Goal: Information Seeking & Learning: Find specific page/section

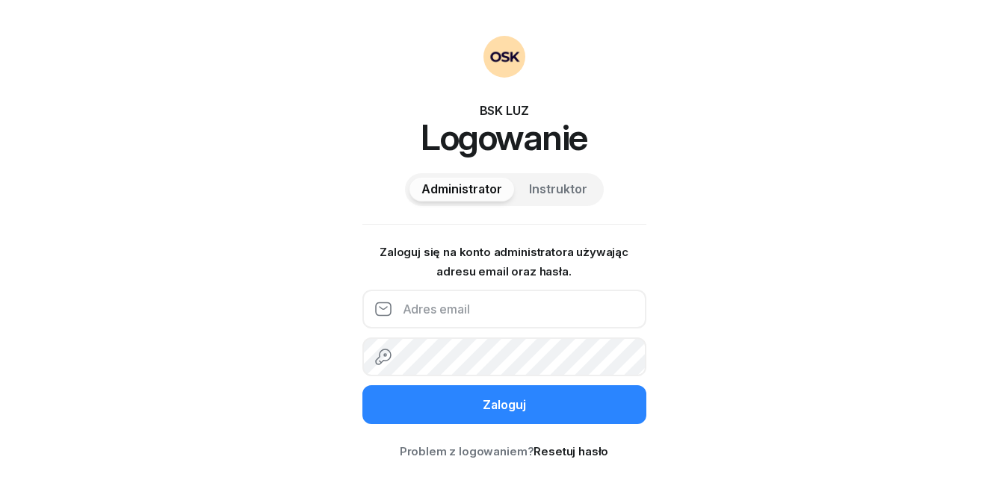
click at [453, 316] on input "email" at bounding box center [504, 309] width 284 height 39
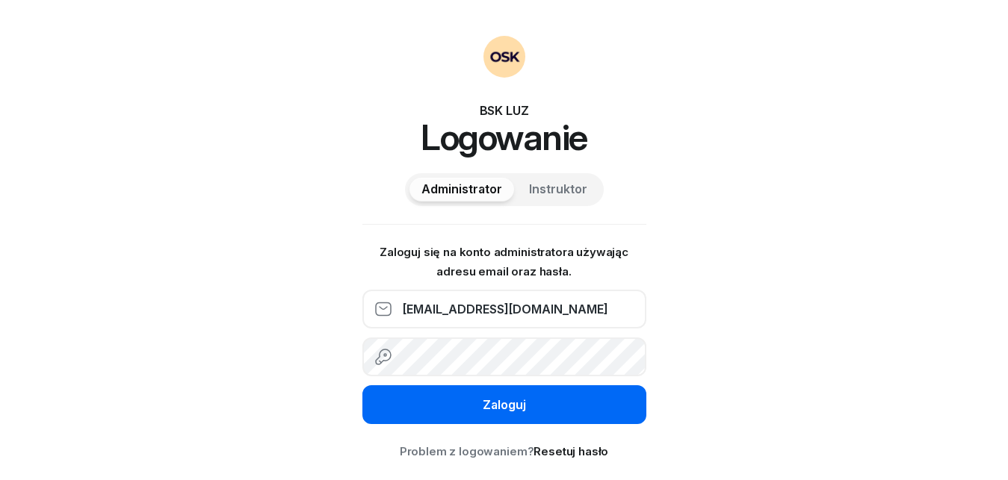
type input "[EMAIL_ADDRESS][DOMAIN_NAME]"
click at [487, 395] on button "Zaloguj" at bounding box center [504, 405] width 284 height 39
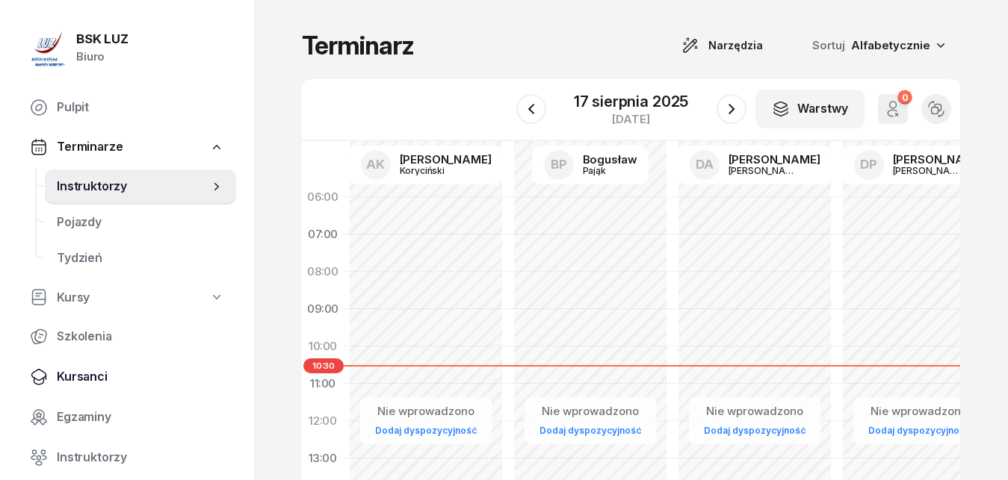
click at [81, 377] on span "Kursanci" at bounding box center [140, 377] width 167 height 19
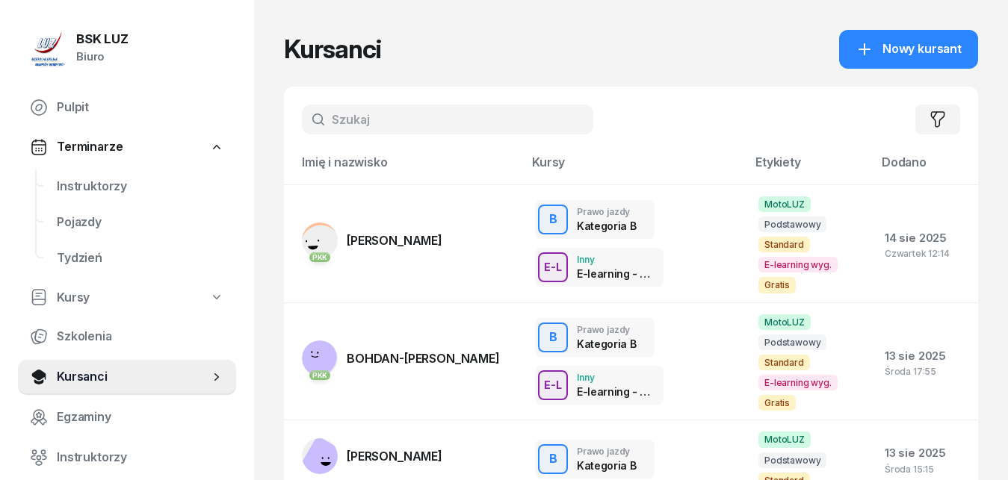
click at [342, 120] on input "text" at bounding box center [447, 120] width 291 height 30
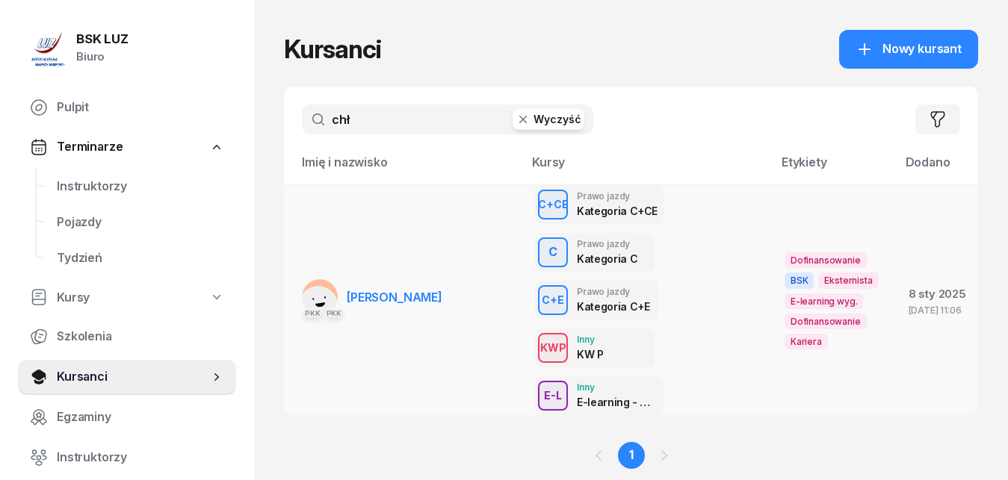
type input "chł"
click at [382, 300] on span "[PERSON_NAME]" at bounding box center [395, 297] width 96 height 15
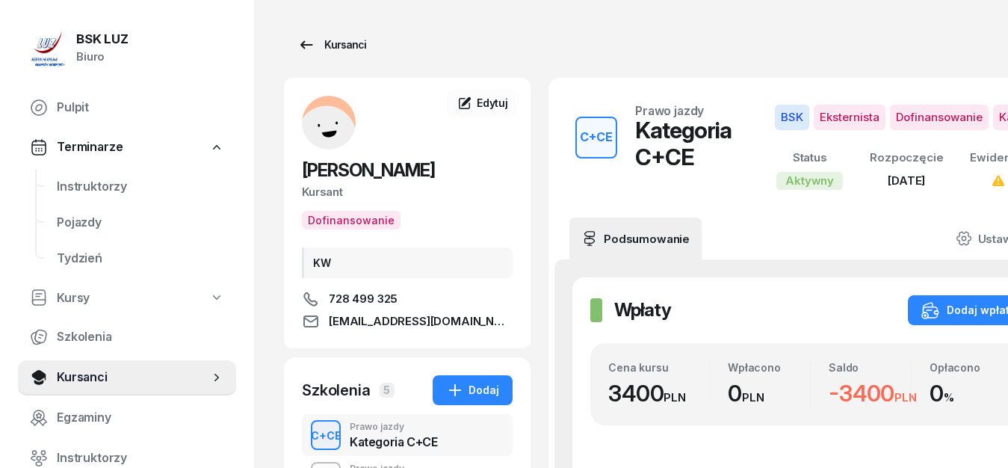
click at [303, 43] on icon at bounding box center [306, 44] width 13 height 8
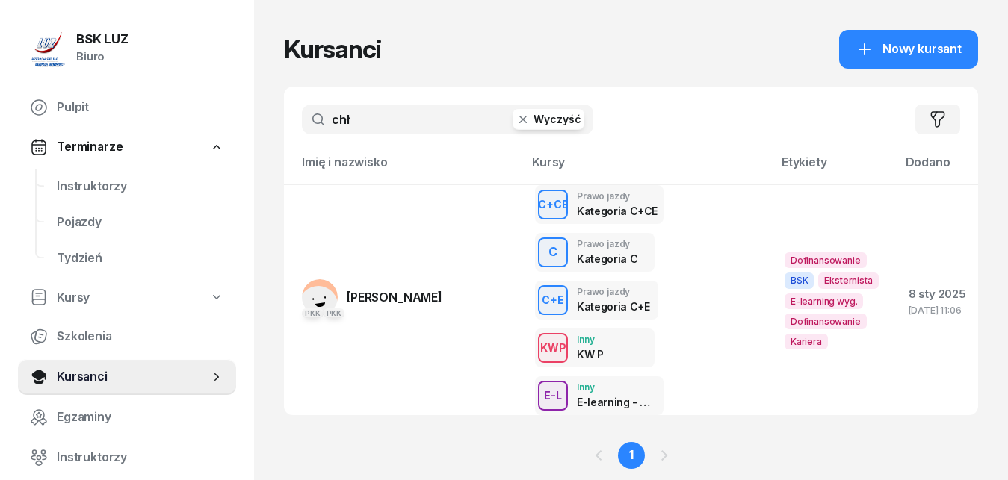
click at [362, 119] on input "chł" at bounding box center [447, 120] width 291 height 30
type input "c"
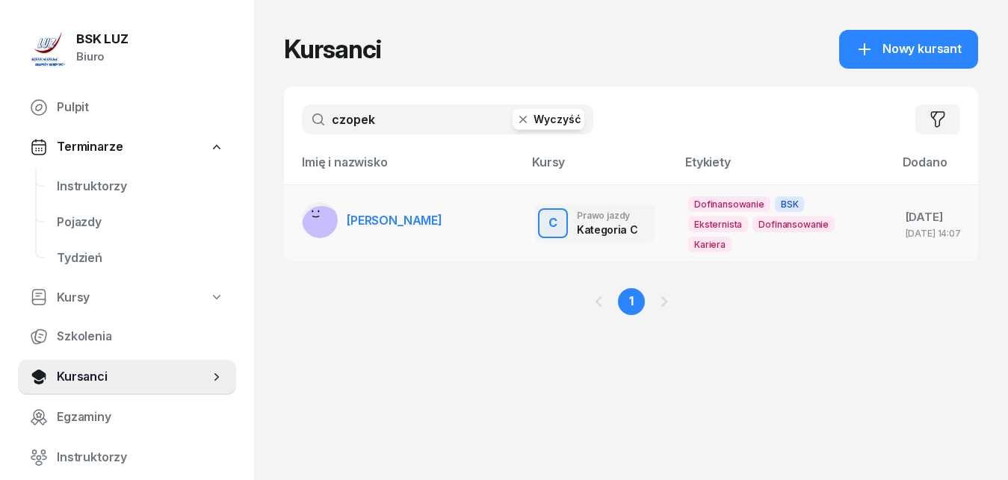
type input "czopek"
click at [356, 221] on span "[PERSON_NAME]" at bounding box center [395, 220] width 96 height 15
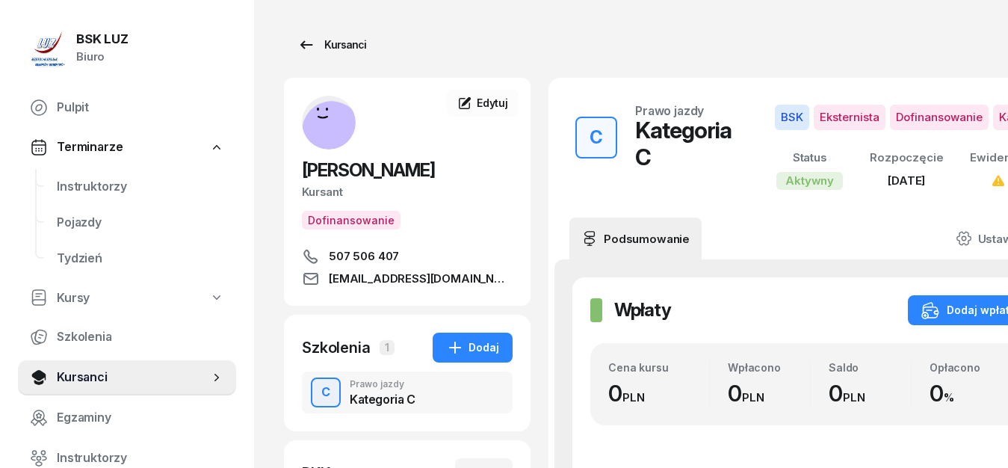
click at [309, 40] on icon at bounding box center [306, 45] width 18 height 18
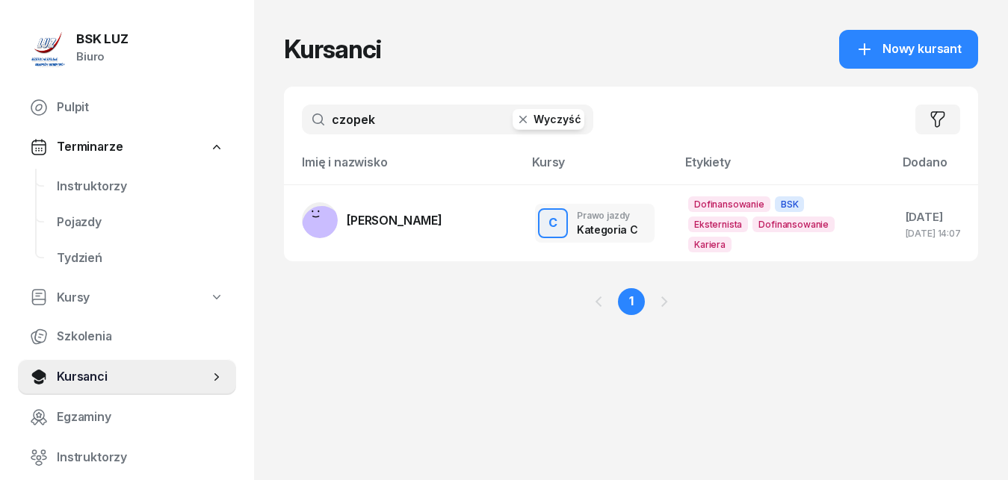
drag, startPoint x: 381, startPoint y: 121, endPoint x: 305, endPoint y: 120, distance: 76.2
click at [305, 120] on input "czopek" at bounding box center [447, 120] width 291 height 30
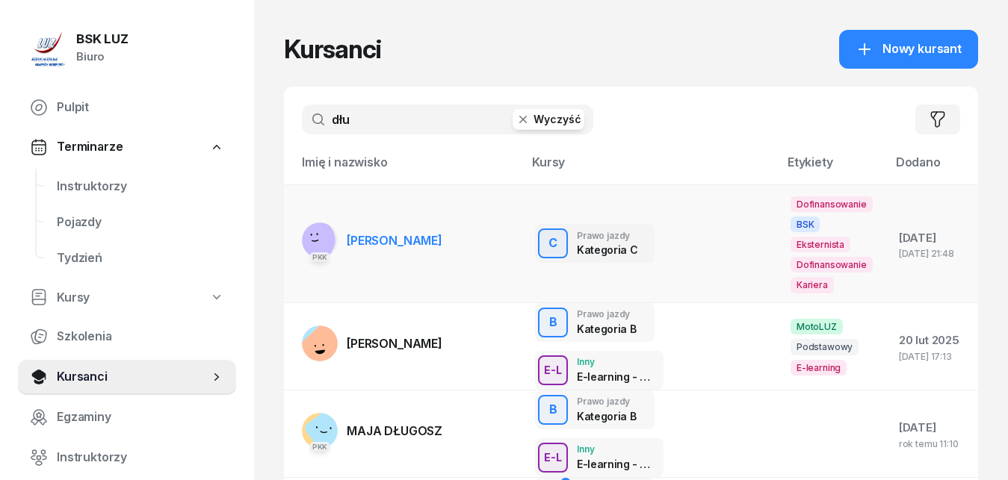
type input "dłu"
click at [366, 247] on span "[PERSON_NAME]" at bounding box center [395, 240] width 96 height 15
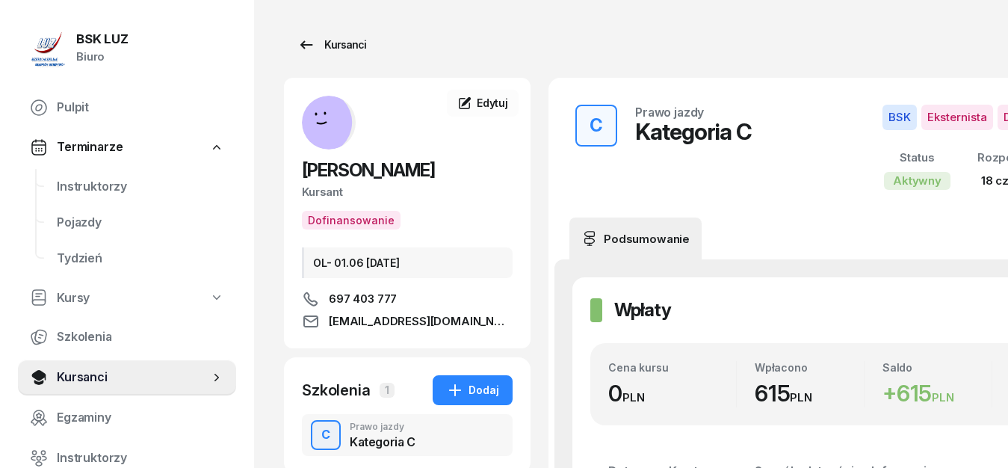
click at [305, 43] on icon at bounding box center [306, 45] width 18 height 18
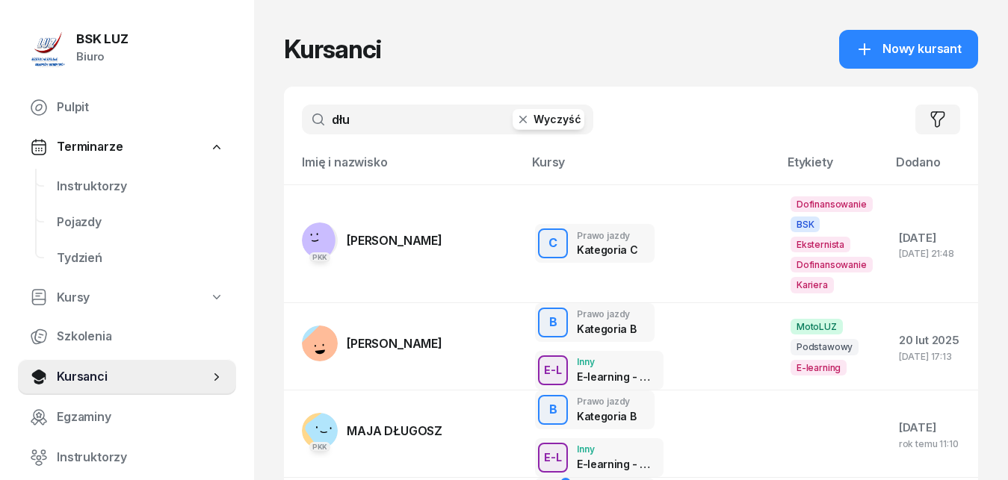
click at [356, 120] on input "dłu" at bounding box center [447, 120] width 291 height 30
type input "d"
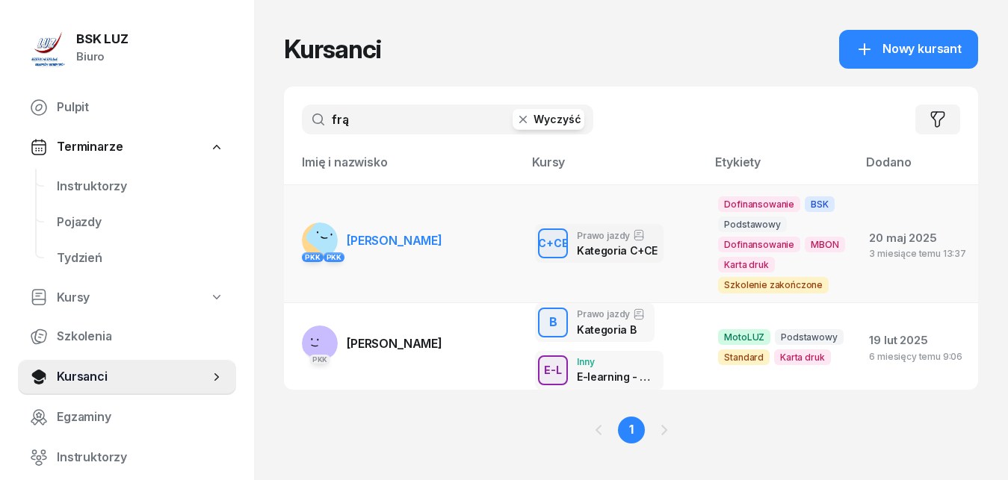
type input "frą"
click at [370, 242] on span "[PERSON_NAME]" at bounding box center [395, 240] width 96 height 15
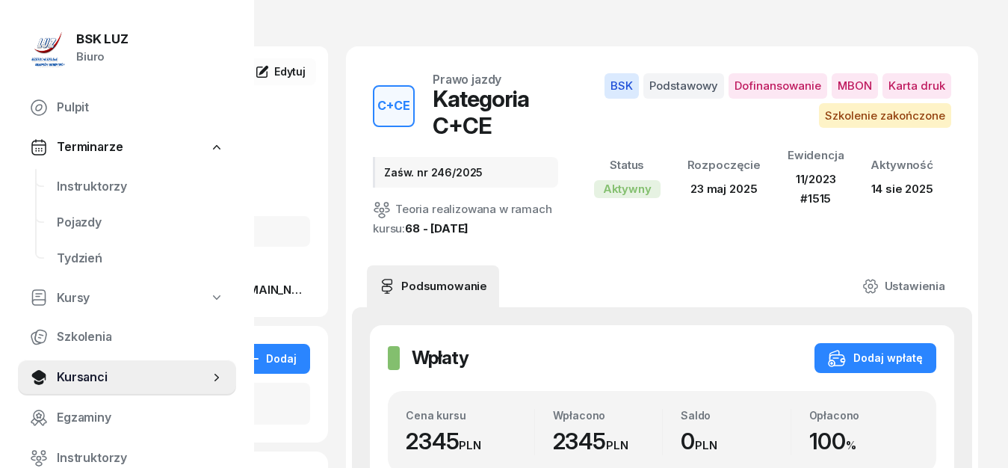
scroll to position [0, 203]
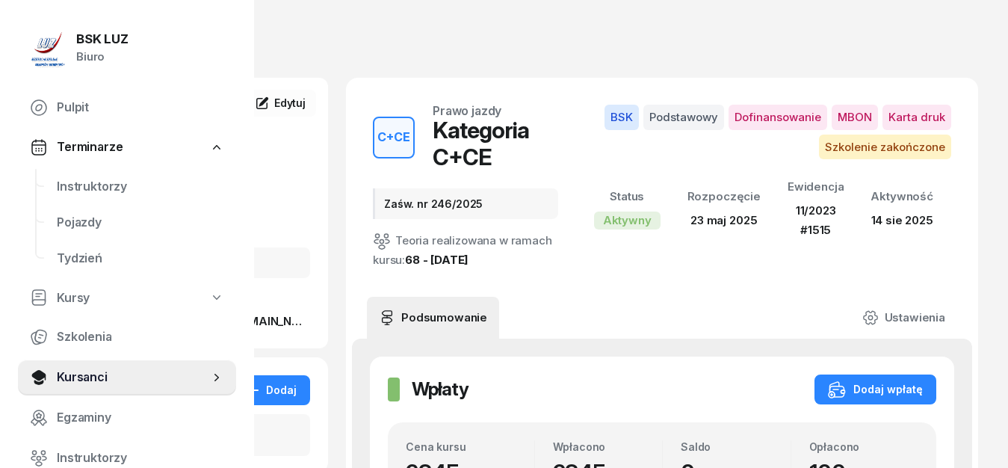
click at [876, 146] on span "Szkolenie zakończone" at bounding box center [885, 147] width 132 height 25
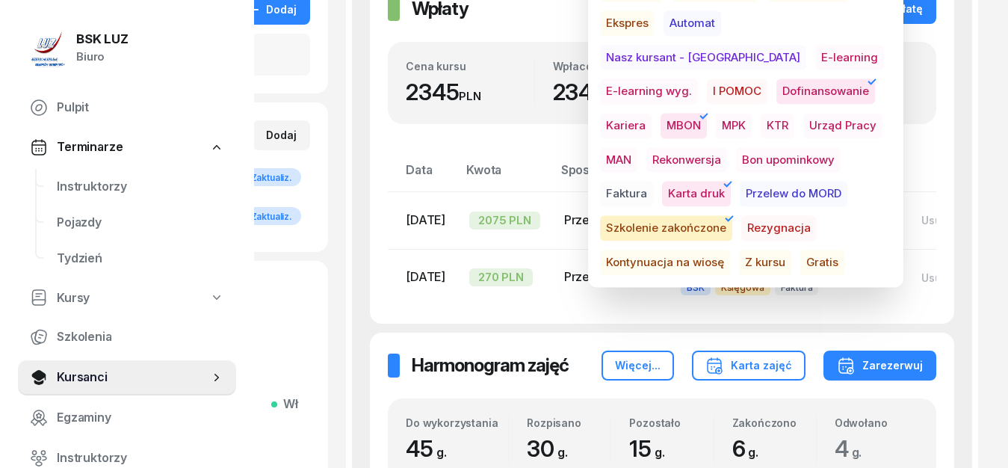
scroll to position [381, 203]
click at [951, 176] on div "Wpłaty Wpłaty Dodaj wpłatę Cena kursu 2345 PLN Wpłacono 2345 PLN Saldo 0 PLN Op…" at bounding box center [662, 148] width 584 height 347
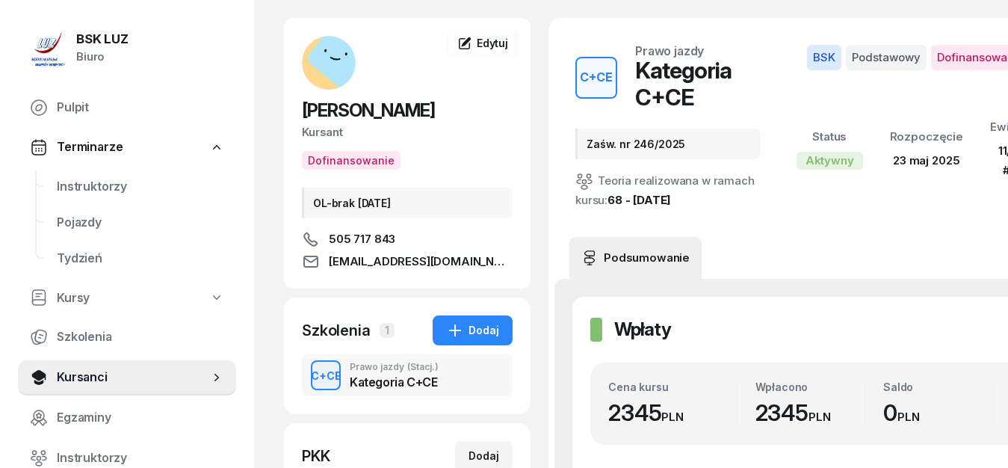
scroll to position [76, 0]
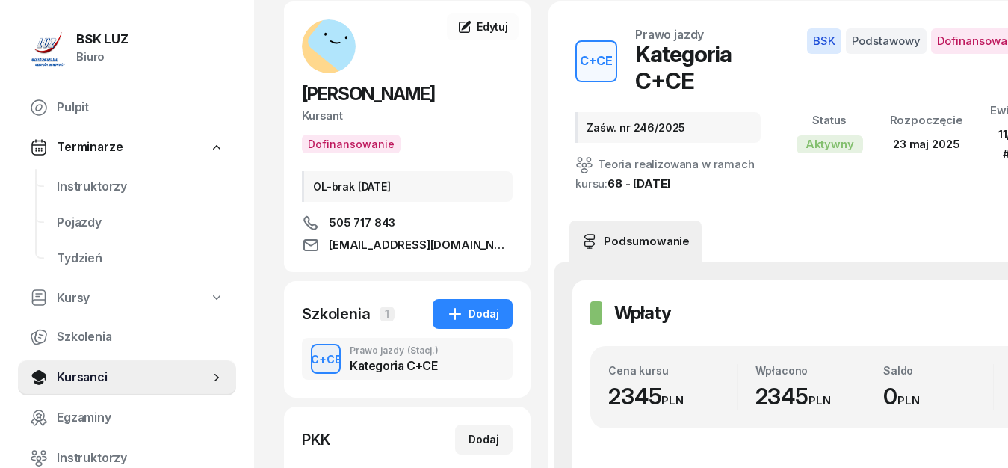
click at [598, 127] on div "Zaśw. nr 246/2025" at bounding box center [667, 127] width 185 height 31
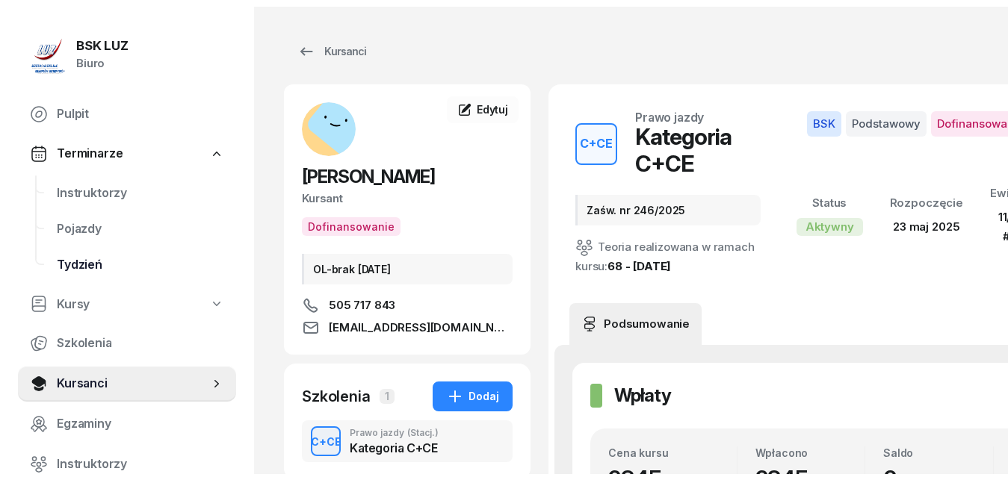
scroll to position [265, 0]
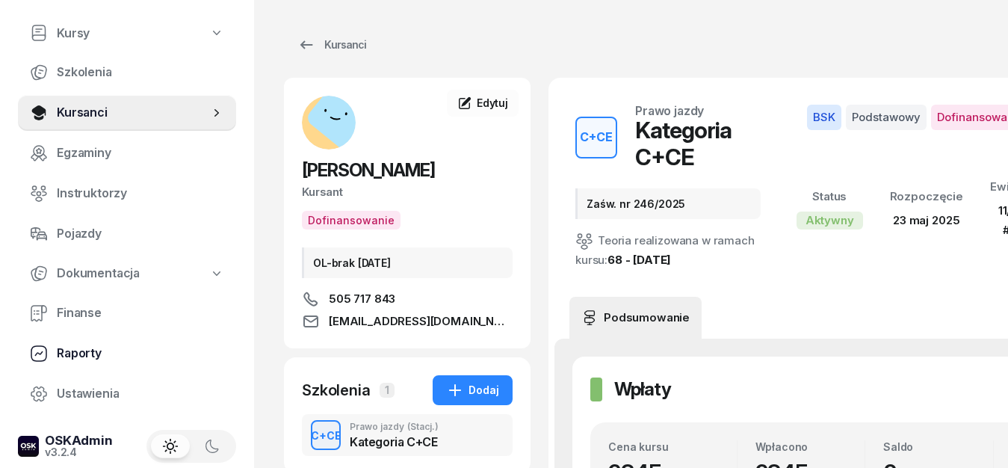
click at [69, 356] on span "Raporty" at bounding box center [140, 353] width 167 height 19
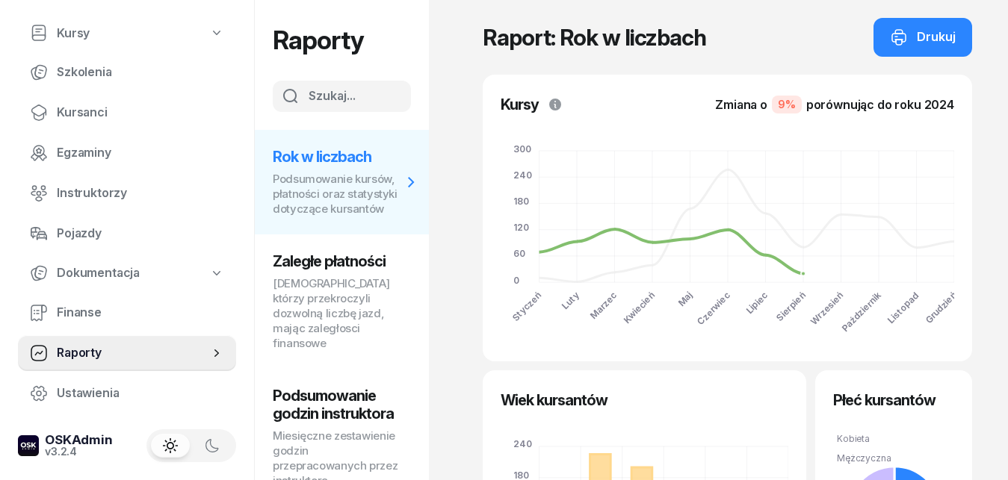
click at [81, 272] on span "Dokumentacja" at bounding box center [98, 273] width 83 height 19
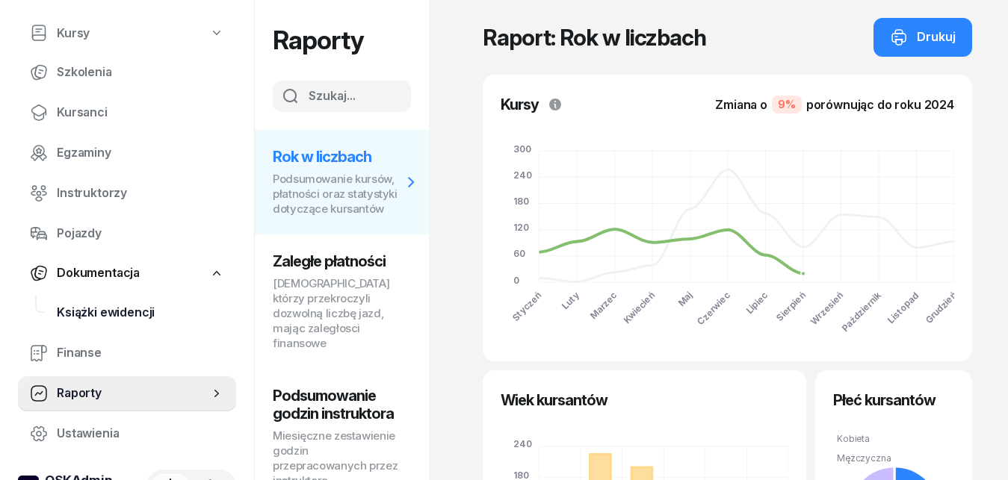
click at [96, 313] on span "Książki ewidencji" at bounding box center [140, 312] width 167 height 19
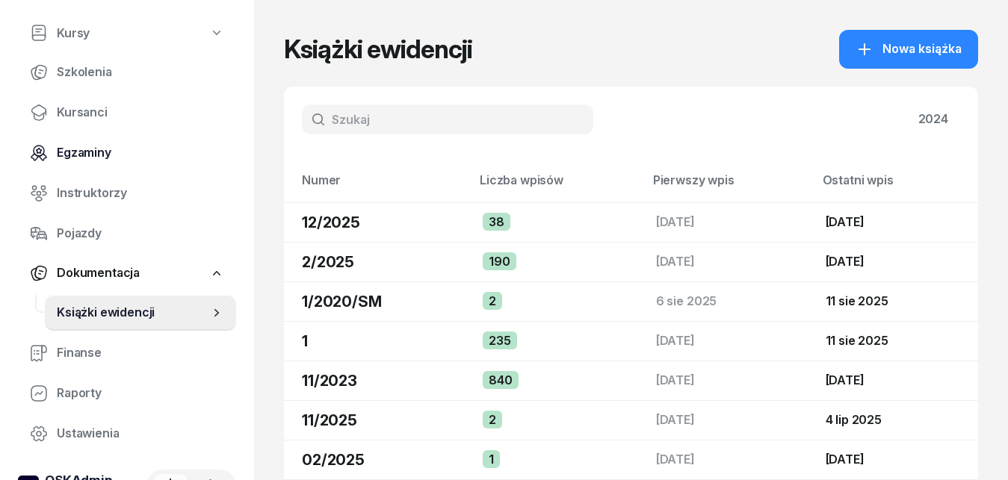
click at [86, 156] on span "Egzaminy" at bounding box center [140, 152] width 167 height 19
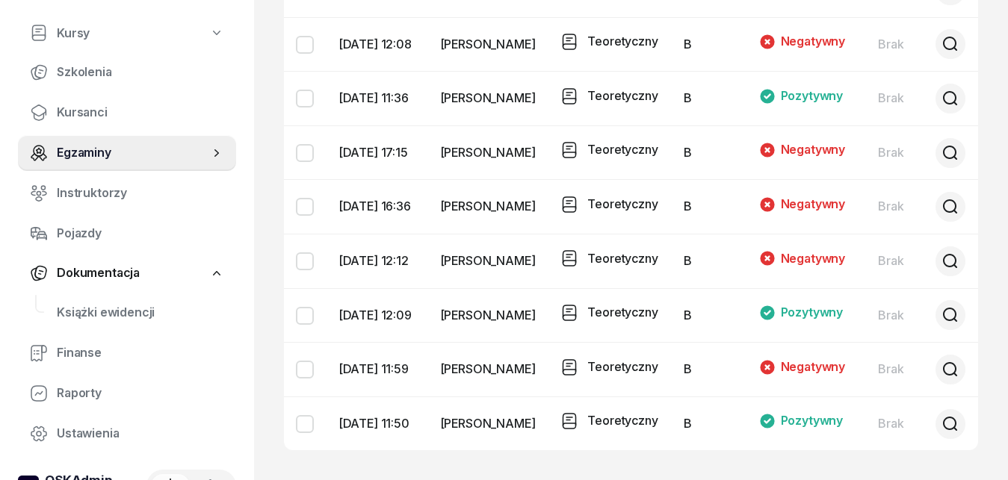
scroll to position [1400, 0]
click at [83, 111] on span "Kursanci" at bounding box center [140, 112] width 167 height 19
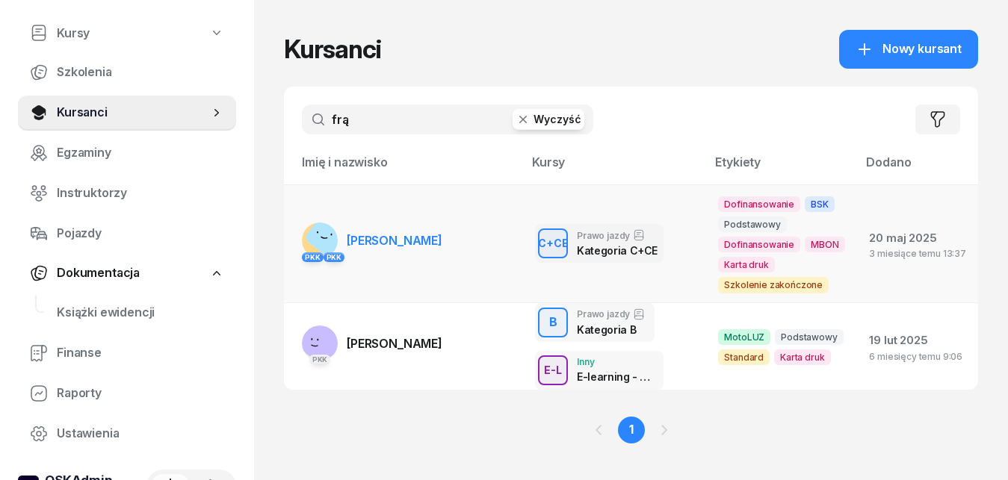
click at [403, 244] on span "[PERSON_NAME]" at bounding box center [395, 240] width 96 height 15
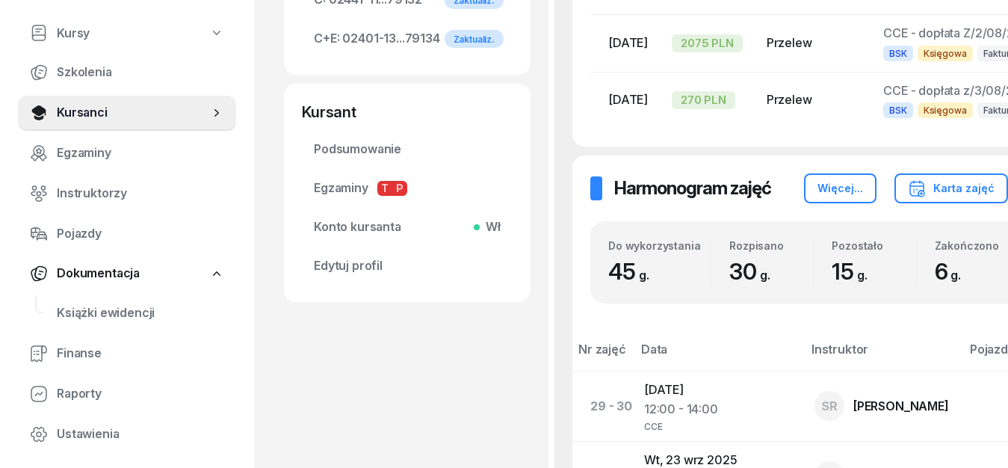
scroll to position [534, 0]
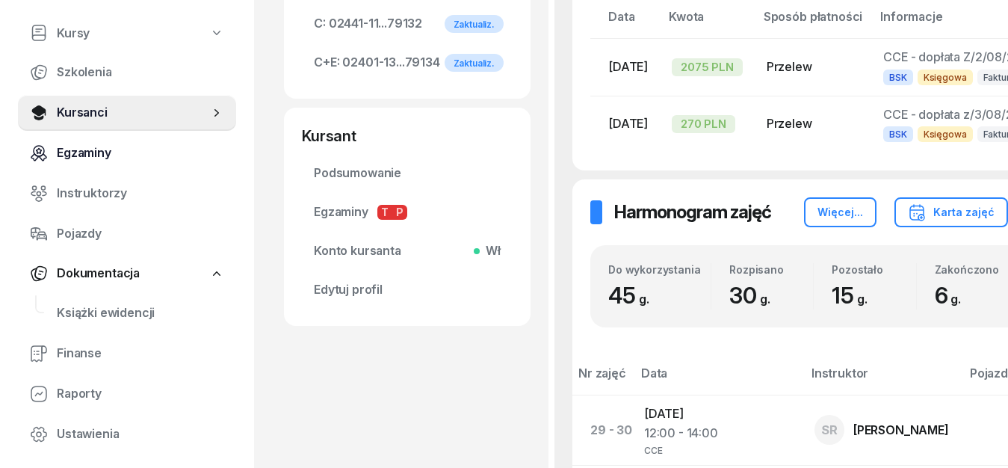
click at [92, 156] on span "Egzaminy" at bounding box center [140, 152] width 167 height 19
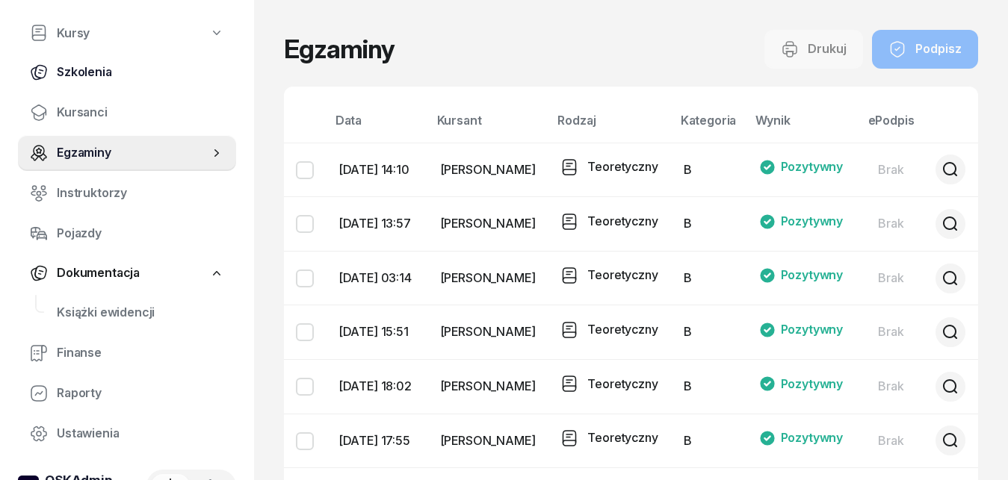
click at [79, 78] on span "Szkolenia" at bounding box center [140, 72] width 167 height 19
select select "createdAt-desc"
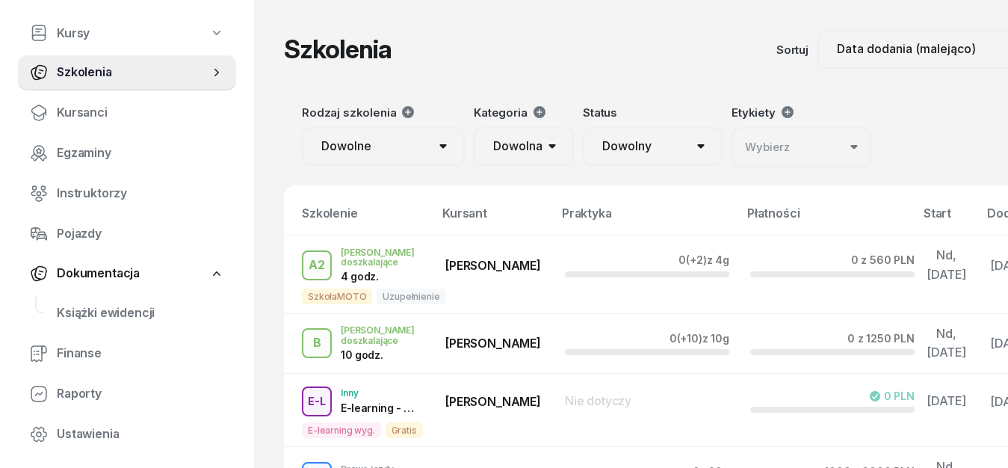
click at [857, 146] on icon "button" at bounding box center [853, 147] width 7 height 4
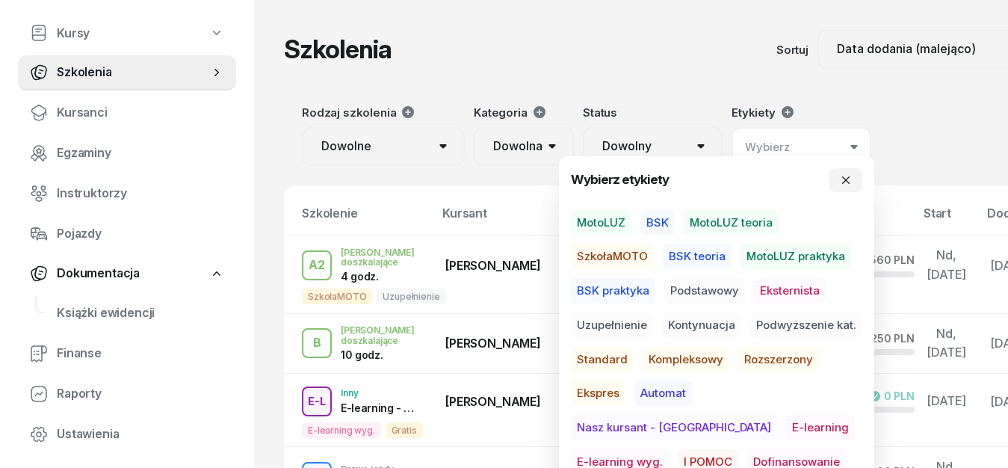
scroll to position [152, 0]
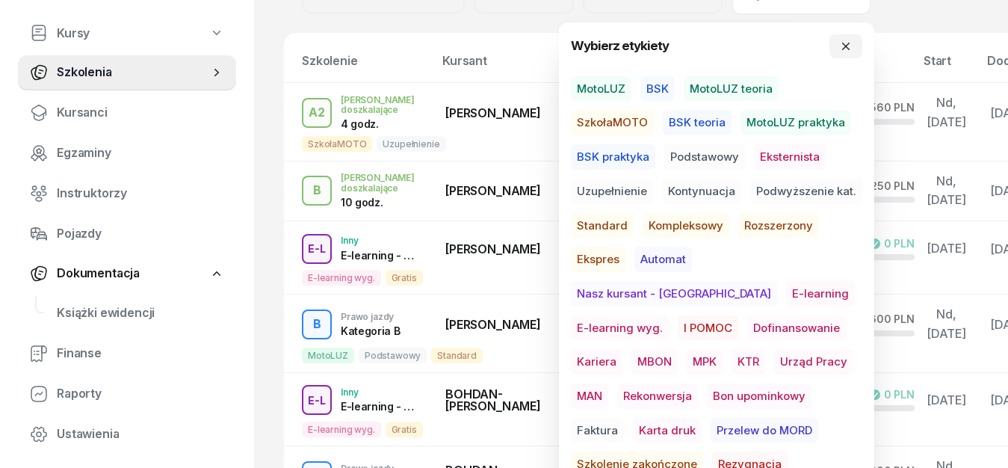
click at [703, 451] on span "Szkolenie zakończone" at bounding box center [637, 463] width 132 height 25
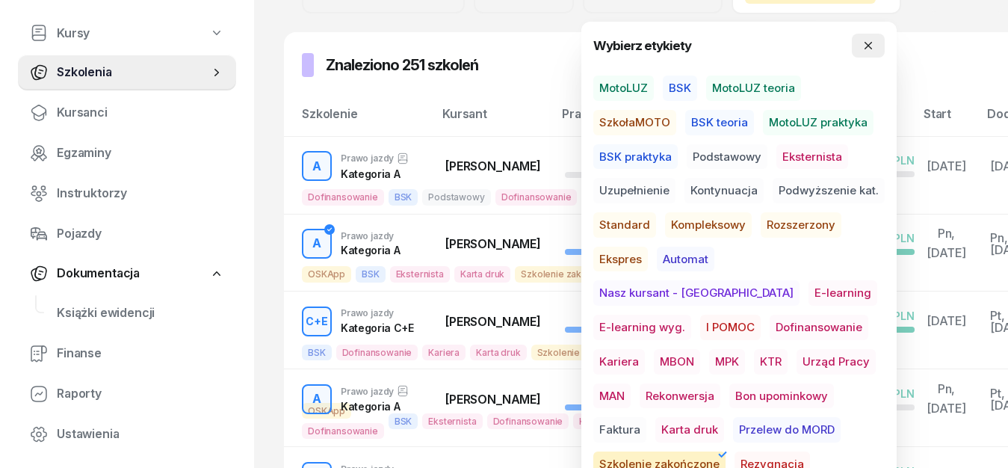
click at [874, 47] on icon "button" at bounding box center [868, 46] width 12 height 12
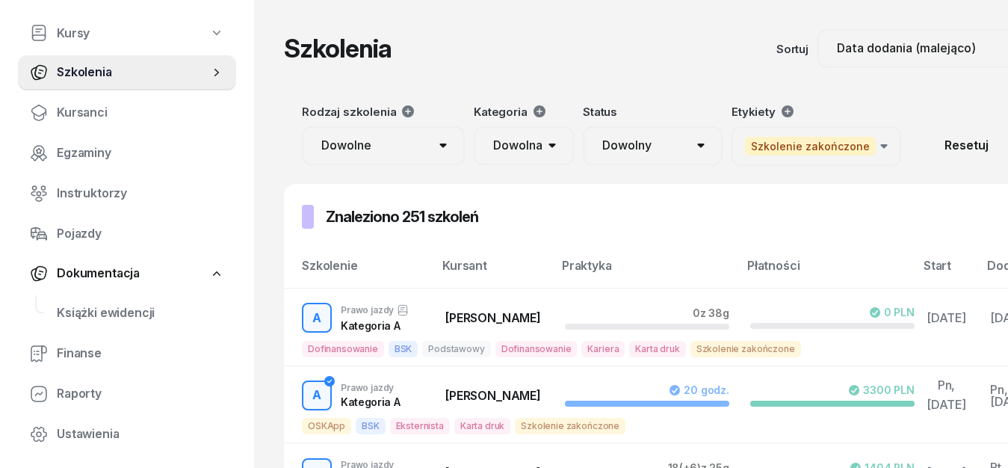
scroll to position [0, 0]
click at [587, 185] on div "Rodzaj szkolenia Dowolne Prawo Jazdy Jazdy doszkalające E-learning - 90 dni E-l…" at bounding box center [663, 136] width 758 height 98
click at [474, 127] on select "Dowolna AM A1 A2 A B1 B B+E C1 C1+E C C+E D1 D1+E D D+E T Tram C+CE C+D" at bounding box center [524, 146] width 100 height 39
select select "C+CE"
click option "C+CE" at bounding box center [0, 0] width 0 height 0
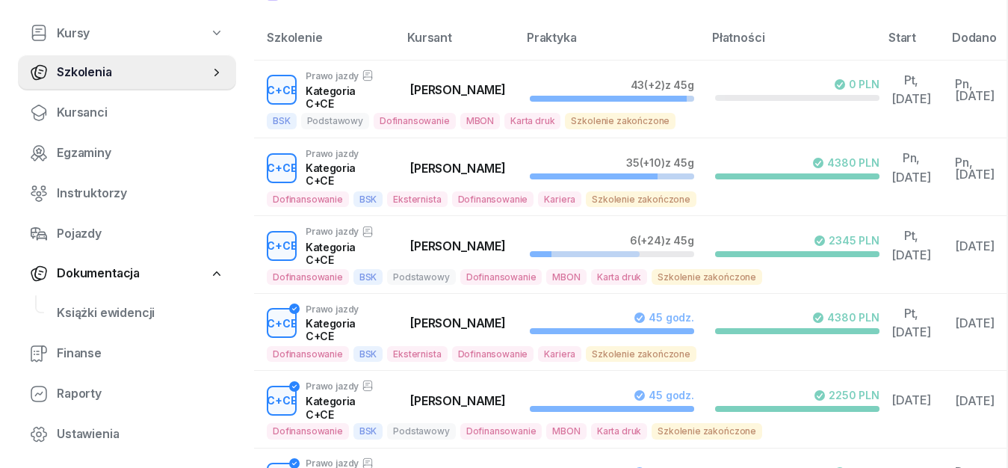
scroll to position [229, 0]
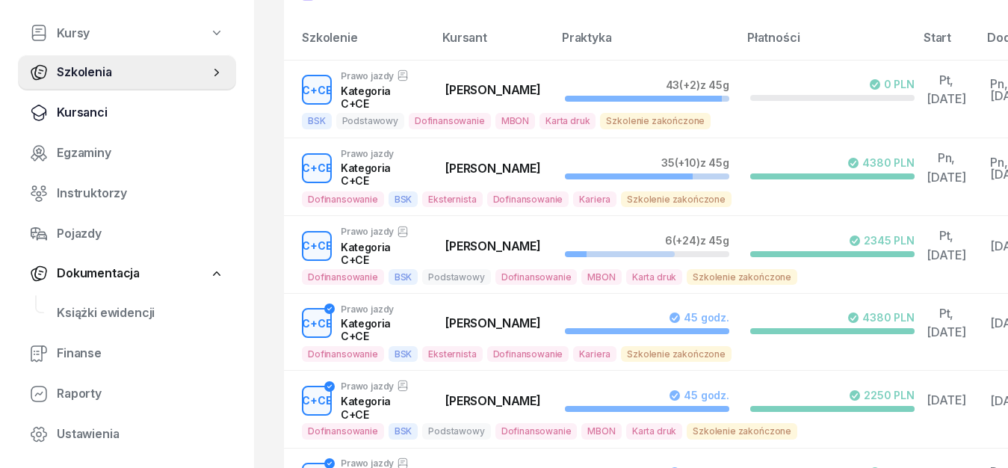
click at [102, 111] on span "Kursanci" at bounding box center [140, 112] width 167 height 19
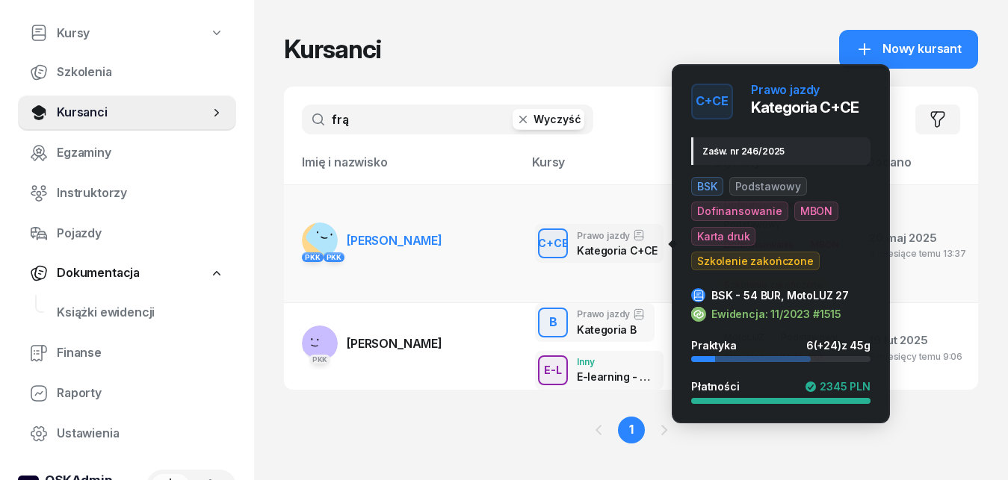
click at [736, 152] on div "Zaśw. nr 246/2025" at bounding box center [780, 151] width 179 height 28
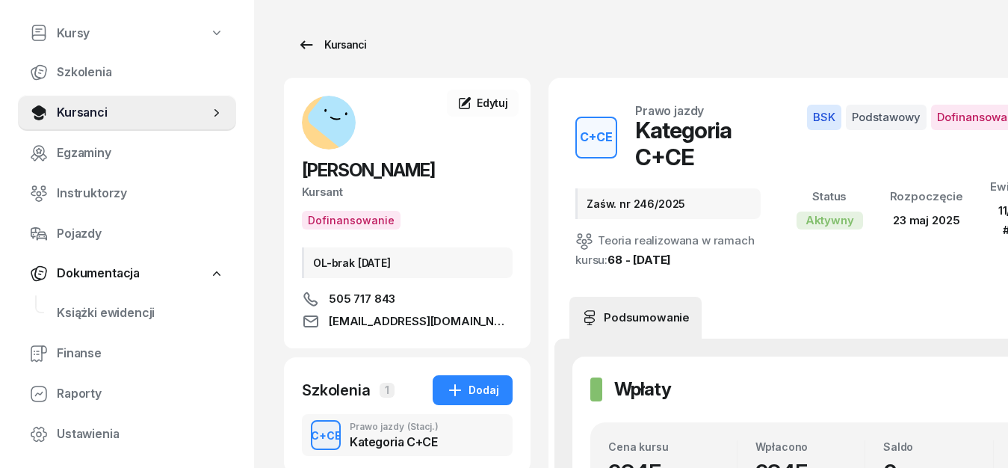
click at [305, 42] on icon at bounding box center [306, 44] width 13 height 8
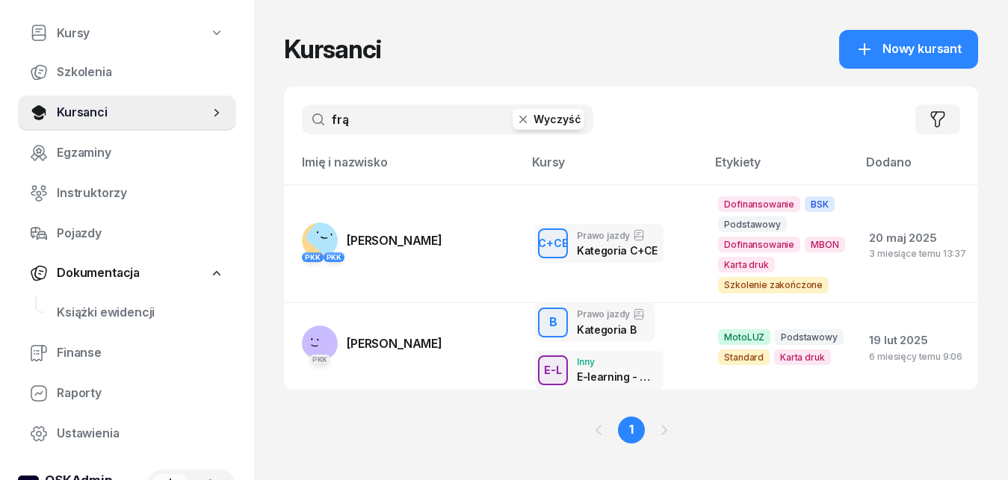
click at [356, 123] on input "frą" at bounding box center [447, 120] width 291 height 30
type input "f"
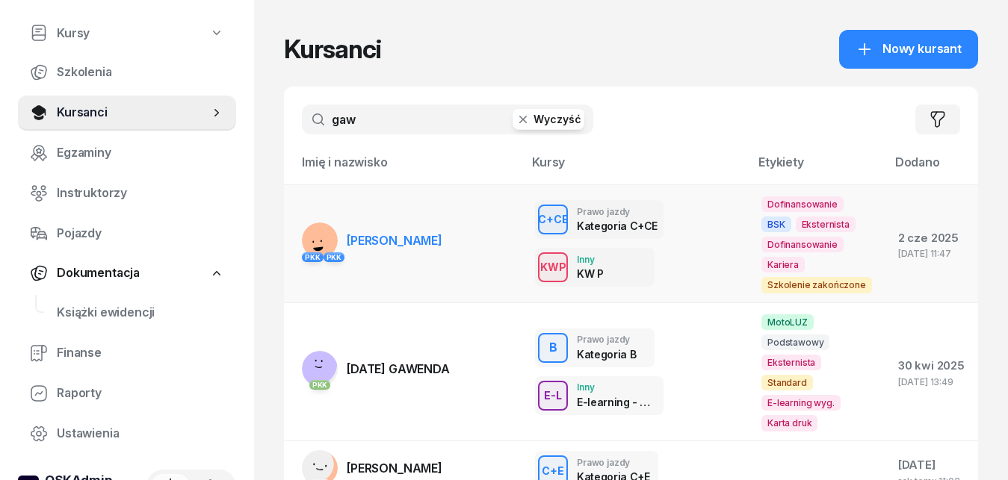
type input "gaw"
click at [389, 238] on span "[PERSON_NAME]" at bounding box center [395, 240] width 96 height 15
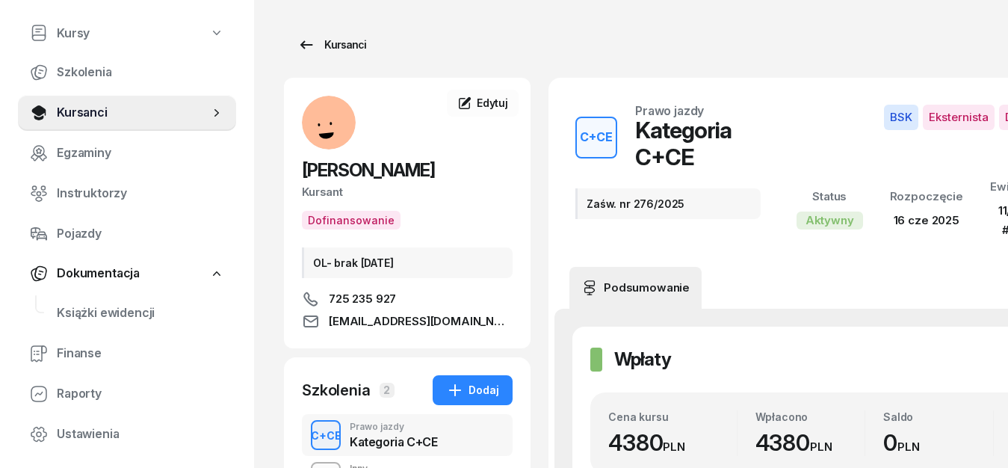
click at [309, 43] on icon at bounding box center [306, 45] width 18 height 18
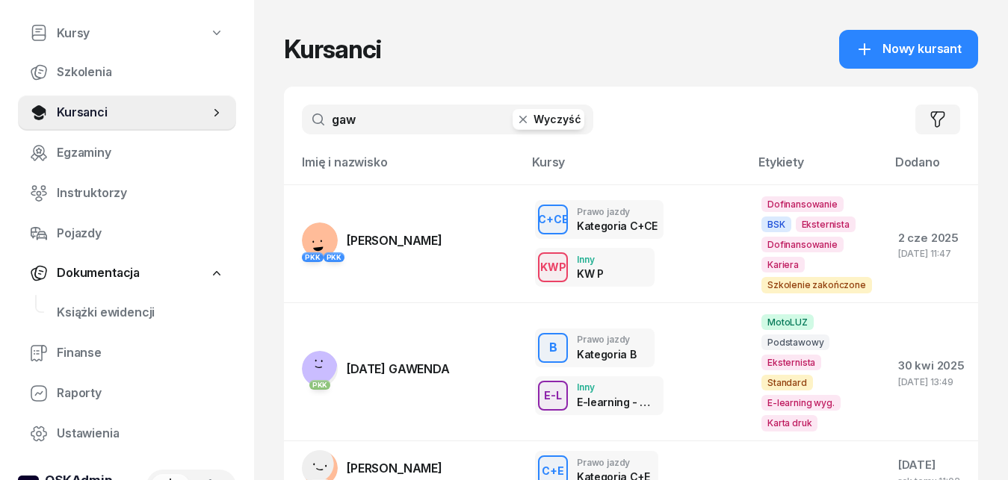
click at [375, 115] on input "gaw" at bounding box center [447, 120] width 291 height 30
type input "g"
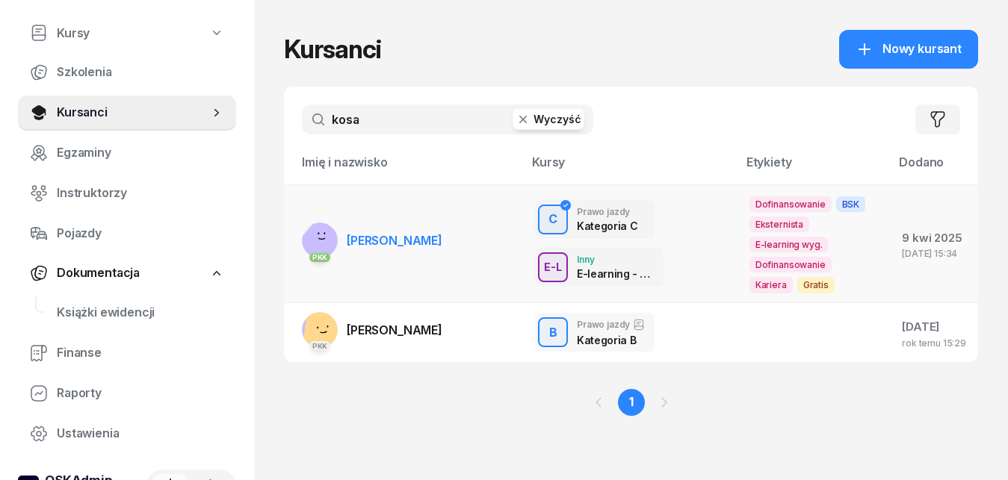
type input "kosa"
click at [382, 244] on span "[PERSON_NAME]" at bounding box center [395, 240] width 96 height 15
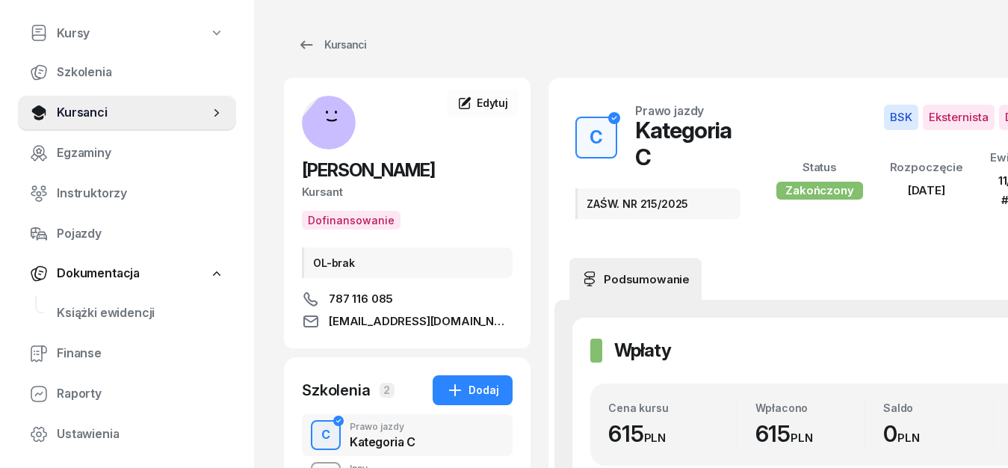
drag, startPoint x: 761, startPoint y: 307, endPoint x: 900, endPoint y: 303, distance: 139.8
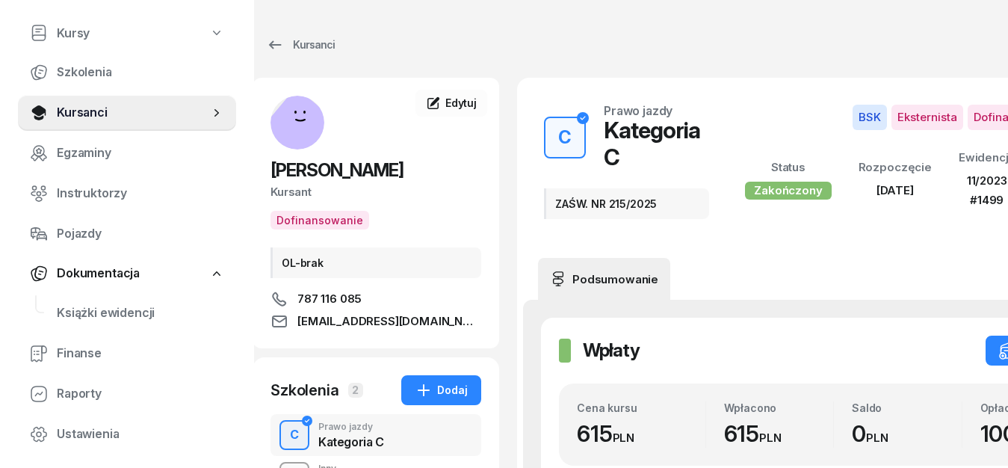
scroll to position [0, 25]
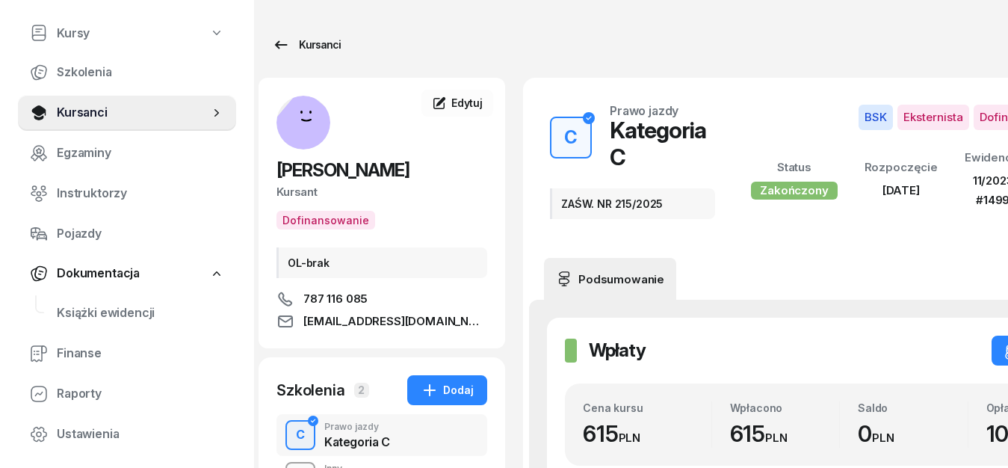
click at [286, 43] on icon at bounding box center [281, 45] width 18 height 18
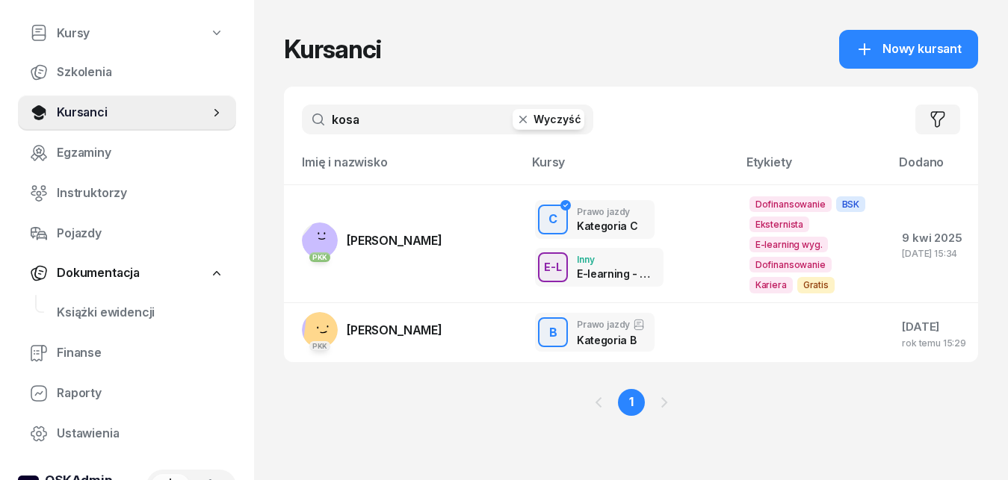
drag, startPoint x: 401, startPoint y: 122, endPoint x: 325, endPoint y: 120, distance: 76.2
click at [325, 120] on input "kosa" at bounding box center [447, 120] width 291 height 30
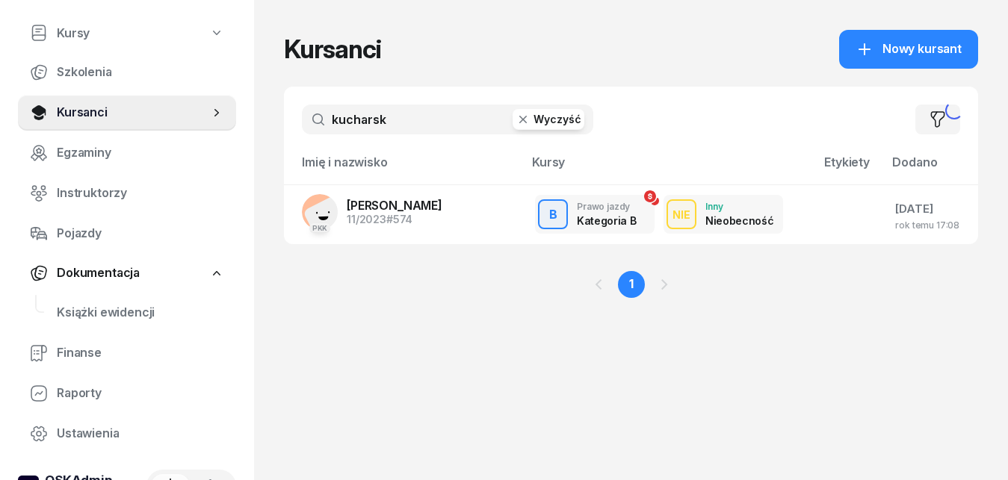
type input "kucharski"
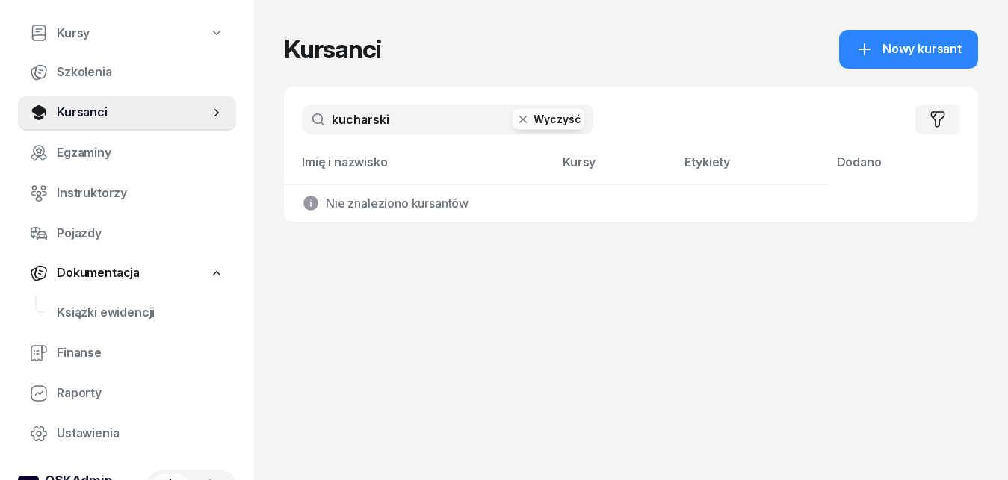
drag, startPoint x: 404, startPoint y: 117, endPoint x: 300, endPoint y: 111, distance: 104.0
click at [302, 111] on input "kucharski" at bounding box center [447, 120] width 291 height 30
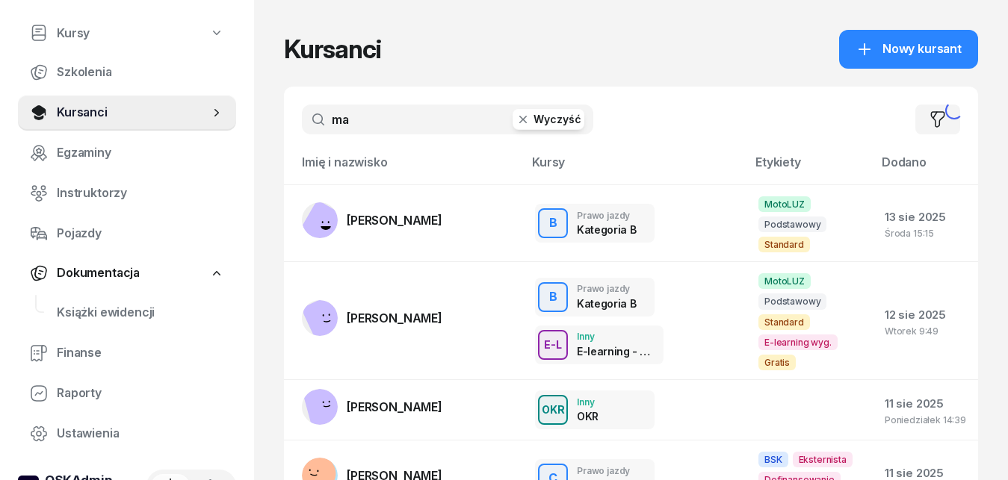
type input "m"
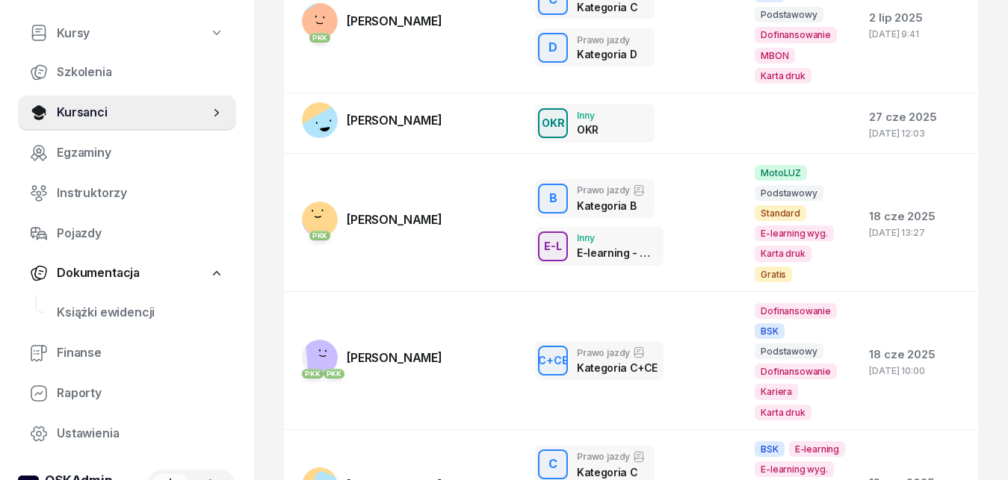
scroll to position [742, 0]
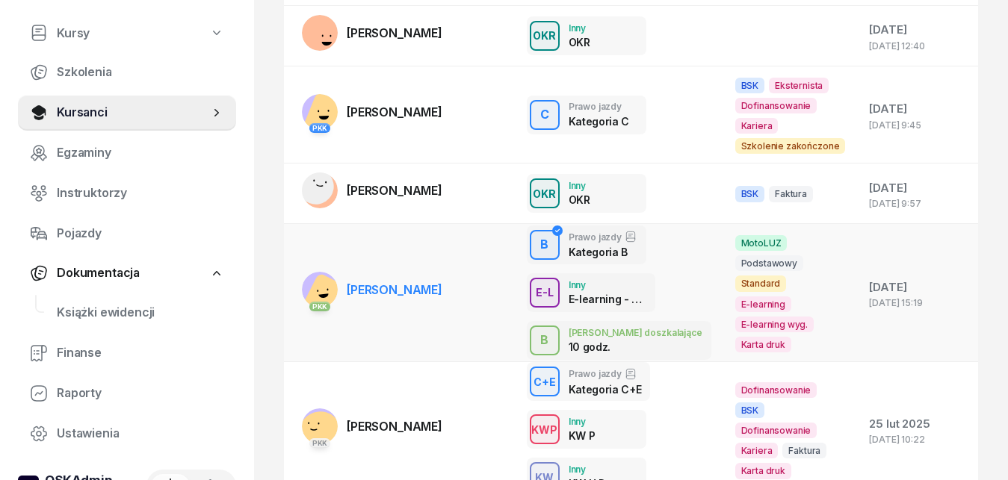
scroll to position [658, 0]
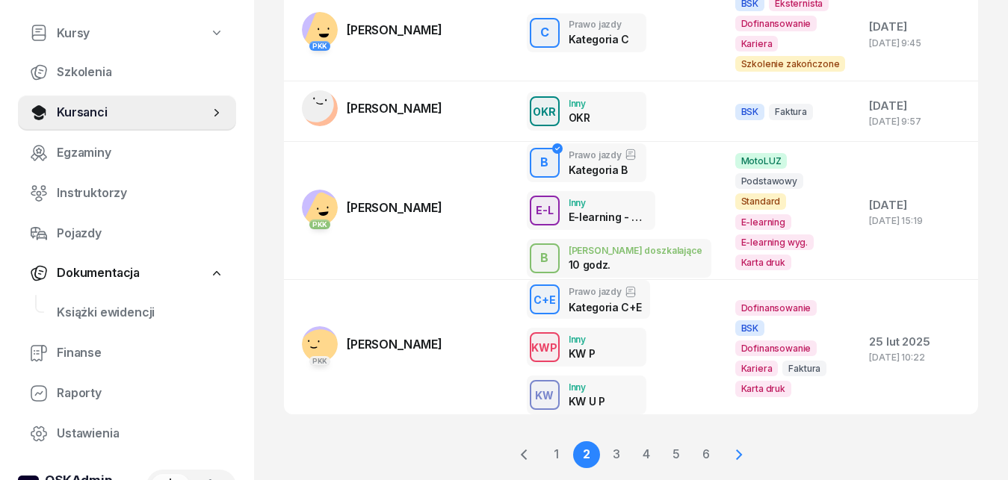
click at [740, 450] on icon at bounding box center [739, 455] width 6 height 10
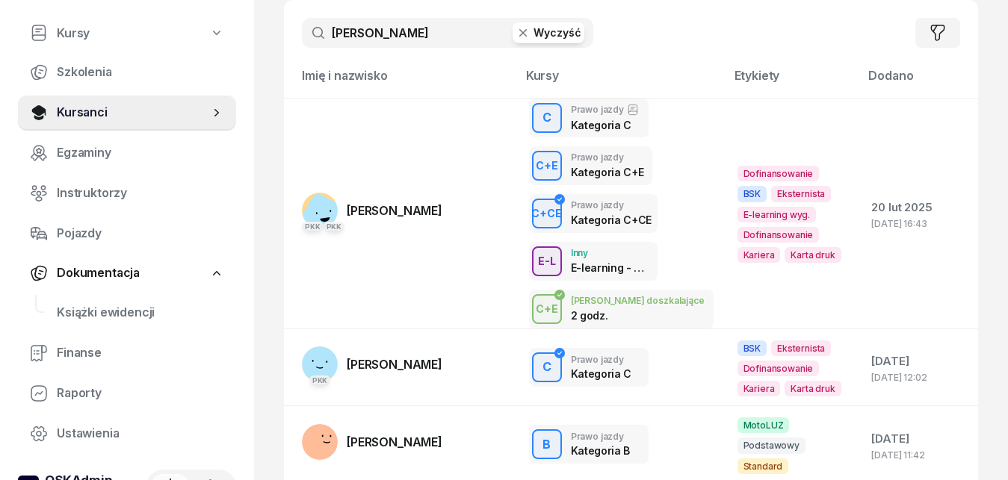
scroll to position [48, 0]
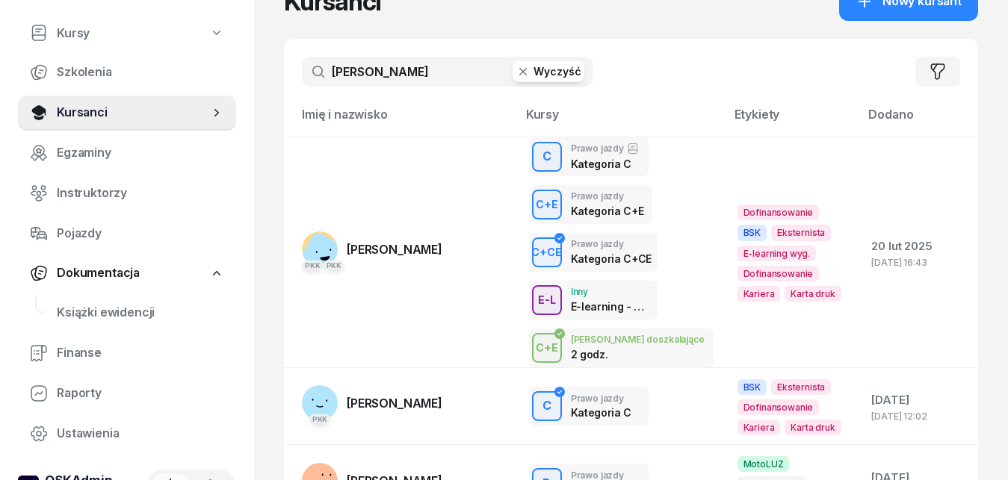
click at [338, 71] on input "[PERSON_NAME]" at bounding box center [447, 72] width 291 height 30
type input "[PERSON_NAME]"
click at [401, 170] on td "PKK PKK [PERSON_NAME]" at bounding box center [400, 252] width 233 height 231
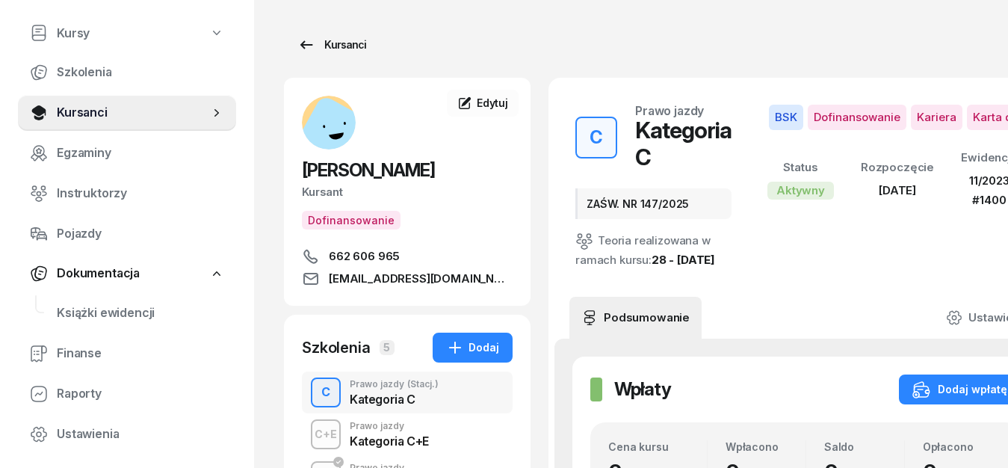
click at [307, 46] on icon at bounding box center [306, 45] width 18 height 18
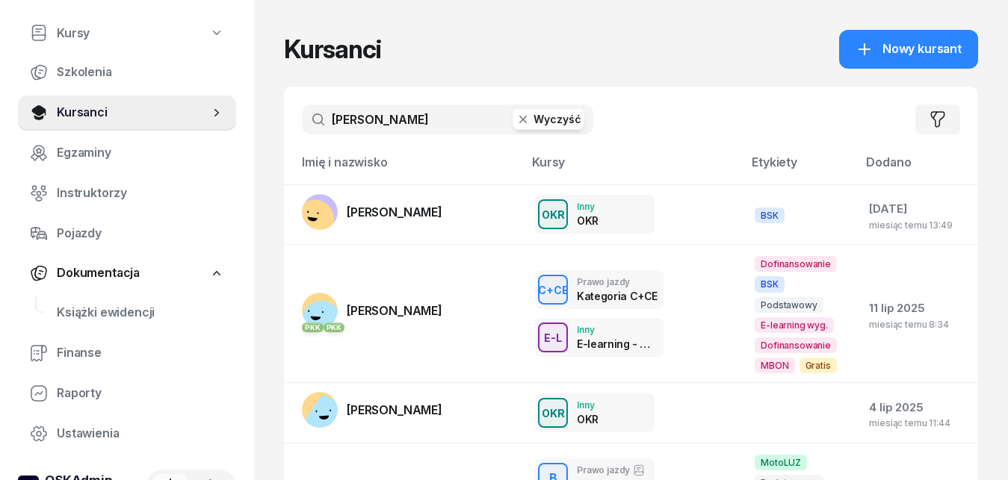
drag, startPoint x: 448, startPoint y: 114, endPoint x: 301, endPoint y: 113, distance: 146.5
click at [302, 113] on input "[PERSON_NAME]" at bounding box center [447, 120] width 291 height 30
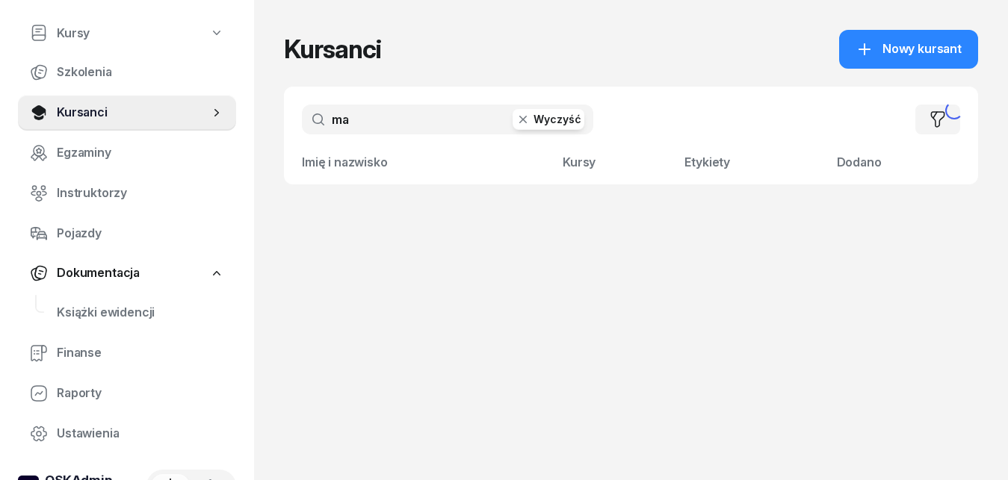
type input "m"
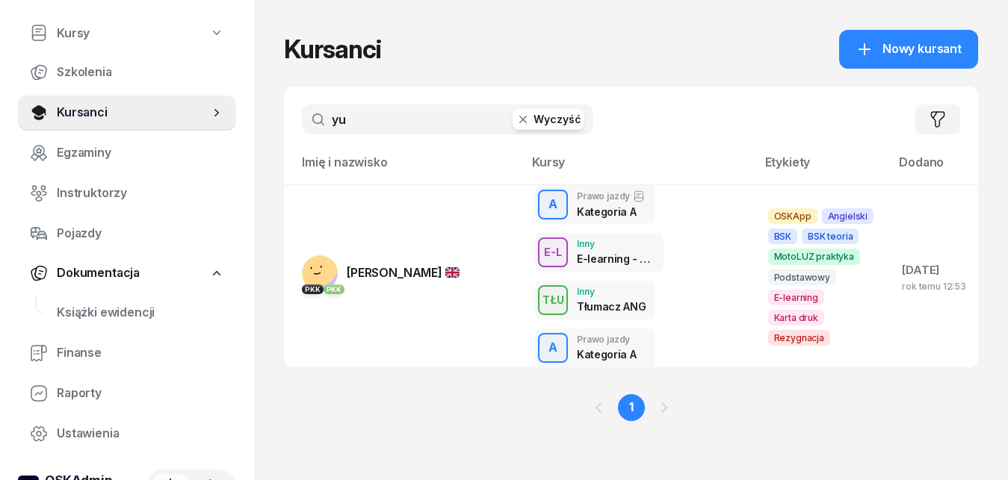
type input "y"
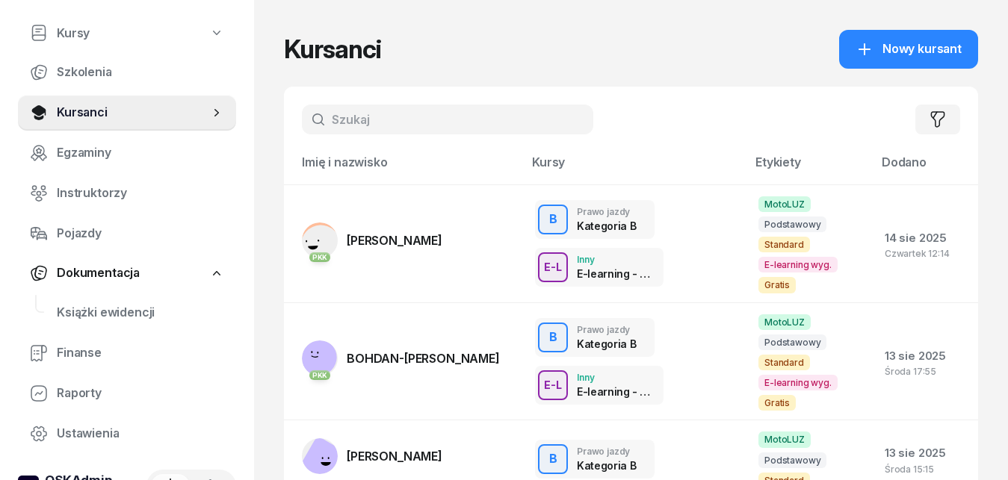
click at [378, 119] on input "text" at bounding box center [447, 120] width 291 height 30
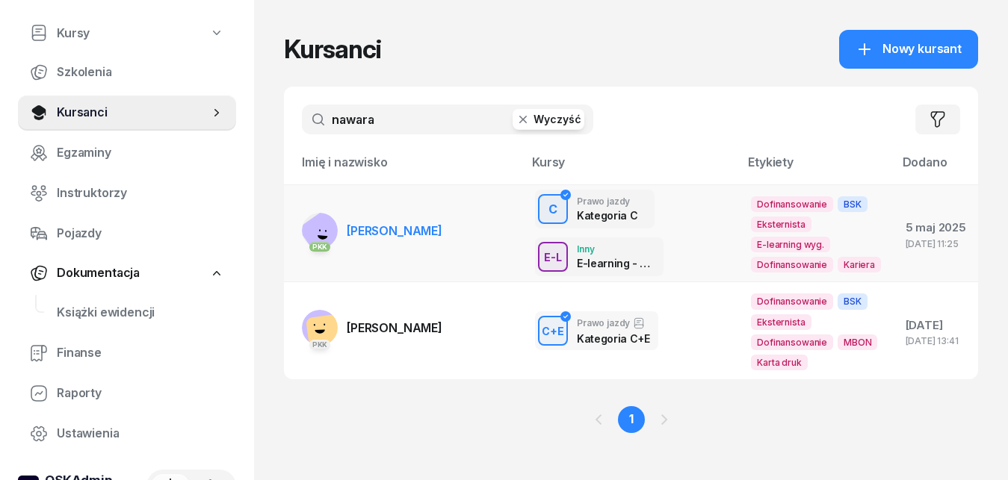
type input "nawara"
click at [382, 238] on span "[PERSON_NAME]" at bounding box center [395, 230] width 96 height 15
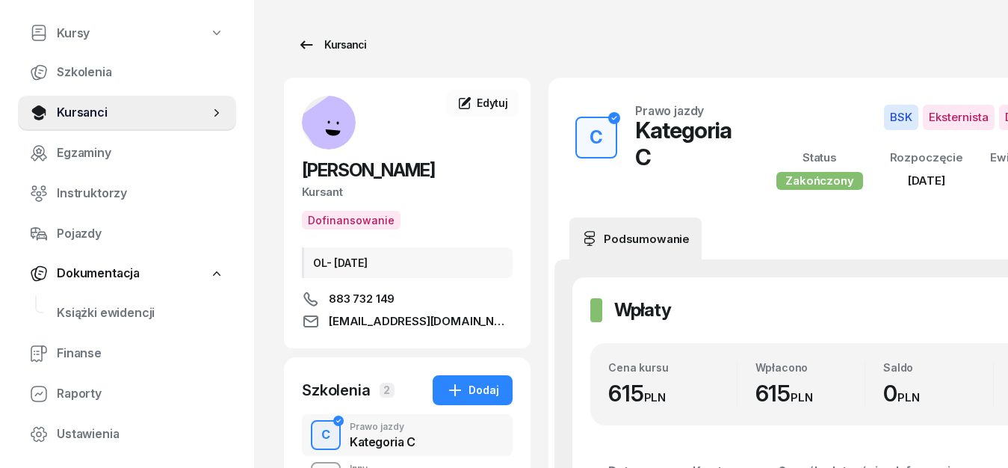
click at [309, 46] on icon at bounding box center [306, 44] width 13 height 8
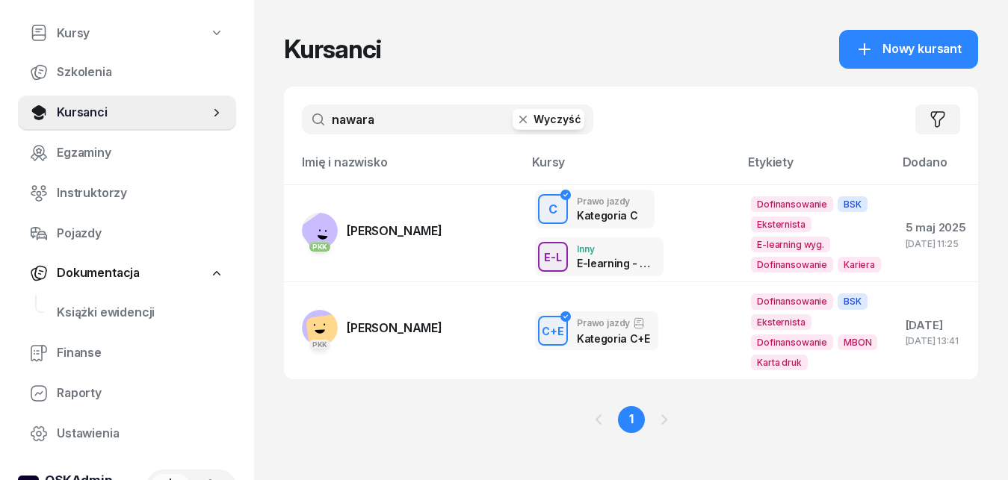
click at [392, 119] on input "nawara" at bounding box center [447, 120] width 291 height 30
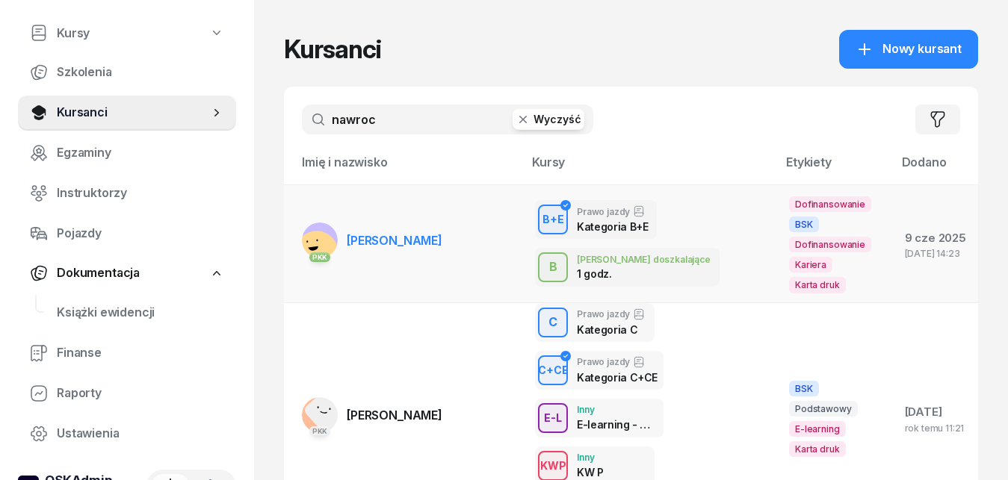
type input "nawroc"
click at [384, 239] on span "[PERSON_NAME]" at bounding box center [395, 240] width 96 height 15
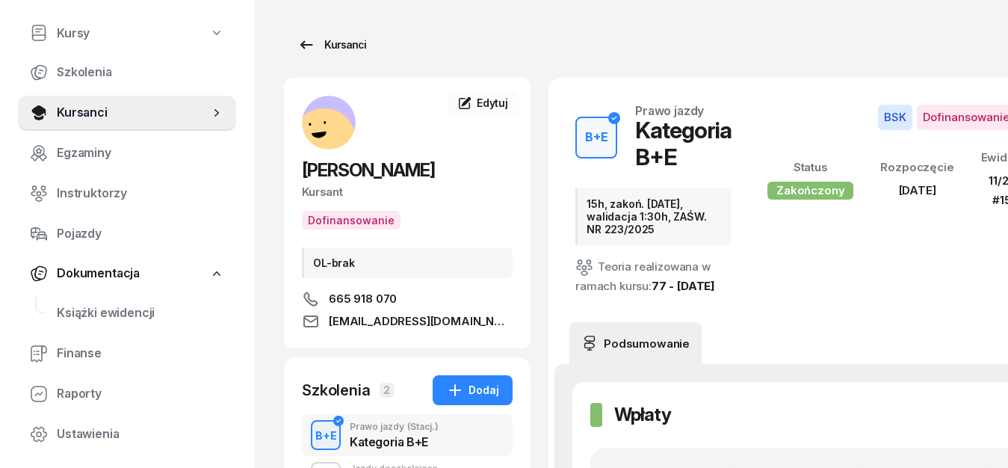
click at [308, 43] on icon at bounding box center [306, 45] width 18 height 18
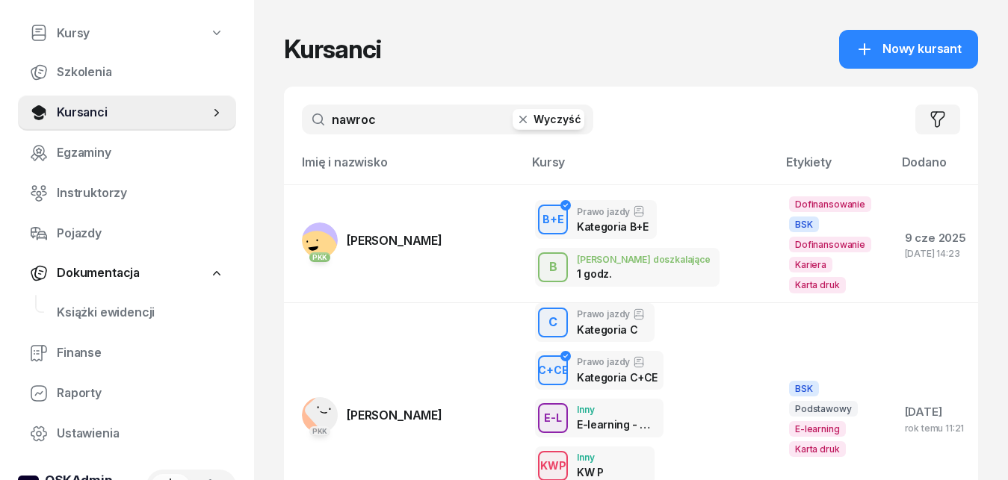
click at [403, 117] on input "nawroc" at bounding box center [447, 120] width 291 height 30
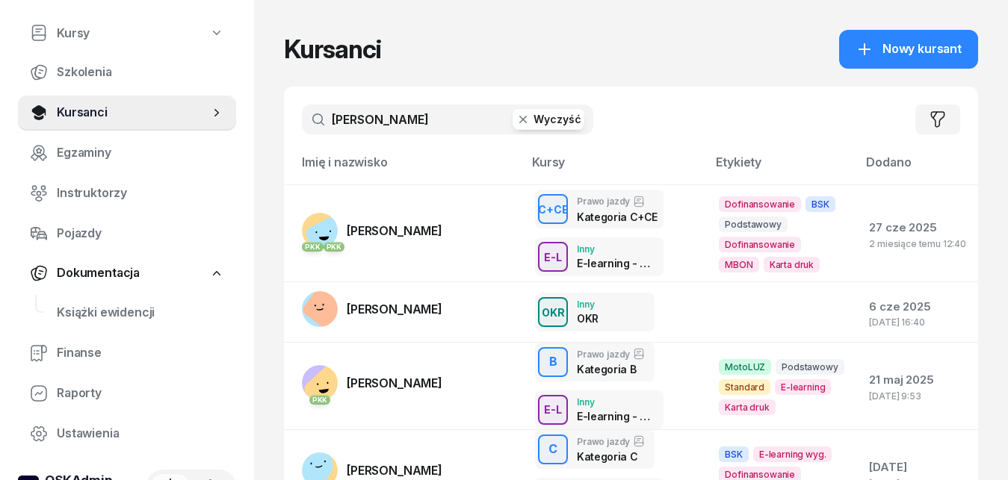
click at [404, 120] on input "[PERSON_NAME]" at bounding box center [447, 120] width 291 height 30
type input "n"
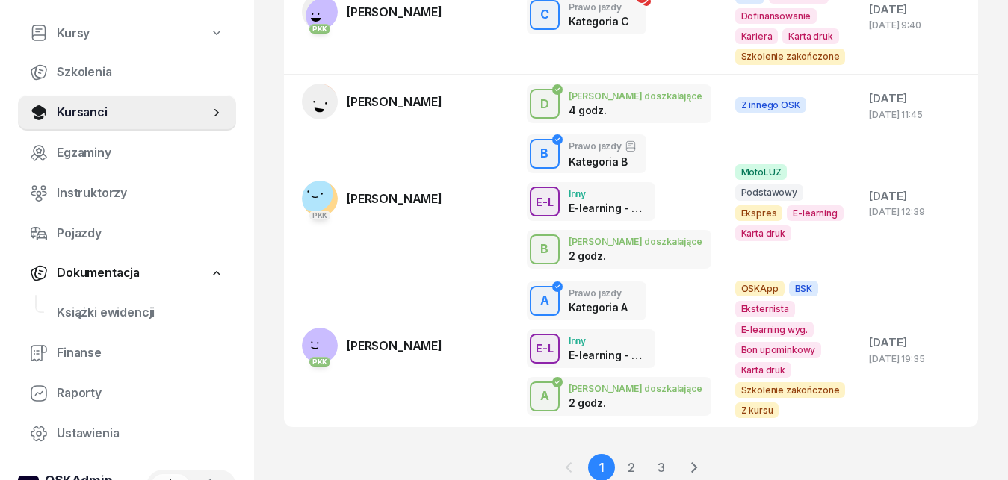
scroll to position [806, 0]
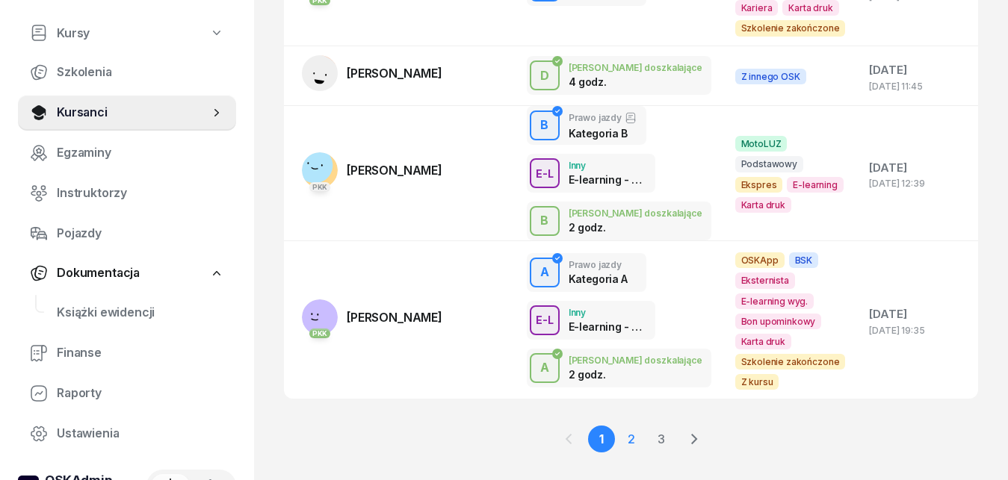
type input "[PERSON_NAME]"
click at [648, 426] on link "2" at bounding box center [661, 439] width 27 height 27
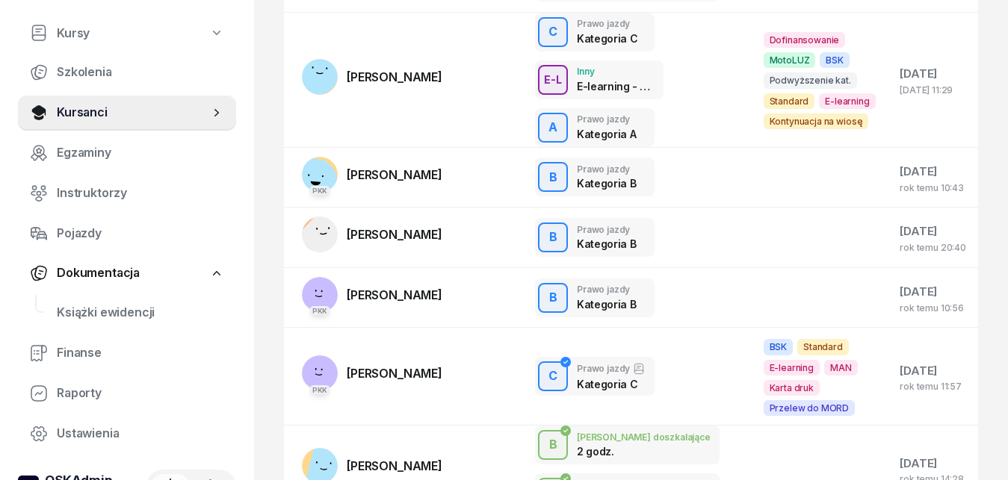
scroll to position [315, 0]
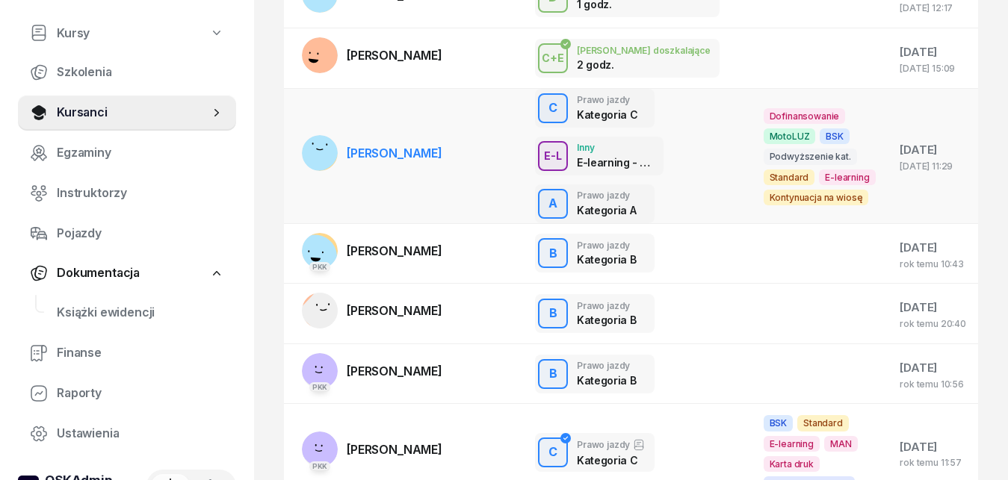
click at [372, 151] on span "[PERSON_NAME]" at bounding box center [395, 153] width 96 height 15
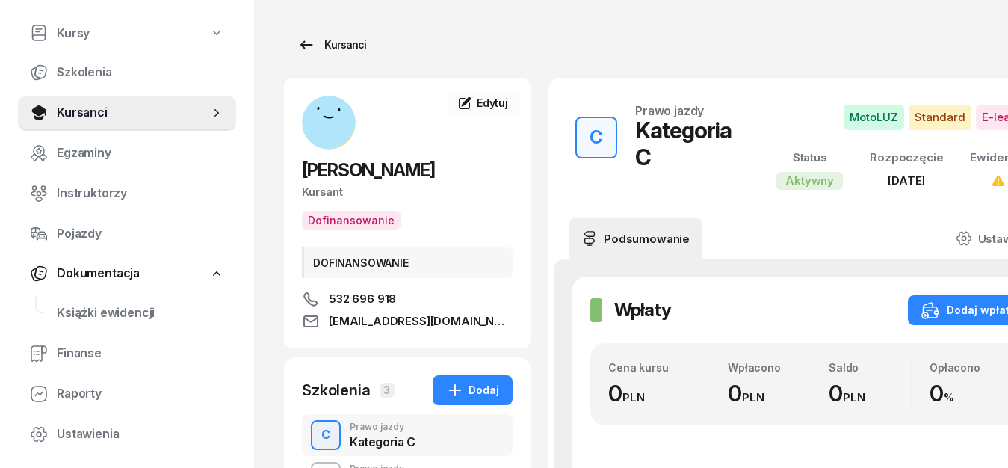
click at [301, 43] on icon at bounding box center [306, 45] width 18 height 18
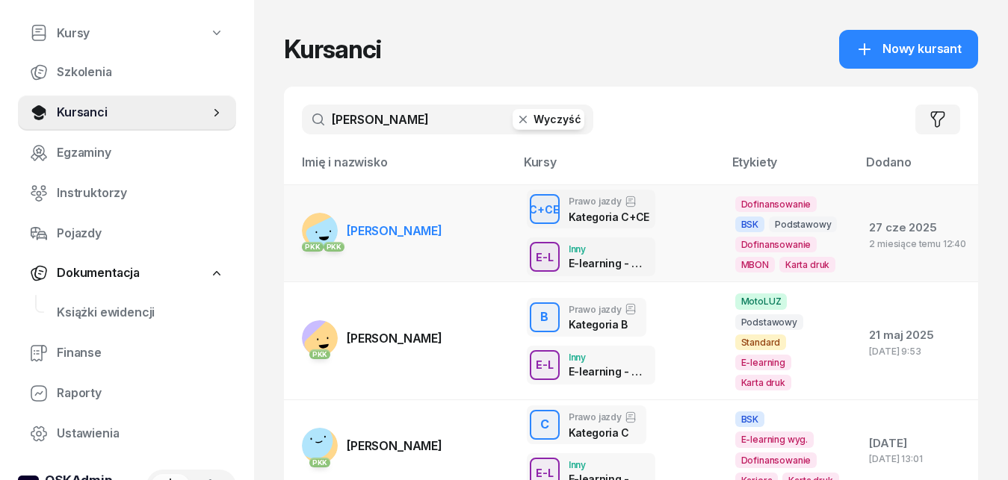
click at [401, 235] on span "[PERSON_NAME]" at bounding box center [395, 230] width 96 height 15
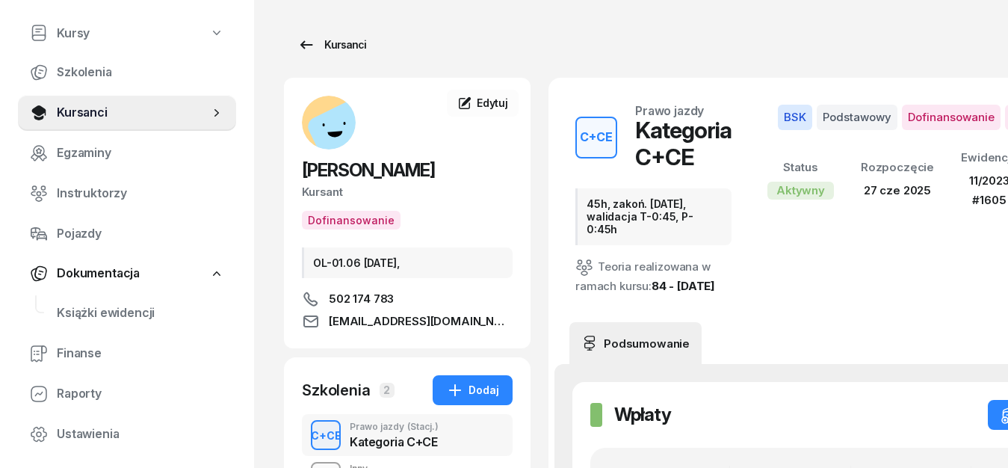
click at [306, 44] on icon at bounding box center [306, 45] width 18 height 18
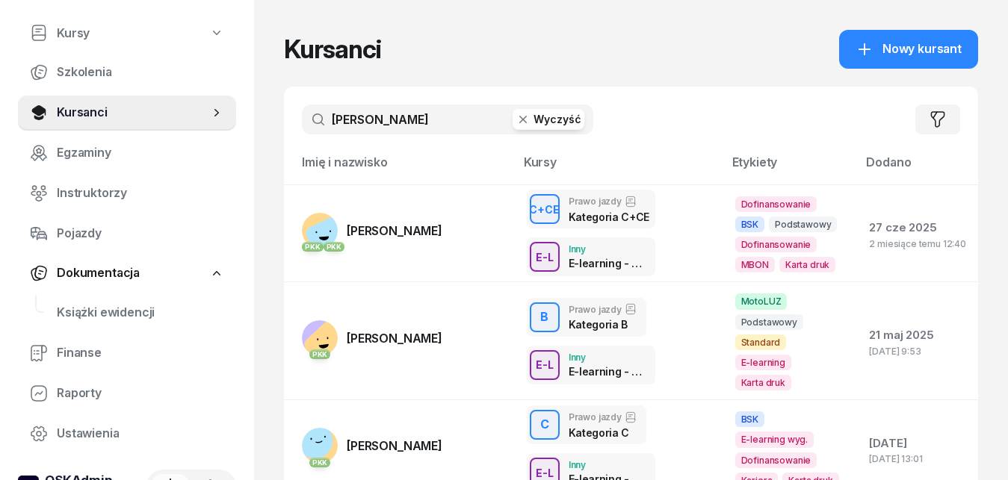
click at [388, 118] on input "[PERSON_NAME]" at bounding box center [447, 120] width 291 height 30
type input "n"
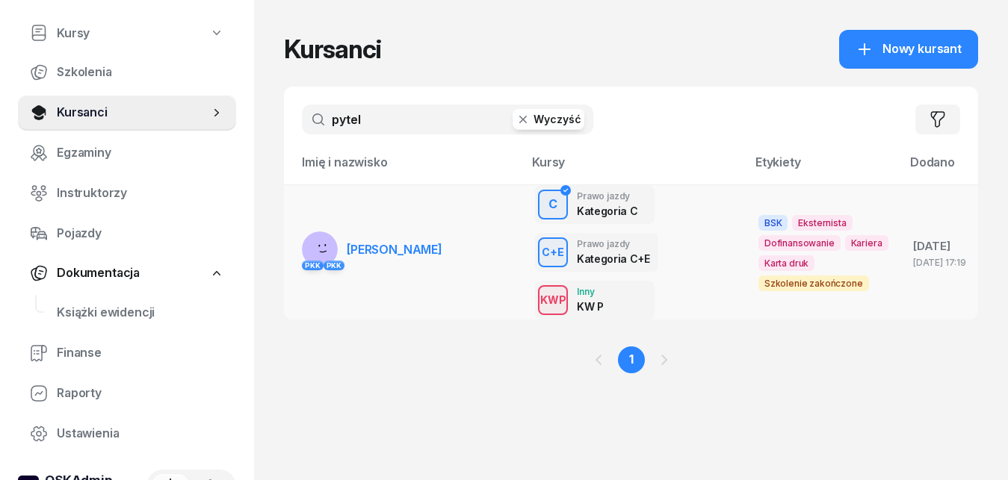
type input "pytel"
click at [383, 256] on span "[PERSON_NAME]" at bounding box center [395, 249] width 96 height 15
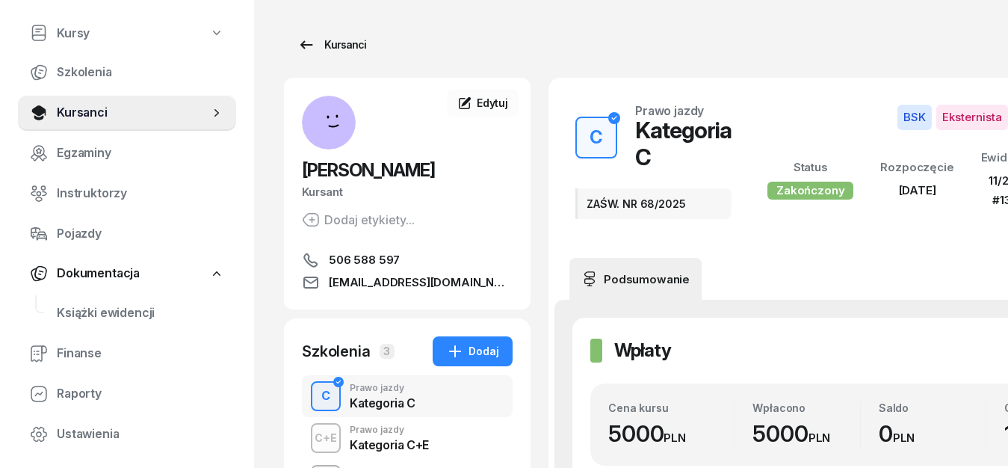
click at [306, 42] on icon at bounding box center [306, 45] width 18 height 18
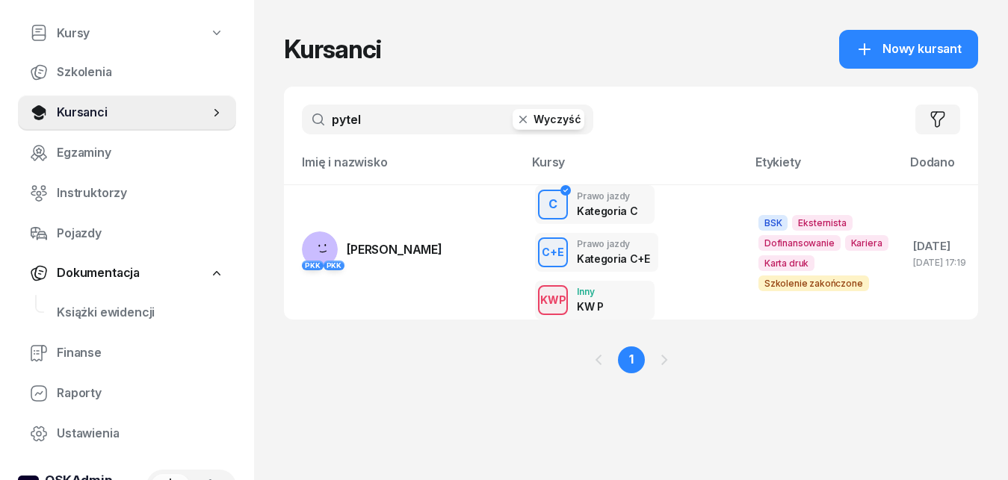
click at [375, 120] on input "pytel" at bounding box center [447, 120] width 291 height 30
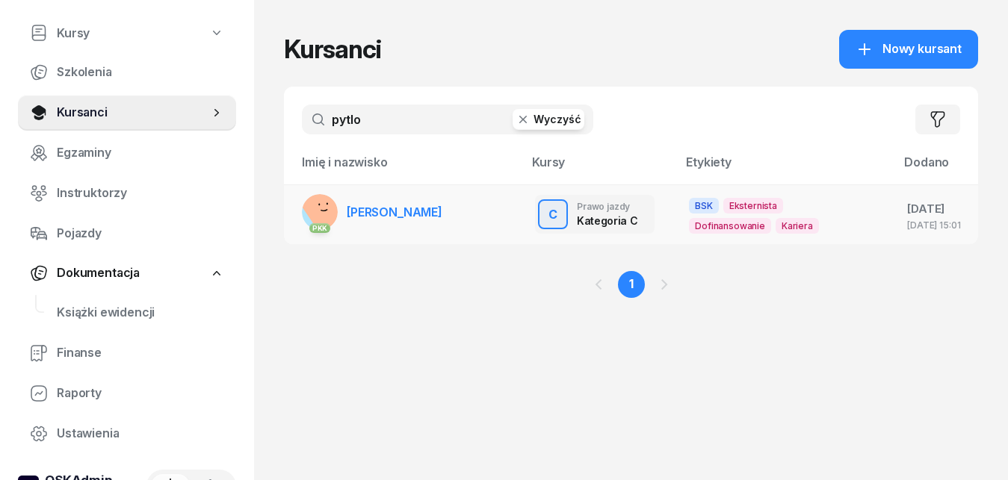
type input "pytlo"
click at [400, 216] on span "[PERSON_NAME]" at bounding box center [395, 212] width 96 height 15
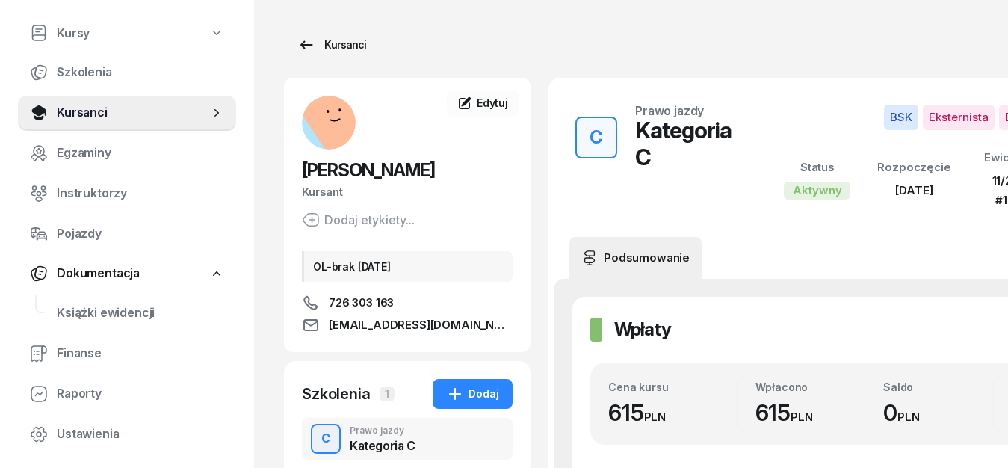
click at [306, 46] on icon at bounding box center [306, 44] width 13 height 8
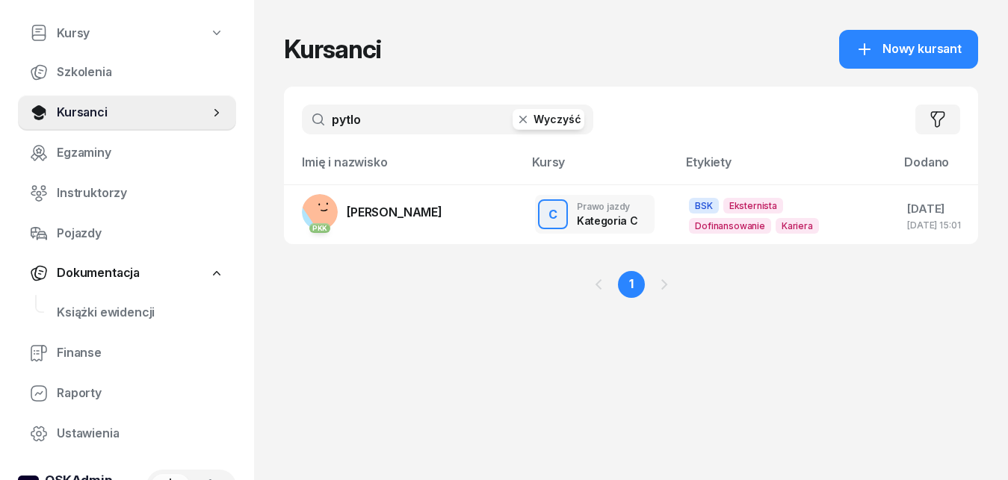
drag, startPoint x: 386, startPoint y: 117, endPoint x: 296, endPoint y: 115, distance: 90.4
click at [302, 115] on input "pytlo" at bounding box center [447, 120] width 291 height 30
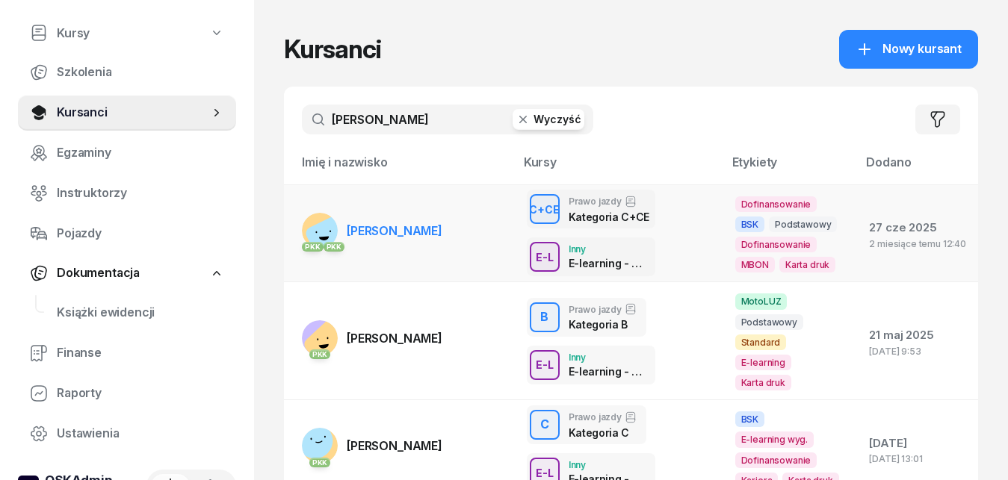
type input "[PERSON_NAME]"
click at [404, 237] on span "[PERSON_NAME]" at bounding box center [395, 230] width 96 height 15
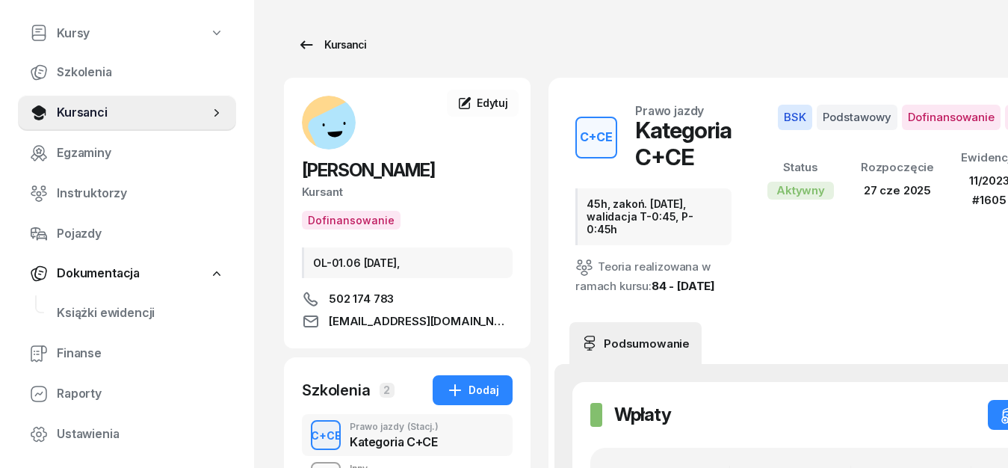
click at [305, 43] on icon at bounding box center [306, 45] width 18 height 18
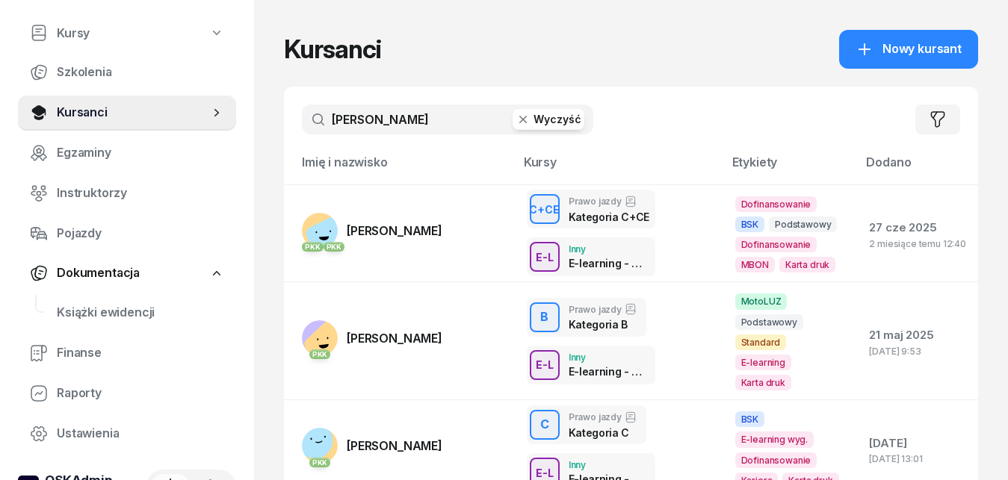
click at [386, 122] on input "[PERSON_NAME]" at bounding box center [447, 120] width 291 height 30
type input "n"
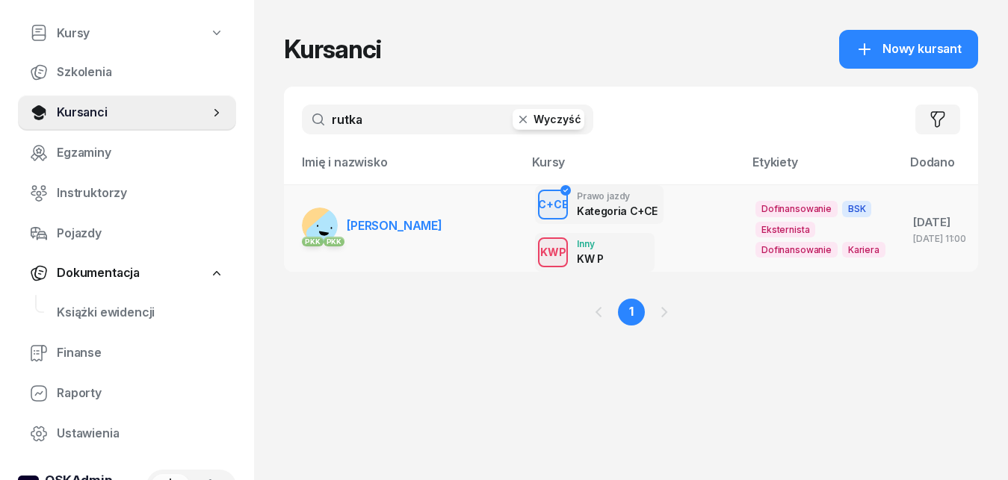
type input "rutka"
click at [383, 226] on span "[PERSON_NAME]" at bounding box center [395, 225] width 96 height 15
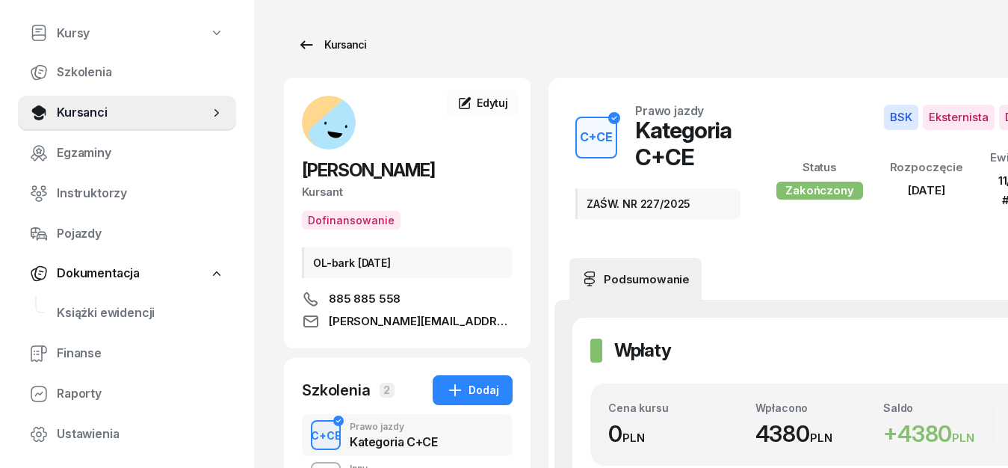
click at [303, 43] on icon at bounding box center [306, 44] width 13 height 8
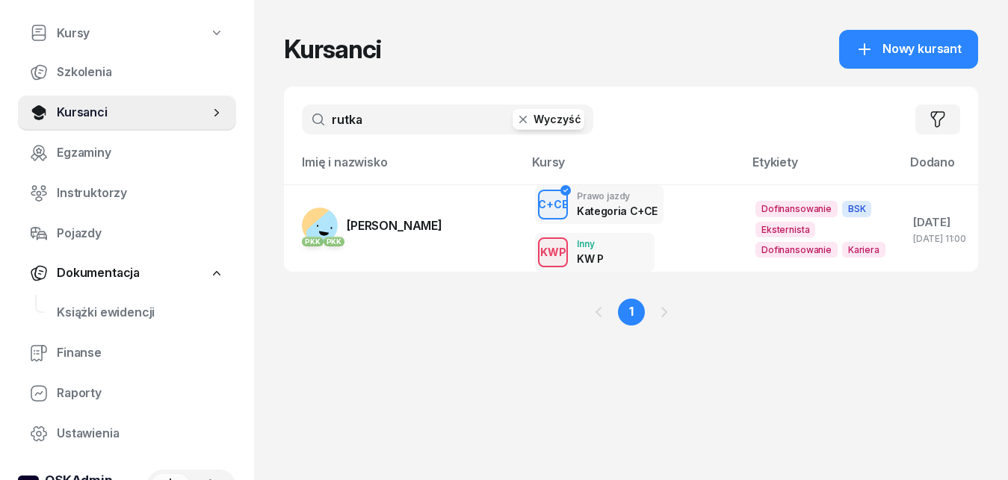
drag, startPoint x: 381, startPoint y: 120, endPoint x: 292, endPoint y: 114, distance: 89.1
click at [302, 114] on input "rutka" at bounding box center [447, 120] width 291 height 30
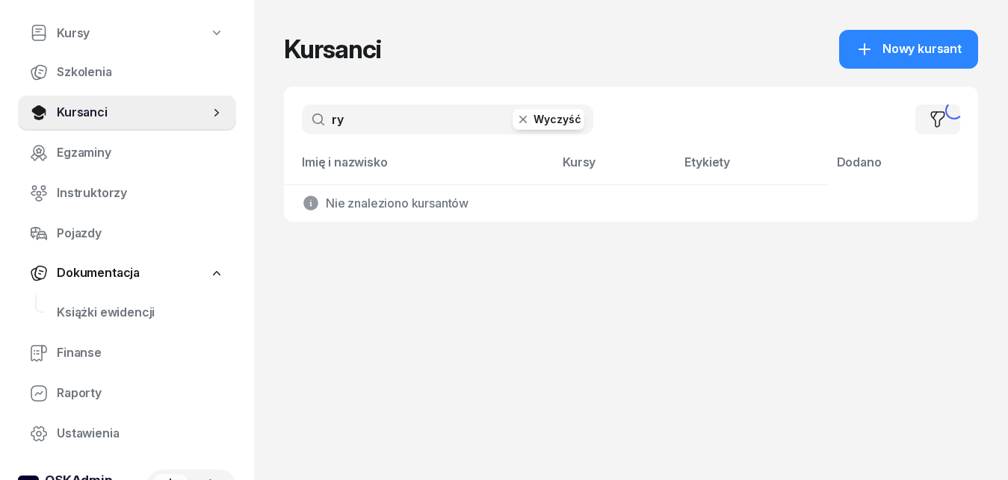
type input "r"
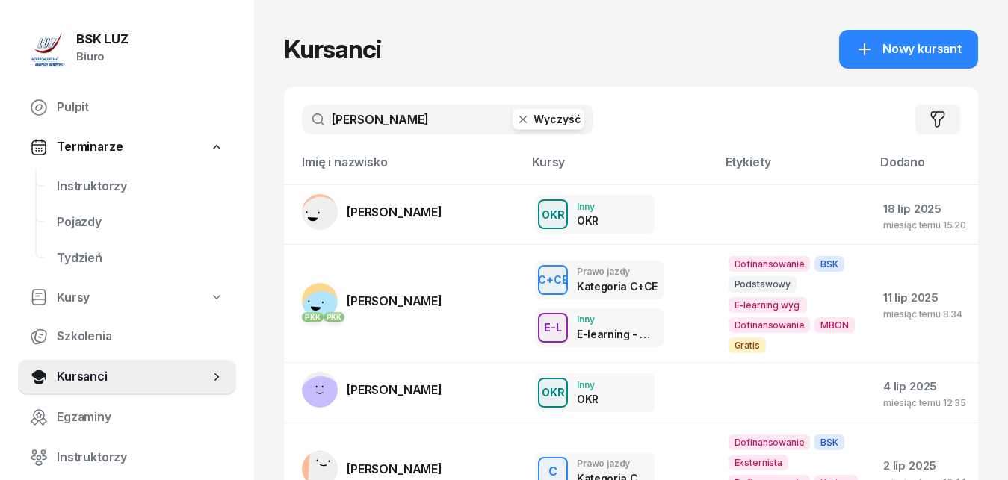
click at [433, 120] on input "[PERSON_NAME]" at bounding box center [447, 120] width 291 height 30
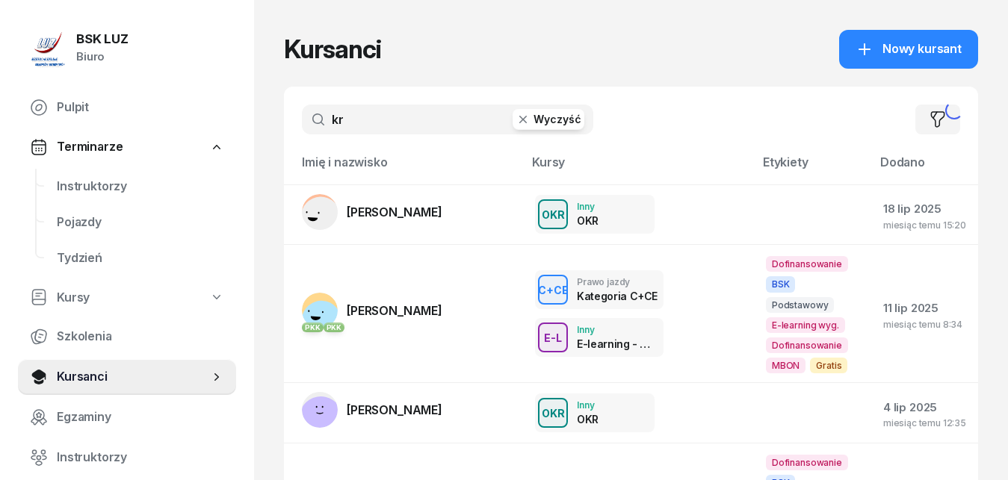
type input "k"
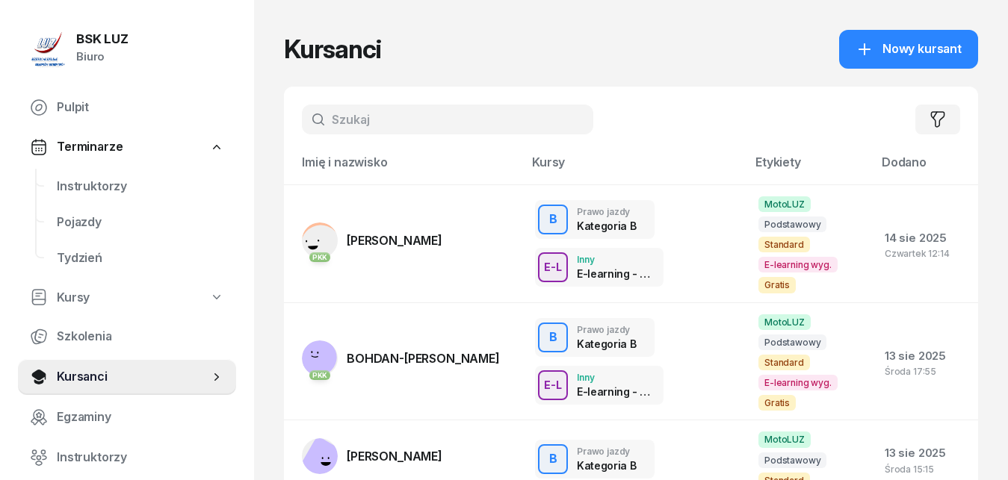
click at [383, 121] on input "text" at bounding box center [447, 120] width 291 height 30
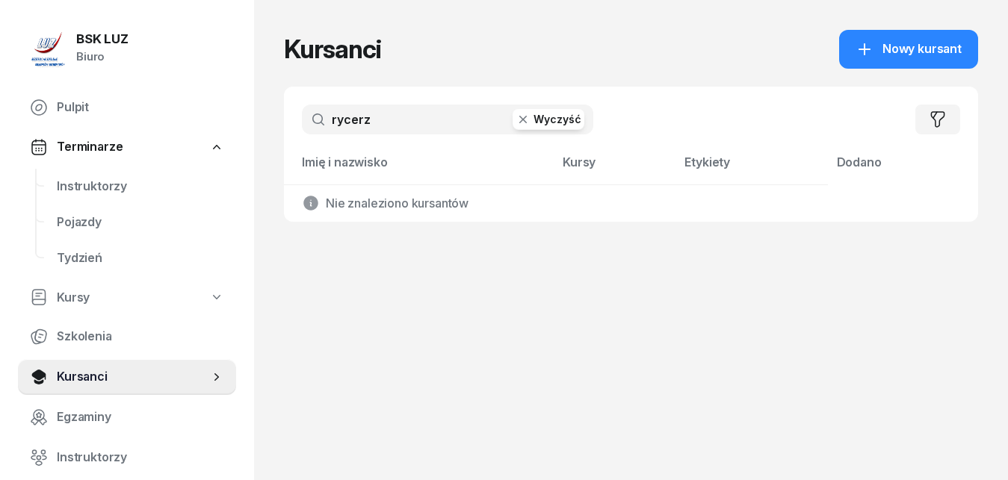
click at [425, 123] on input "rycerz" at bounding box center [447, 120] width 291 height 30
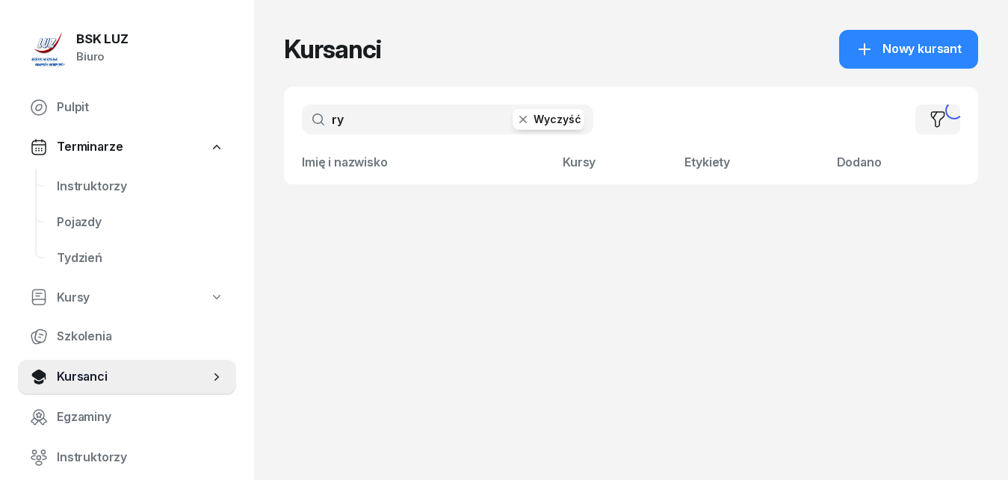
type input "r"
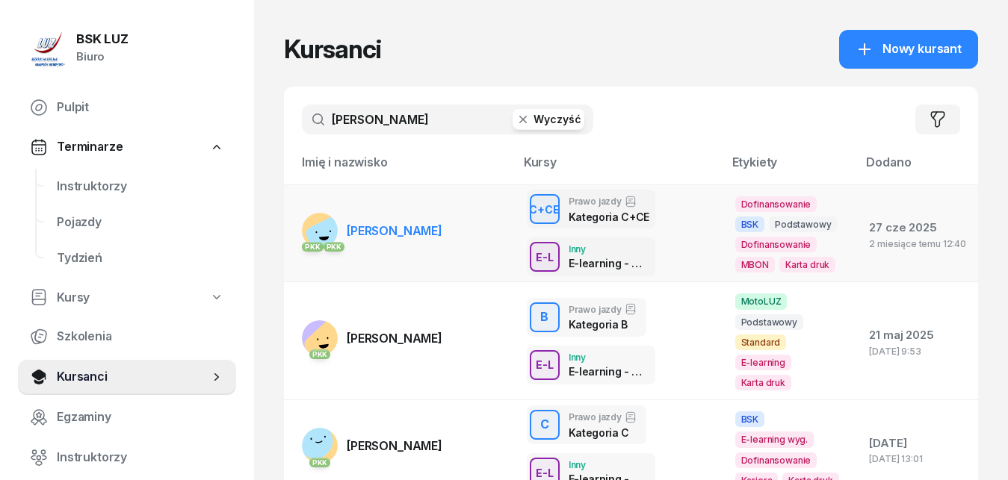
type input "[PERSON_NAME]"
click at [406, 227] on span "[PERSON_NAME]" at bounding box center [395, 230] width 96 height 15
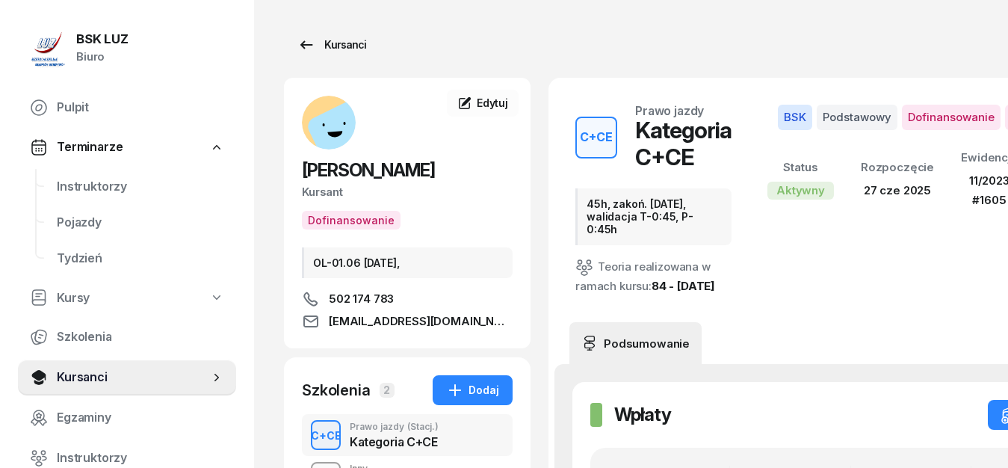
click at [309, 46] on icon at bounding box center [306, 45] width 18 height 18
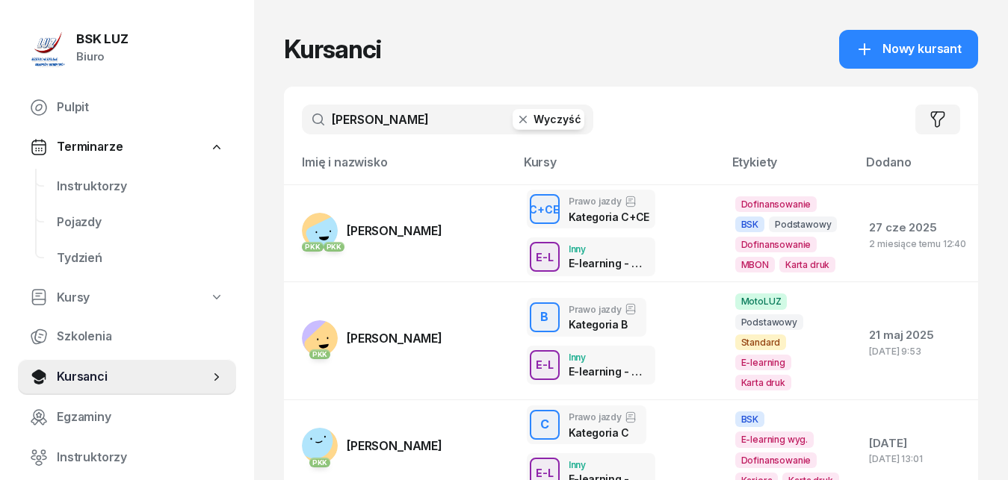
drag, startPoint x: 389, startPoint y: 119, endPoint x: 298, endPoint y: 119, distance: 90.4
click at [302, 119] on input "[PERSON_NAME]" at bounding box center [447, 120] width 291 height 30
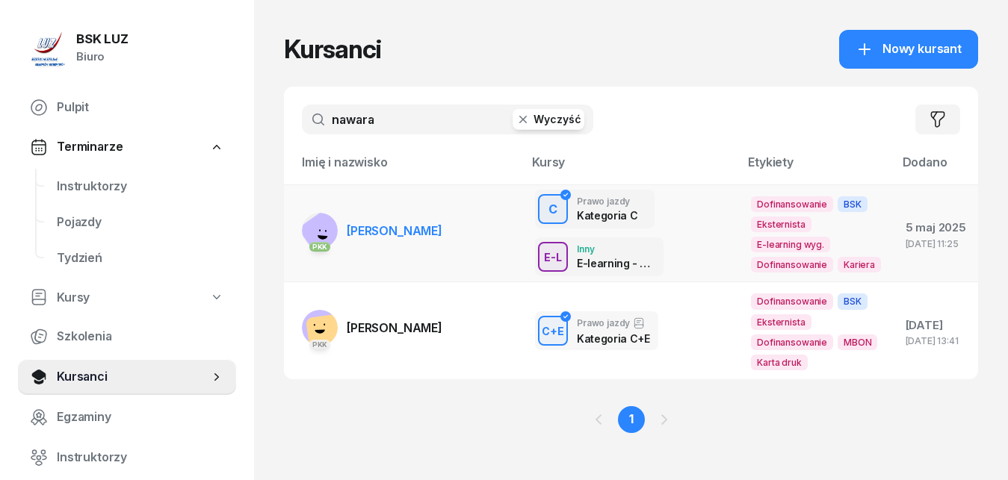
type input "nawara"
click at [413, 238] on span "[PERSON_NAME]" at bounding box center [395, 230] width 96 height 15
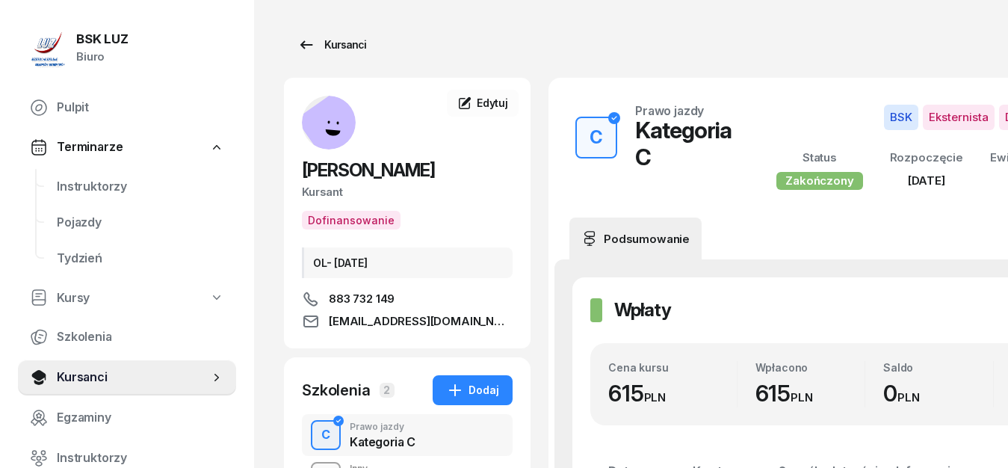
click at [304, 45] on icon at bounding box center [306, 44] width 13 height 8
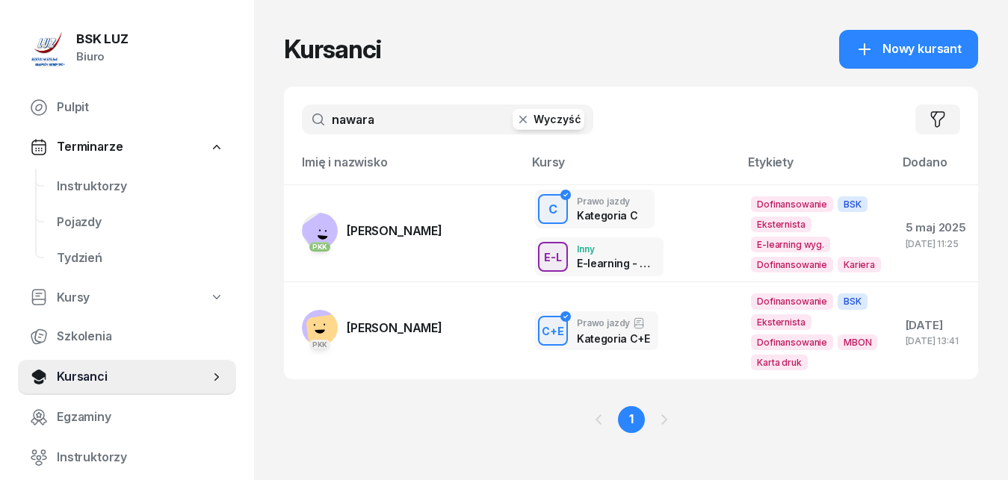
drag, startPoint x: 395, startPoint y: 121, endPoint x: 297, endPoint y: 106, distance: 98.3
click at [302, 106] on input "nawara" at bounding box center [447, 120] width 291 height 30
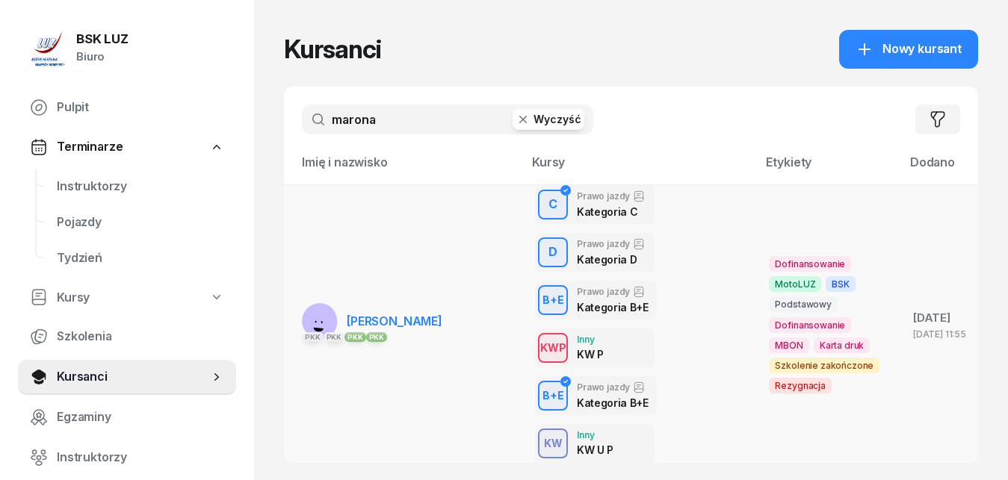
type input "marona"
click at [409, 324] on span "[PERSON_NAME]" at bounding box center [395, 321] width 96 height 15
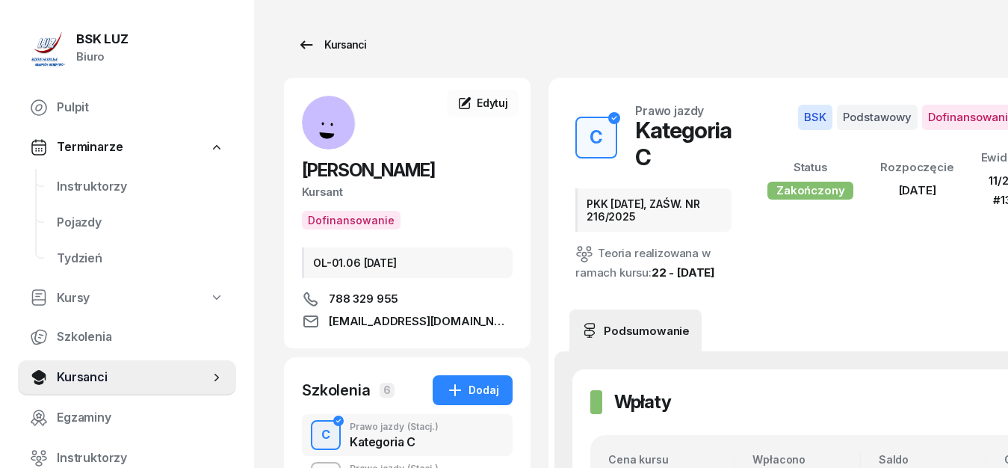
click at [311, 45] on icon at bounding box center [306, 44] width 13 height 8
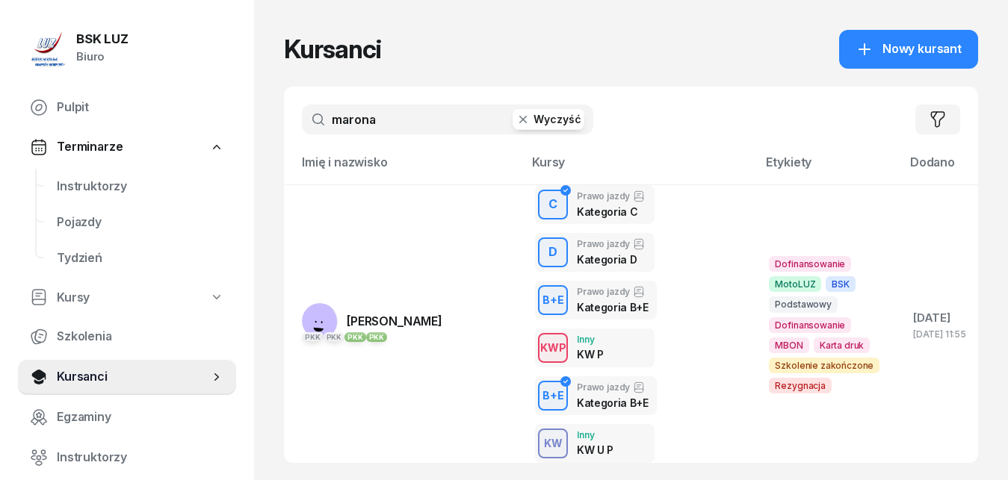
drag, startPoint x: 396, startPoint y: 123, endPoint x: 286, endPoint y: 123, distance: 109.8
click at [302, 123] on input "marona" at bounding box center [447, 120] width 291 height 30
drag, startPoint x: 379, startPoint y: 117, endPoint x: 298, endPoint y: 117, distance: 80.7
click at [302, 117] on input "marona" at bounding box center [447, 120] width 291 height 30
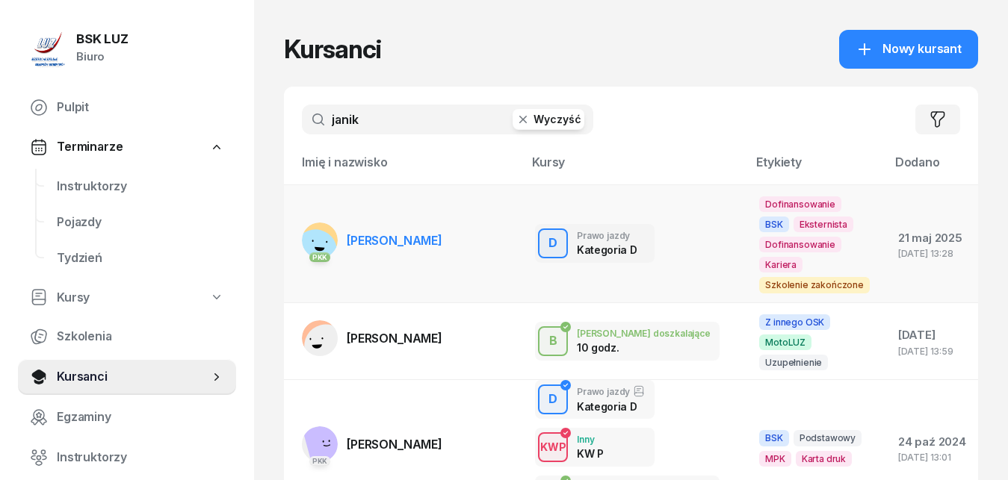
type input "janik"
click at [359, 248] on span "[PERSON_NAME]" at bounding box center [395, 240] width 96 height 15
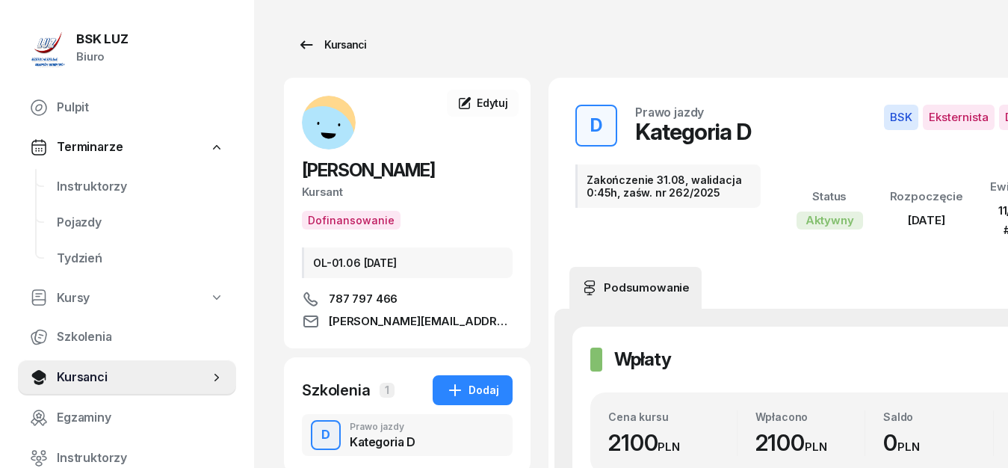
click at [306, 46] on icon at bounding box center [306, 45] width 18 height 18
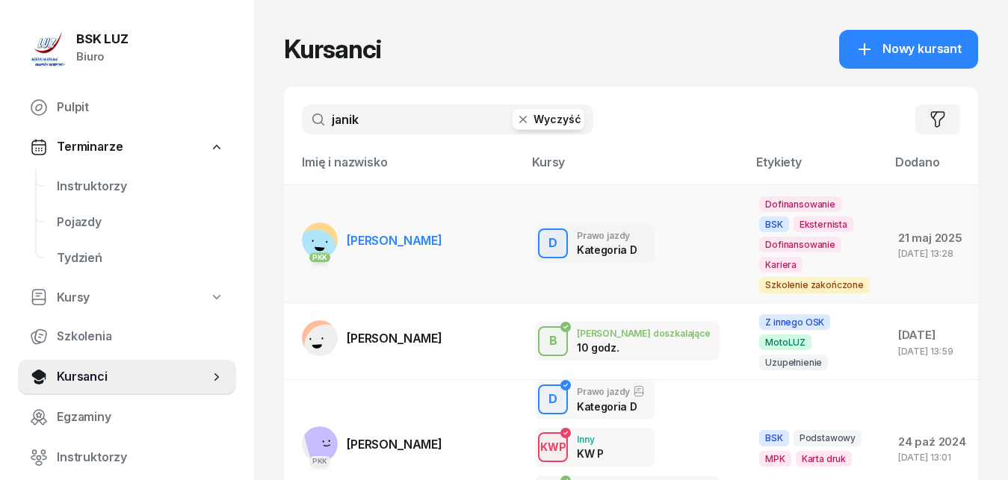
click at [376, 242] on span "[PERSON_NAME]" at bounding box center [395, 240] width 96 height 15
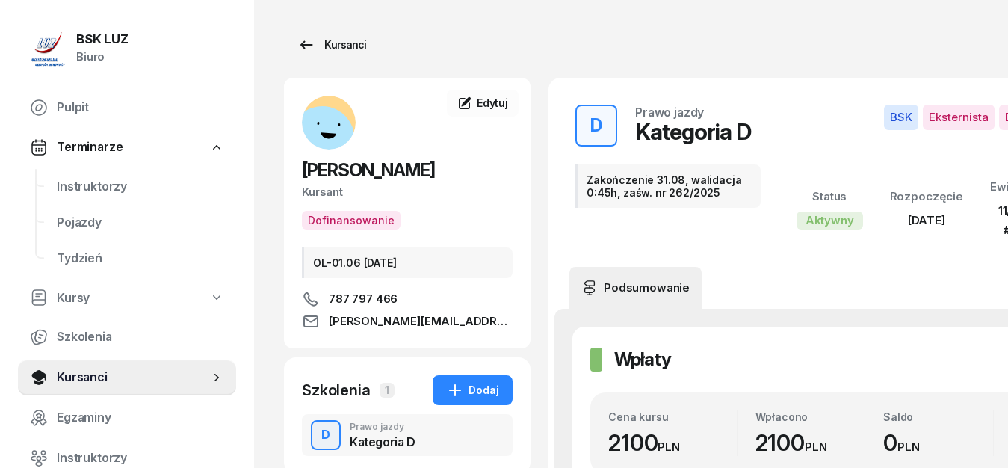
click at [309, 43] on icon at bounding box center [306, 45] width 18 height 18
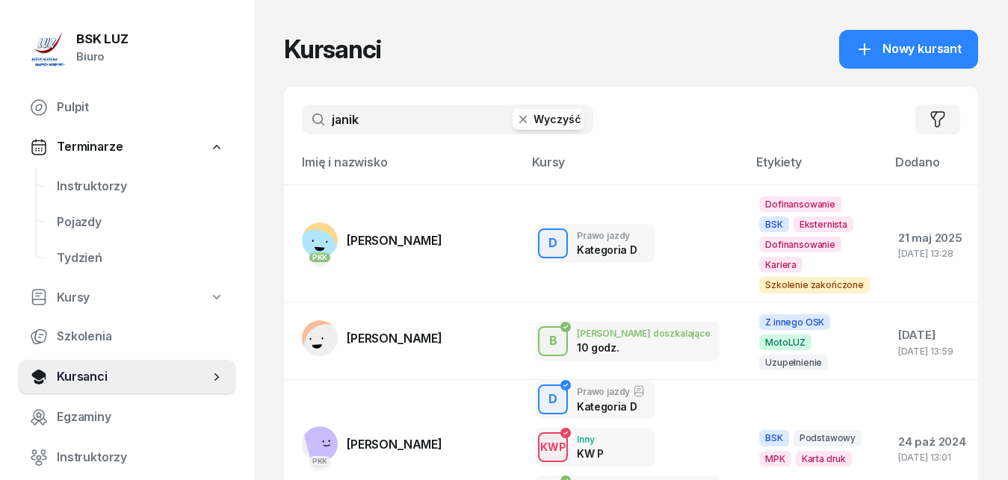
drag, startPoint x: 377, startPoint y: 121, endPoint x: 292, endPoint y: 107, distance: 86.4
click at [302, 107] on input "janik" at bounding box center [447, 120] width 291 height 30
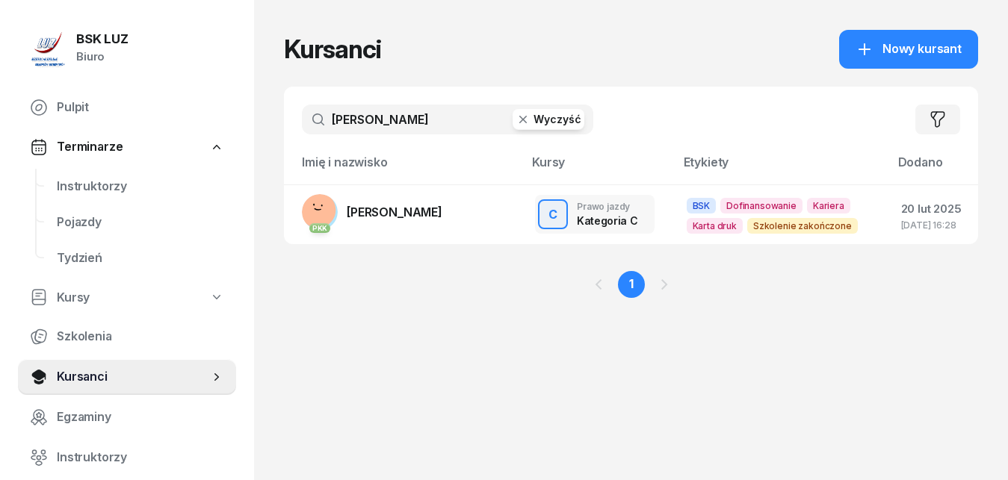
type input "[PERSON_NAME]"
drag, startPoint x: 412, startPoint y: 120, endPoint x: 300, endPoint y: 119, distance: 112.1
click at [302, 119] on input "[PERSON_NAME]" at bounding box center [447, 120] width 291 height 30
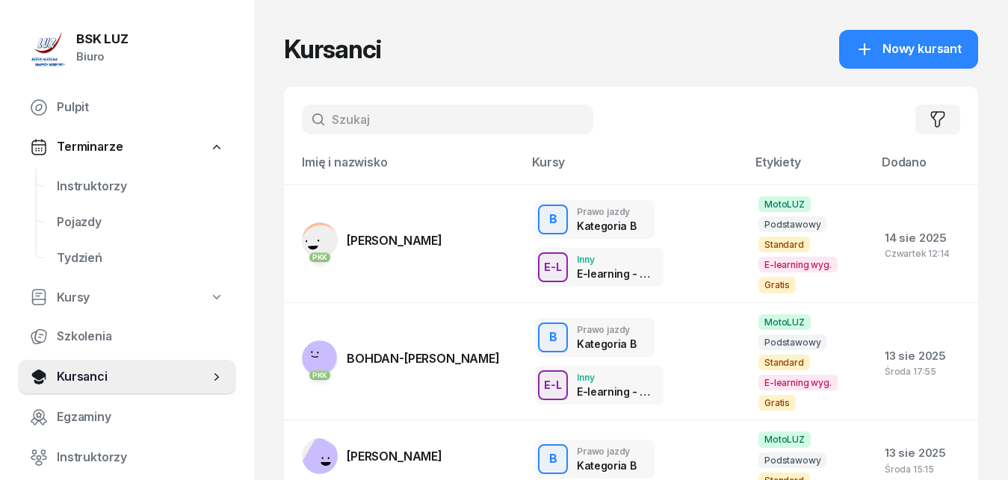
click at [408, 117] on input "text" at bounding box center [447, 120] width 291 height 30
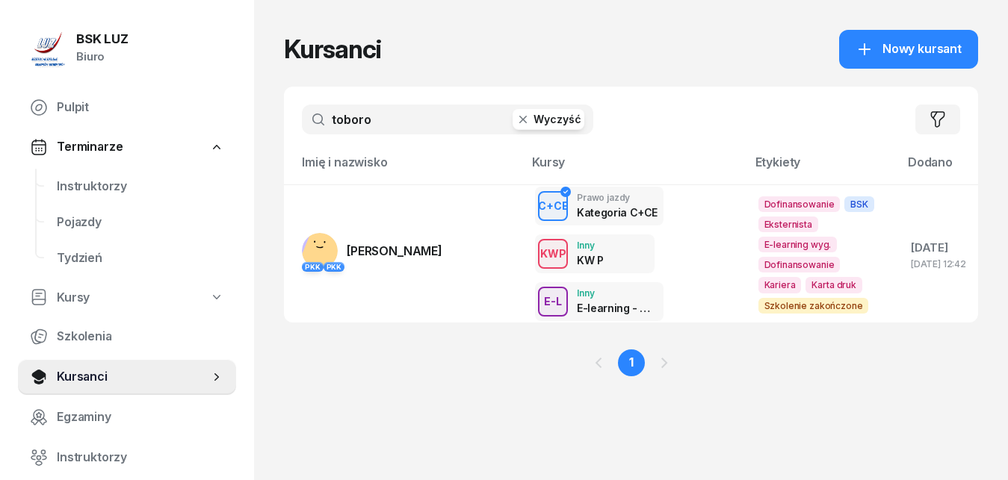
type input "toboro"
click at [401, 250] on span "[PERSON_NAME]" at bounding box center [395, 251] width 96 height 15
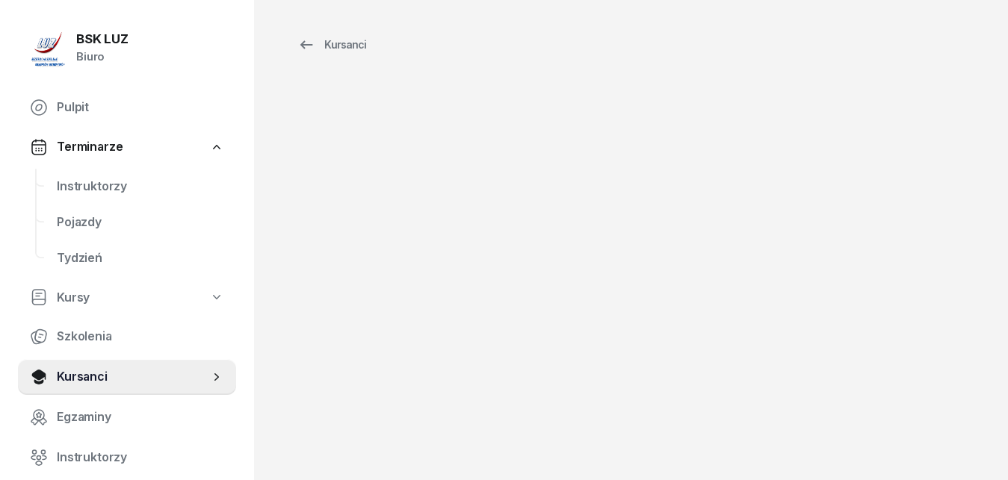
click at [608, 403] on div "Kursanci" at bounding box center [631, 240] width 754 height 480
click at [311, 43] on icon at bounding box center [306, 45] width 18 height 18
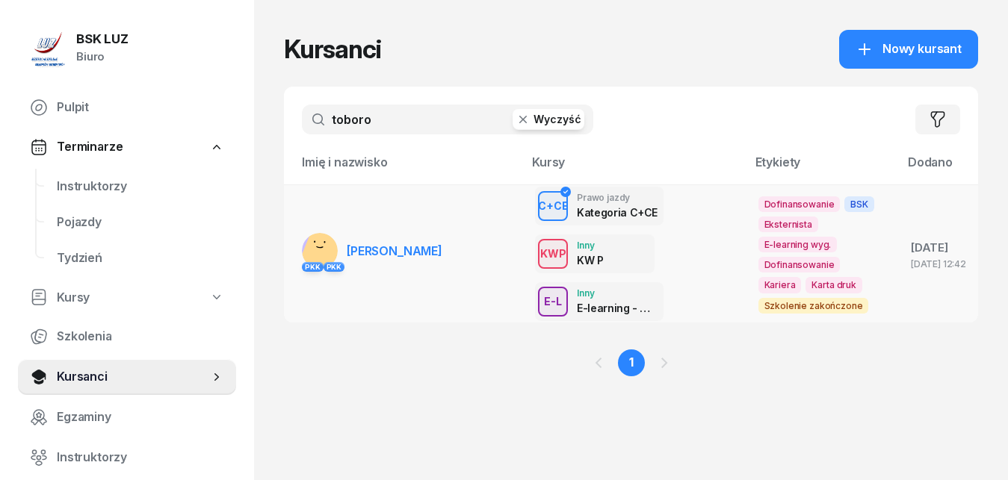
click at [403, 254] on span "[PERSON_NAME]" at bounding box center [395, 251] width 96 height 15
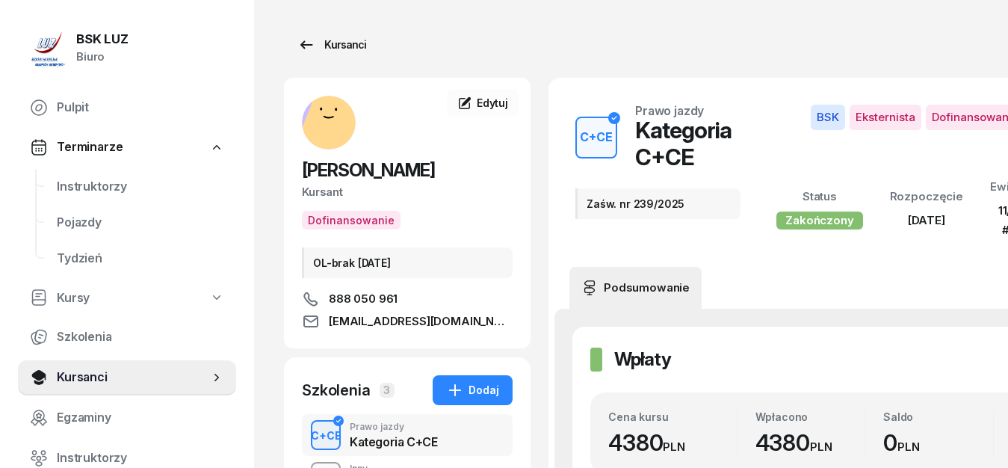
click at [337, 40] on div "Kursanci" at bounding box center [331, 45] width 69 height 18
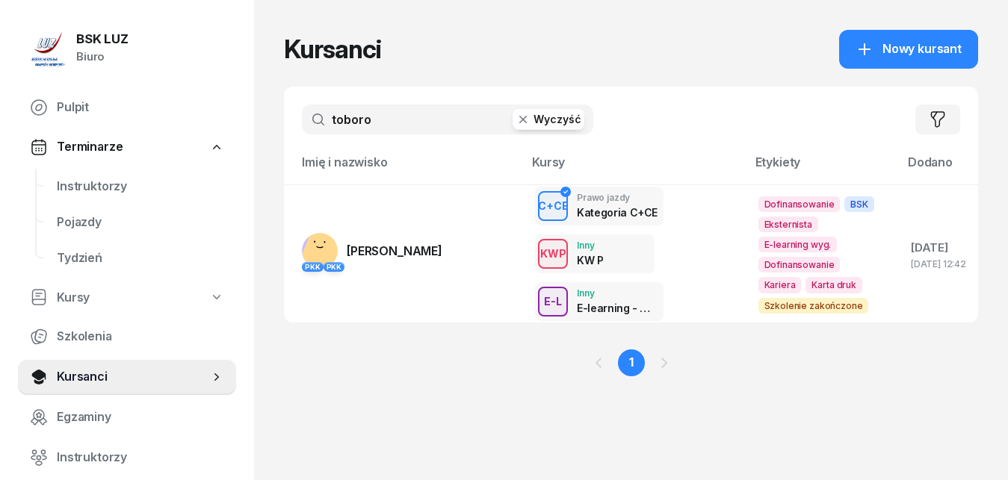
drag, startPoint x: 392, startPoint y: 120, endPoint x: 298, endPoint y: 128, distance: 94.4
click at [302, 128] on input "toboro" at bounding box center [447, 120] width 291 height 30
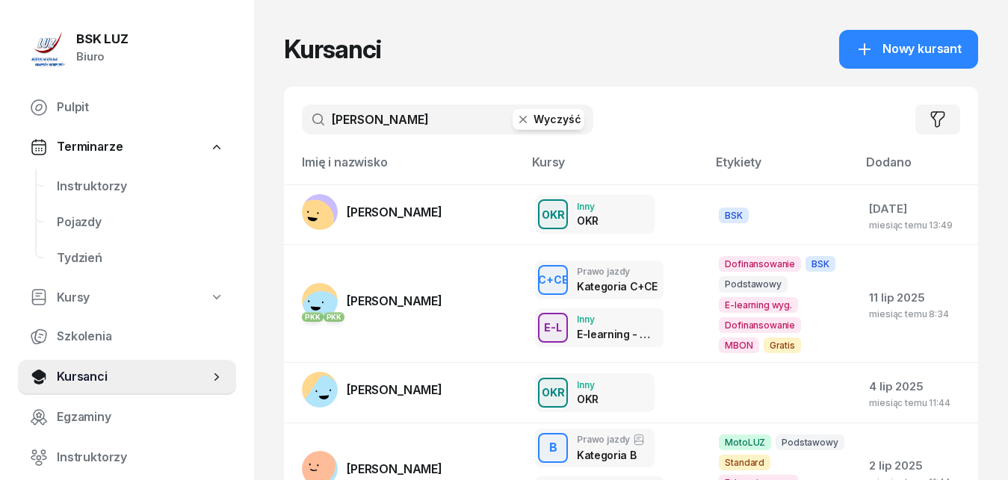
click at [472, 128] on input "[PERSON_NAME]" at bounding box center [447, 120] width 291 height 30
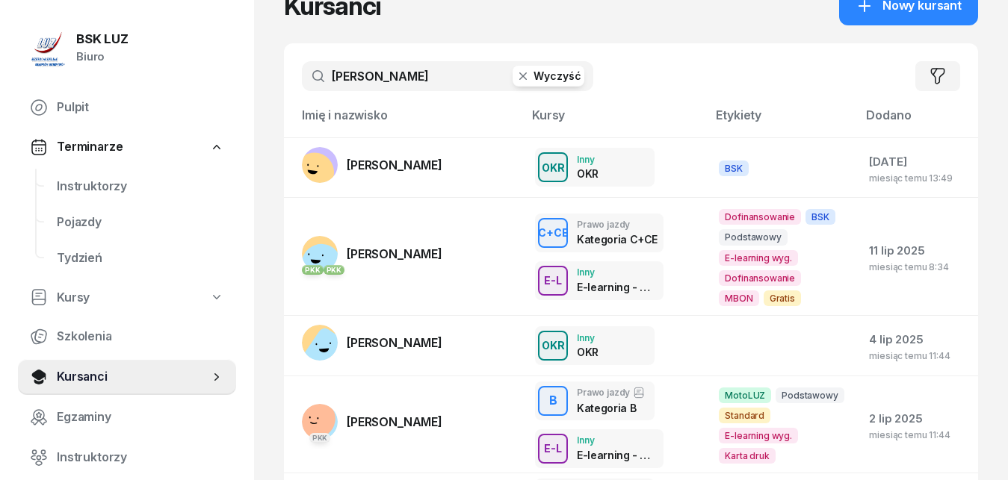
scroll to position [76, 0]
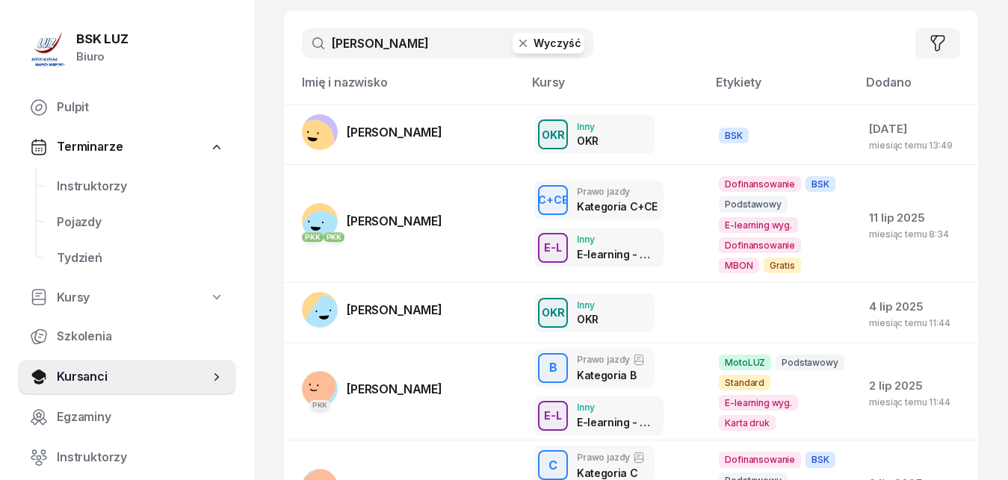
drag, startPoint x: 370, startPoint y: 42, endPoint x: 303, endPoint y: 40, distance: 67.3
click at [303, 40] on input "[PERSON_NAME]" at bounding box center [447, 43] width 291 height 30
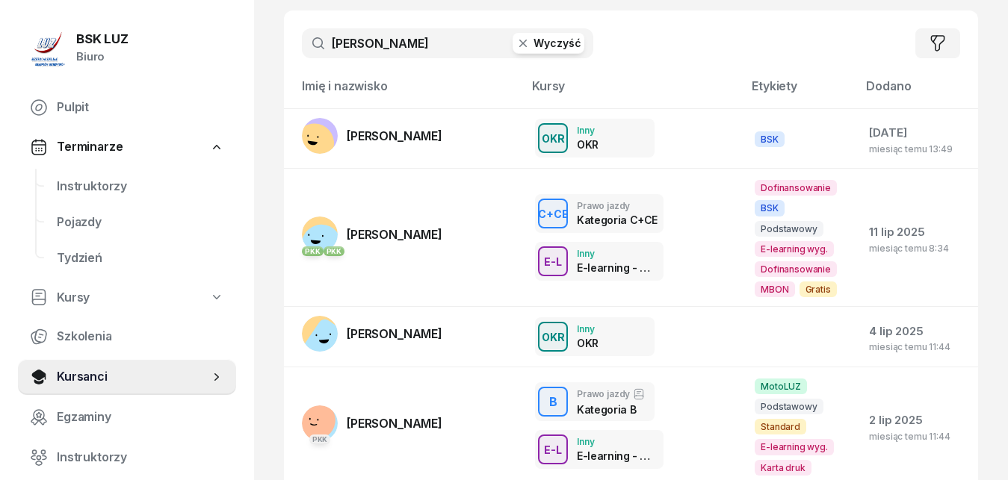
click at [386, 48] on input "[PERSON_NAME]" at bounding box center [447, 43] width 291 height 30
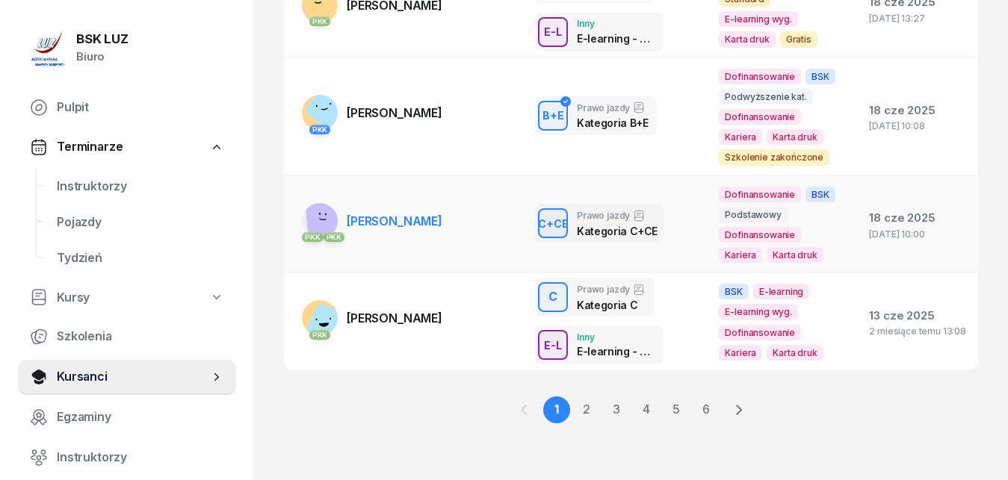
scroll to position [4, 0]
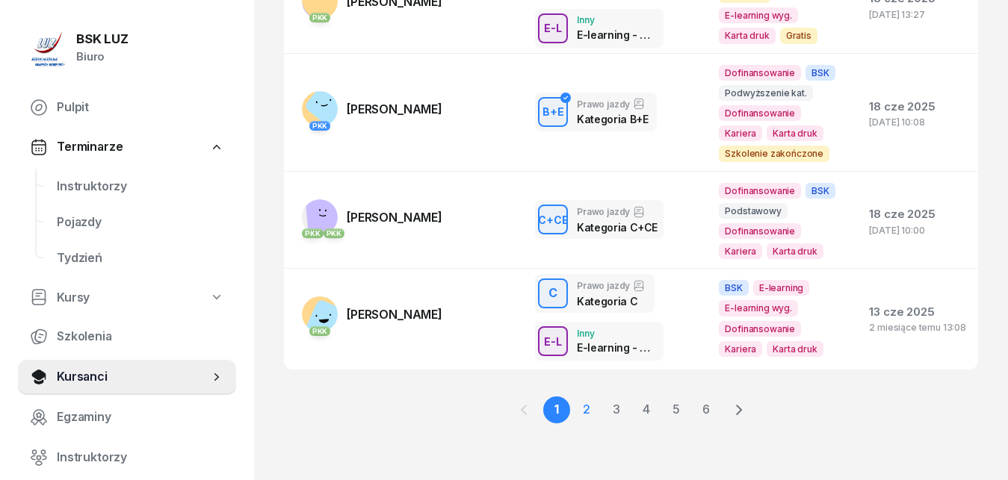
click at [603, 414] on link "2" at bounding box center [616, 410] width 27 height 27
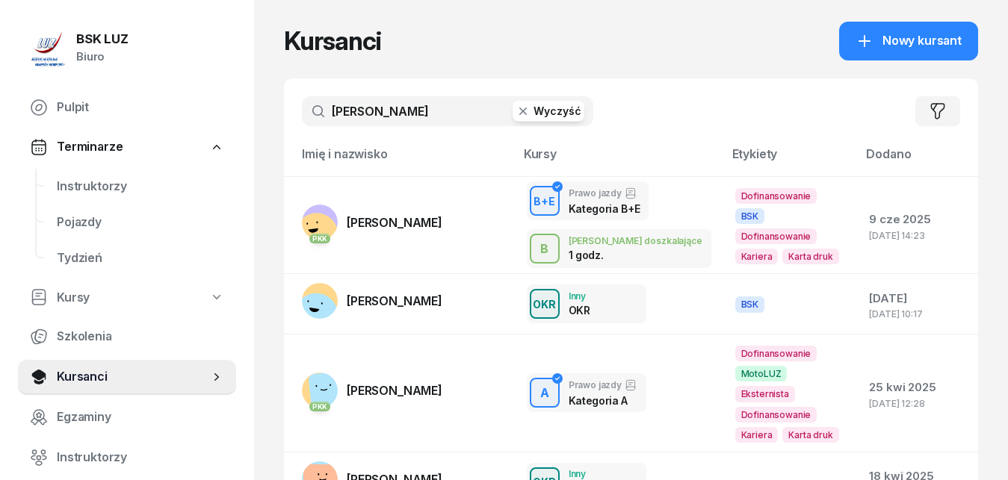
scroll to position [0, 0]
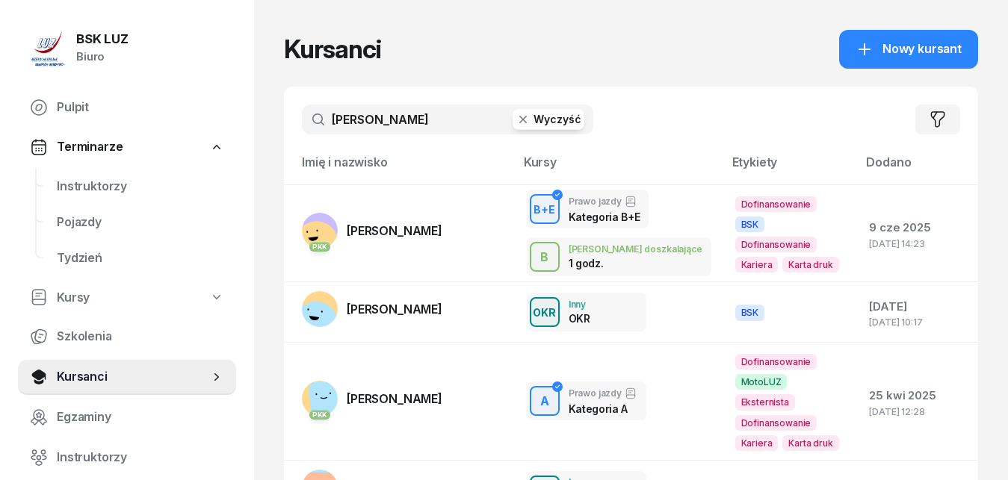
click at [386, 120] on input "[PERSON_NAME]" at bounding box center [447, 120] width 291 height 30
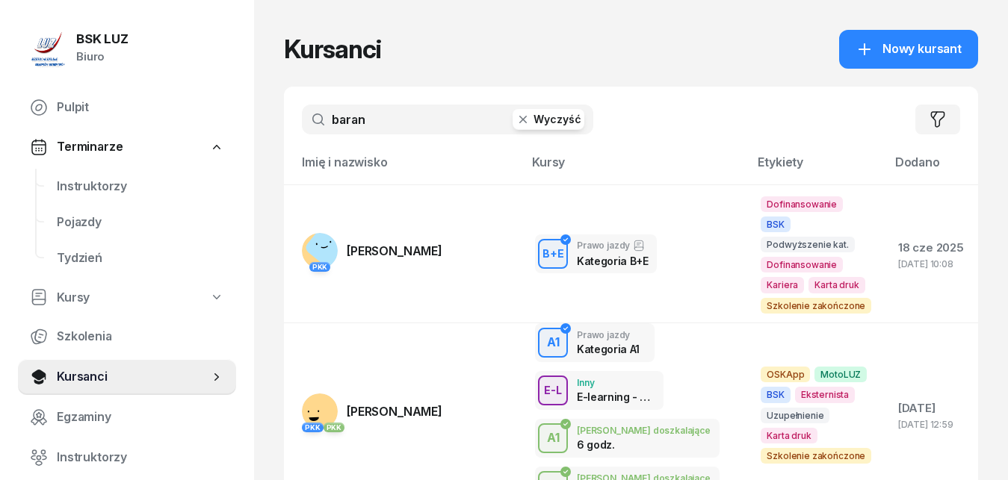
click at [336, 117] on input "baran" at bounding box center [447, 120] width 291 height 30
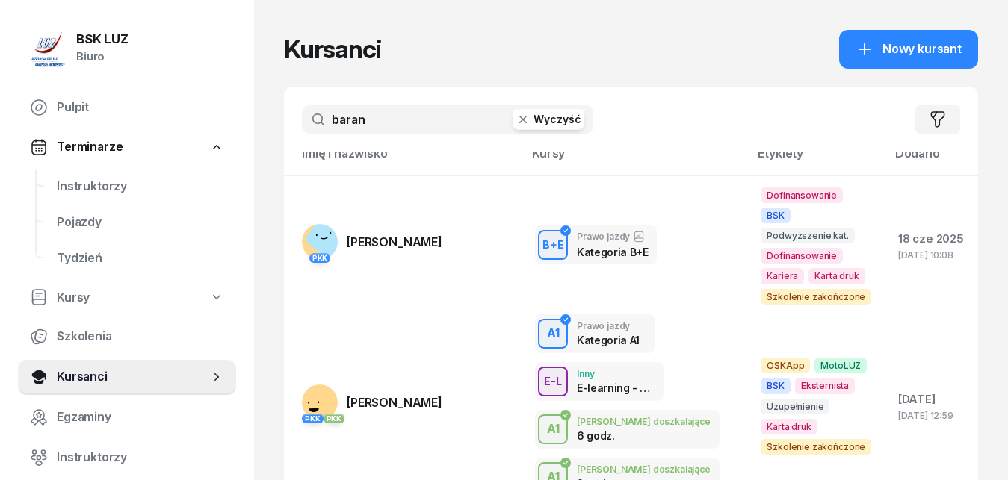
click at [376, 116] on input "baran" at bounding box center [447, 120] width 291 height 30
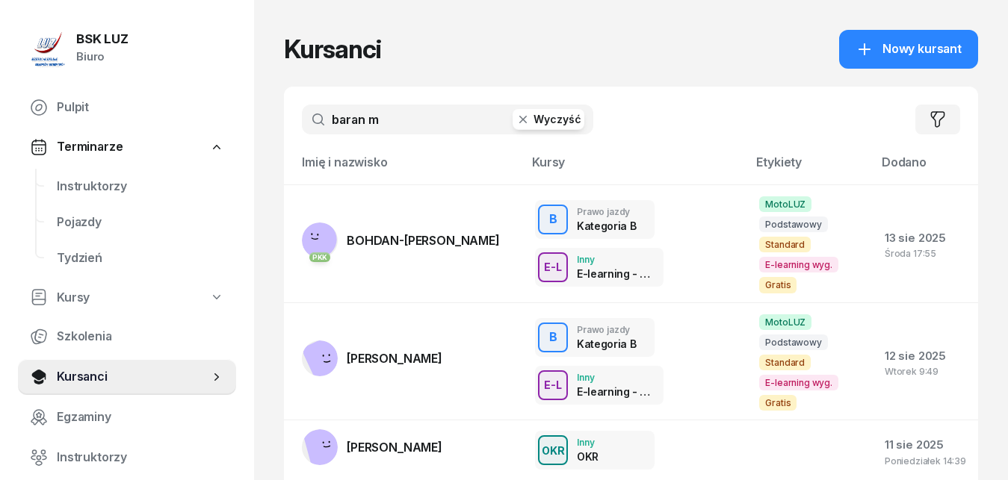
drag, startPoint x: 400, startPoint y: 130, endPoint x: 323, endPoint y: 115, distance: 78.4
click at [323, 115] on input "baran m" at bounding box center [447, 120] width 291 height 30
click at [319, 120] on input "baran m" at bounding box center [447, 120] width 291 height 30
drag, startPoint x: 333, startPoint y: 116, endPoint x: 303, endPoint y: 118, distance: 29.2
click at [303, 118] on input "baran m" at bounding box center [447, 120] width 291 height 30
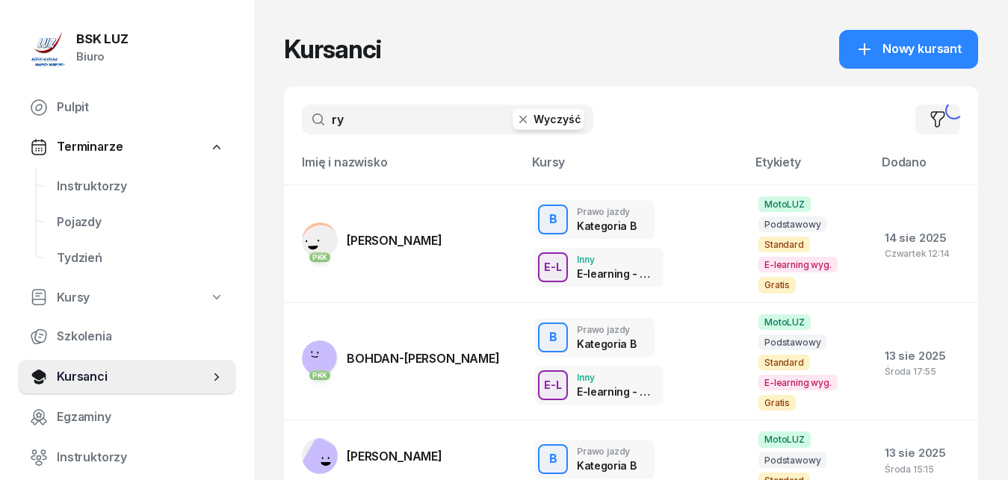
type input "r"
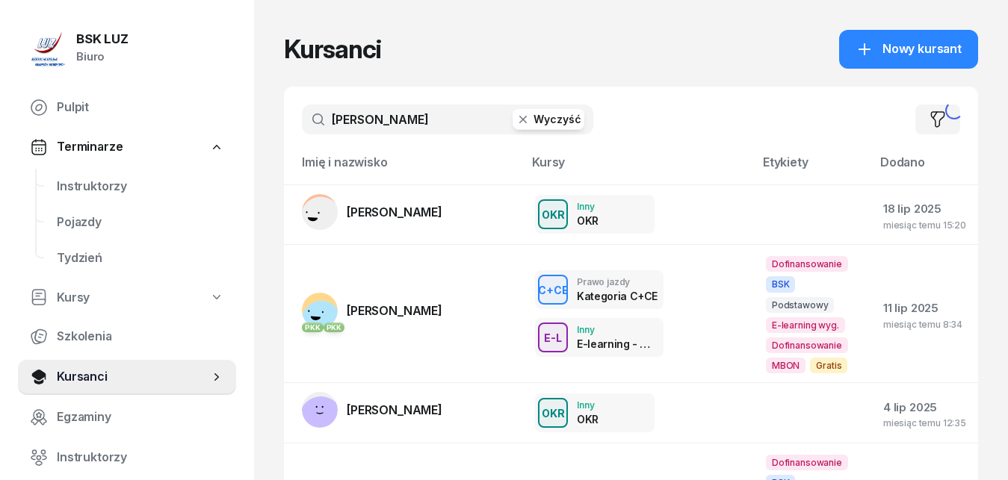
type input "[PERSON_NAME]"
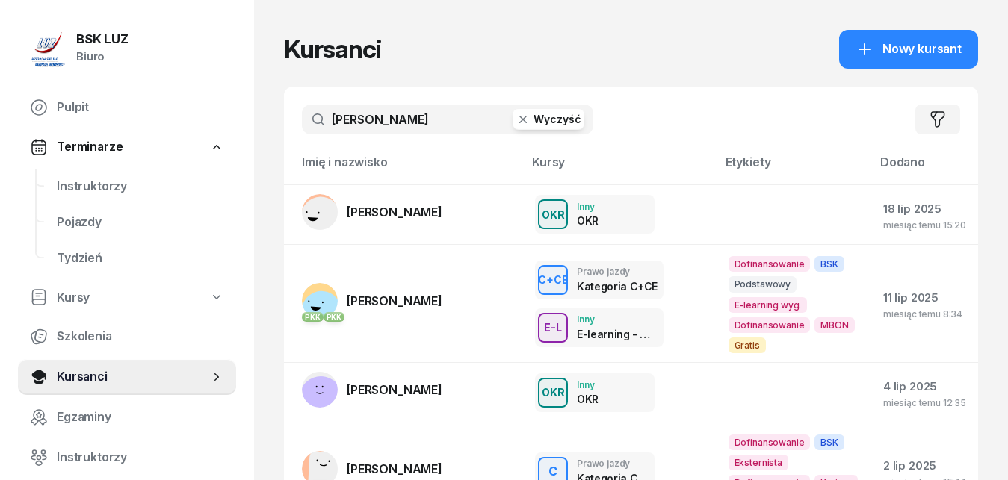
drag, startPoint x: 438, startPoint y: 128, endPoint x: 279, endPoint y: 111, distance: 159.3
click at [302, 111] on input "[PERSON_NAME]" at bounding box center [447, 120] width 291 height 30
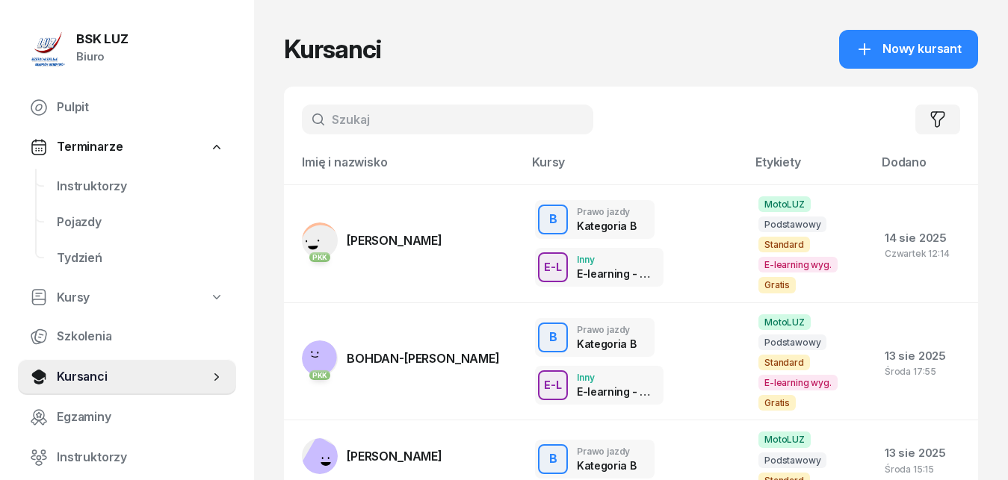
click at [360, 120] on input "text" at bounding box center [447, 120] width 291 height 30
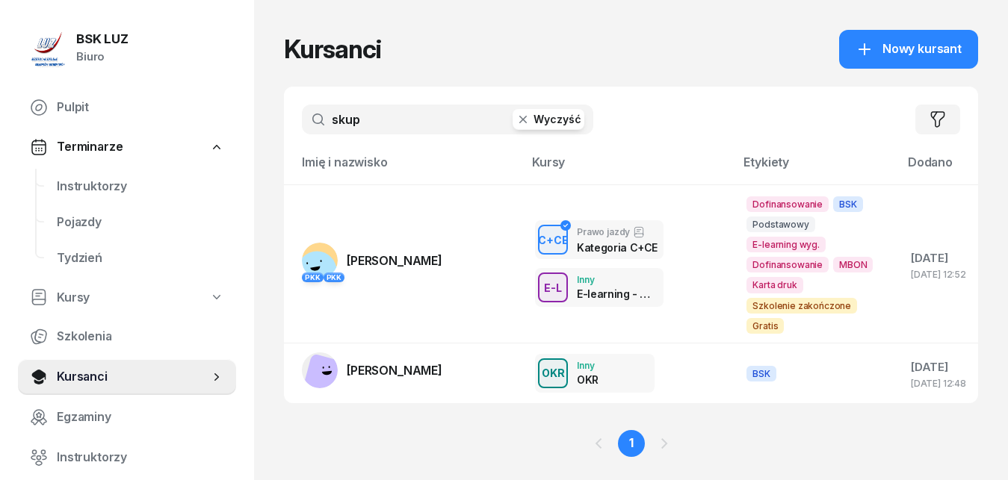
type input "skup"
click at [573, 47] on div "Kursanci Nowy kursant" at bounding box center [631, 49] width 694 height 39
click at [62, 105] on span "Pulpit" at bounding box center [140, 107] width 167 height 19
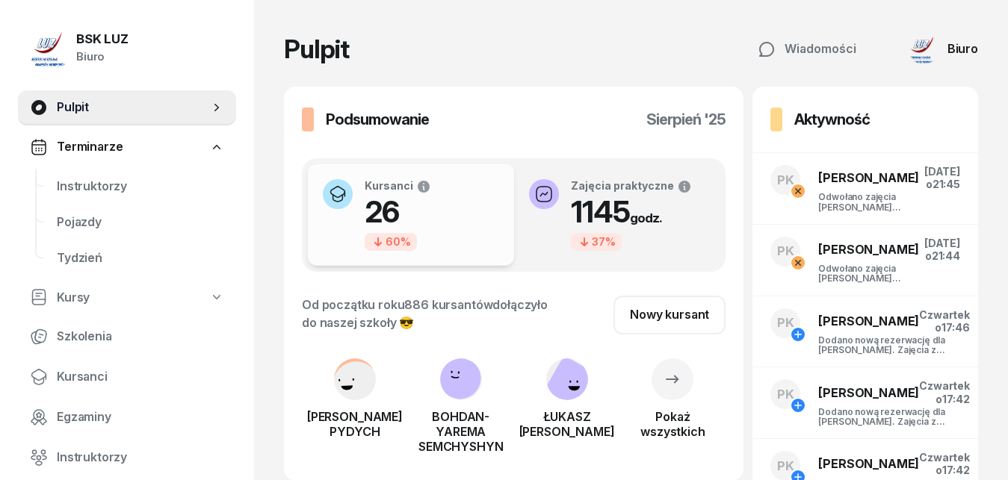
click at [650, 45] on div "Pulpit Wiadomości Biuro" at bounding box center [631, 49] width 694 height 39
click at [398, 40] on div "Pulpit Wiadomości Biuro" at bounding box center [631, 49] width 694 height 39
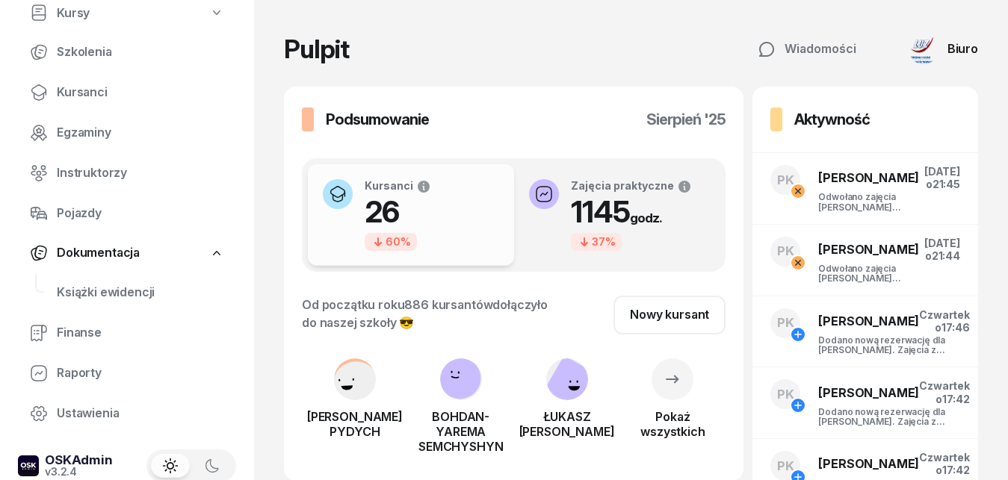
scroll to position [305, 0]
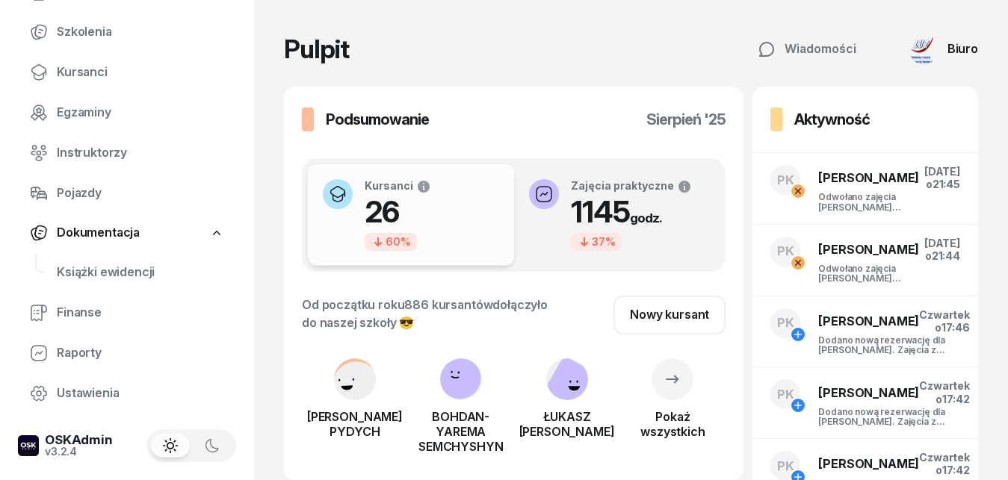
click at [209, 235] on icon at bounding box center [216, 233] width 15 height 15
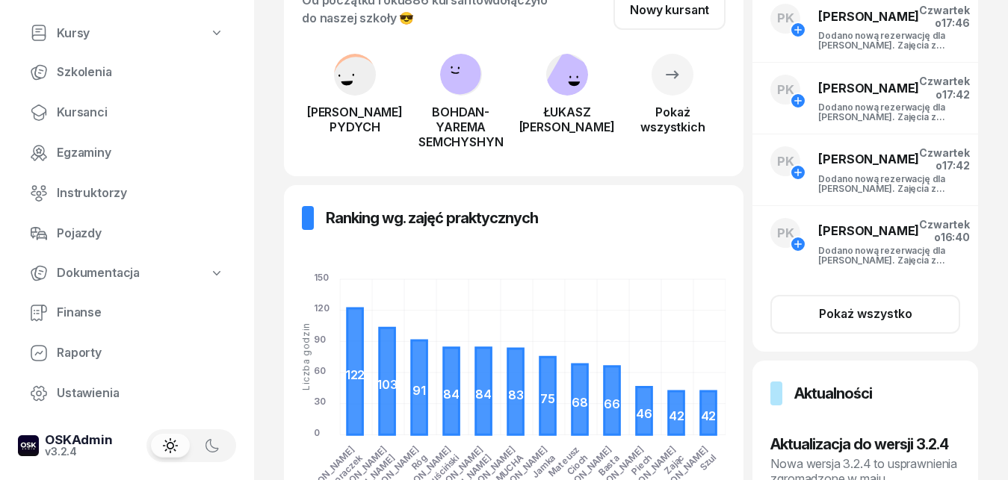
click at [32, 445] on img at bounding box center [28, 446] width 21 height 21
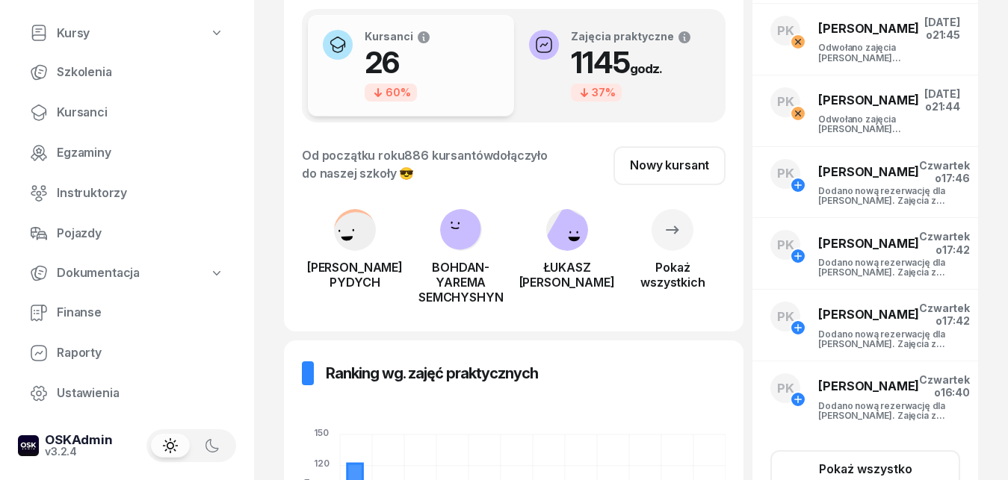
scroll to position [0, 0]
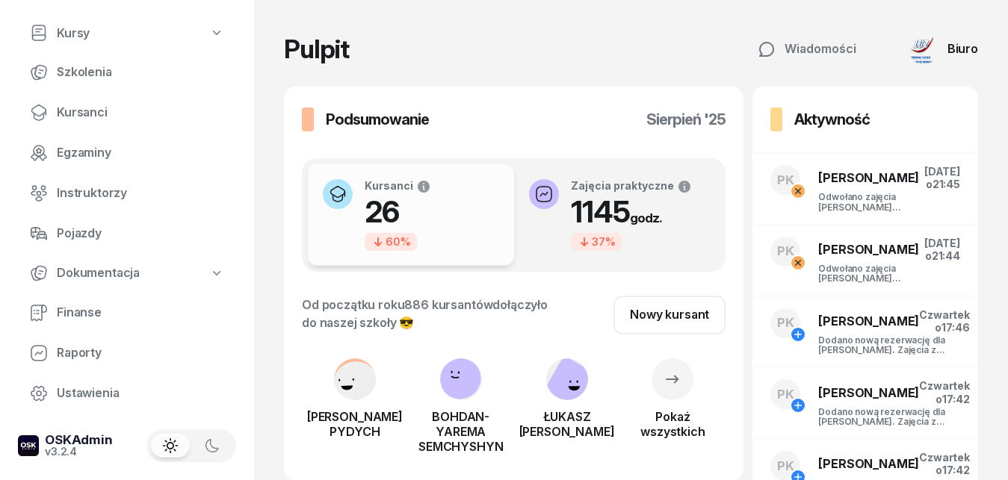
click at [804, 26] on div "Pulpit Wiadomości Biuro Podsumowanie [DATE] Kursanci Porównanie do zeszłego mie…" at bounding box center [631, 449] width 754 height 899
click at [920, 46] on img at bounding box center [924, 49] width 30 height 30
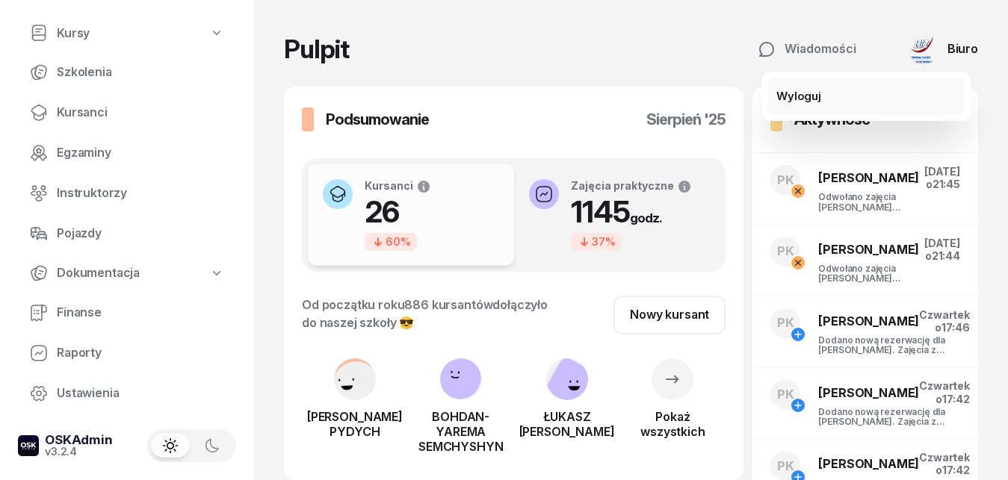
click at [799, 96] on div "Wyloguj" at bounding box center [798, 96] width 45 height 19
